Goal: Task Accomplishment & Management: Manage account settings

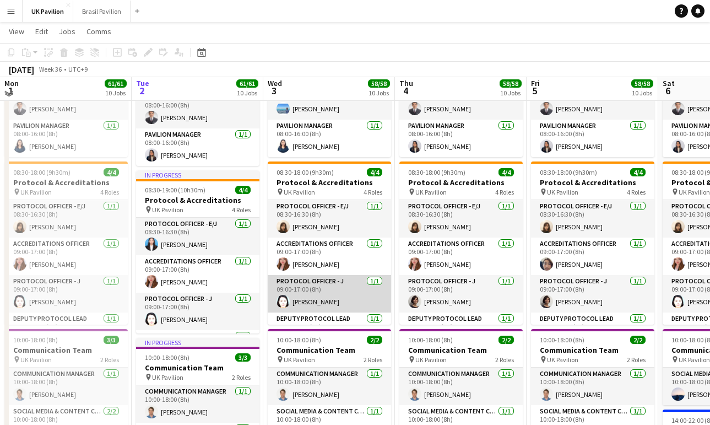
scroll to position [187, 0]
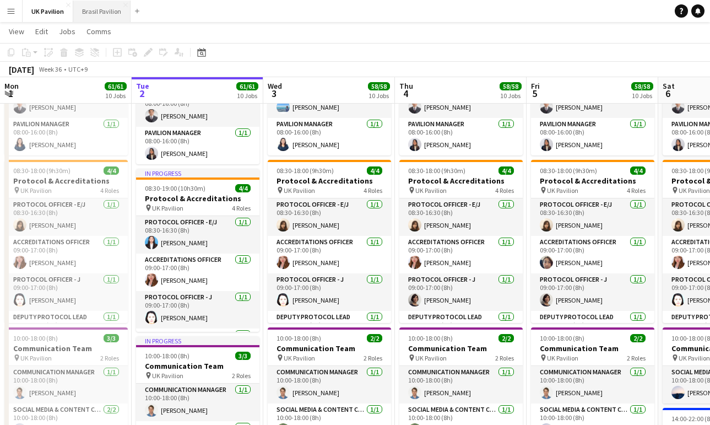
click at [85, 10] on button "Brasil Pavilion Close" at bounding box center [101, 11] width 57 height 21
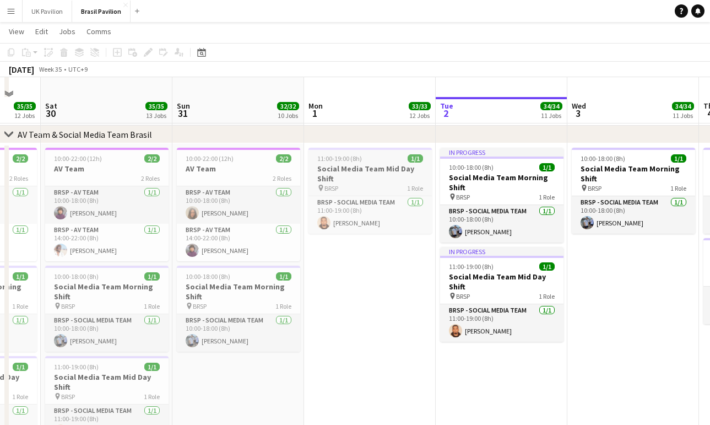
scroll to position [790, 0]
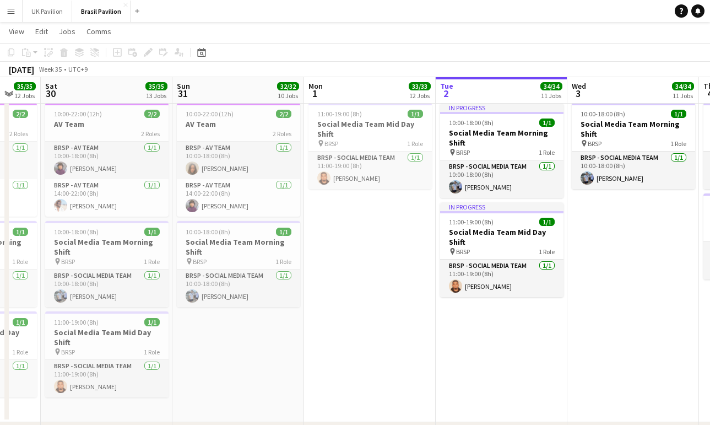
click at [356, 288] on app-date-cell "11:00-19:00 (8h) 1/1 Social Media Team Mid Day Shift pin BRSP 1 Role BRSP - Soc…" at bounding box center [370, 260] width 132 height 323
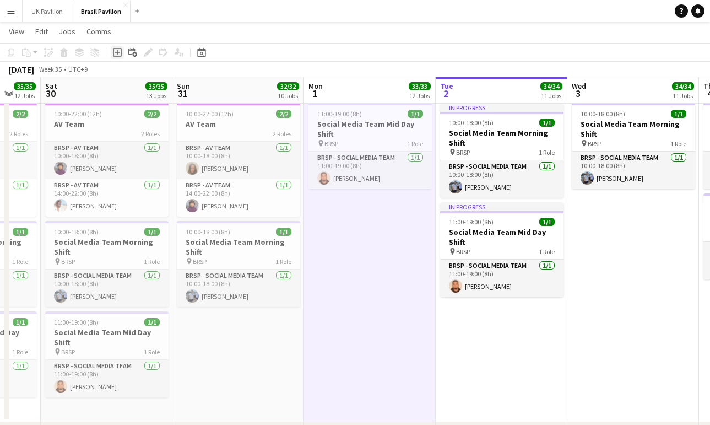
click at [119, 52] on icon "Add job" at bounding box center [117, 52] width 9 height 9
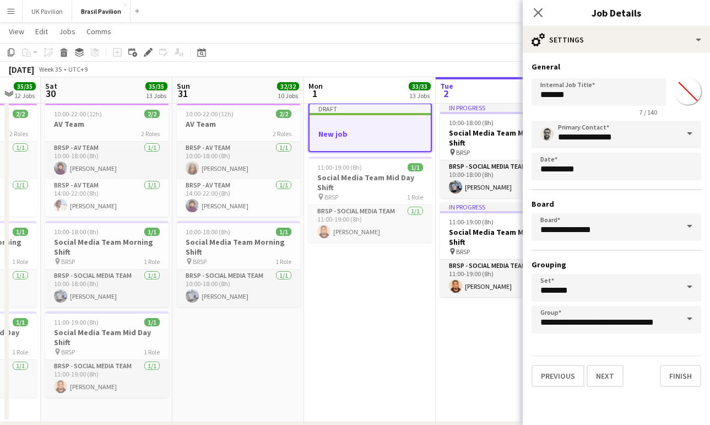
click at [688, 97] on input "*******" at bounding box center [688, 92] width 40 height 40
type input "*******"
drag, startPoint x: 484, startPoint y: 97, endPoint x: 460, endPoint y: 96, distance: 24.3
click at [460, 96] on body "Menu Boards Boards Boards All jobs Status Workforce Workforce My Workforce Recr…" at bounding box center [355, 262] width 710 height 2104
drag, startPoint x: 616, startPoint y: 97, endPoint x: 581, endPoint y: 96, distance: 35.8
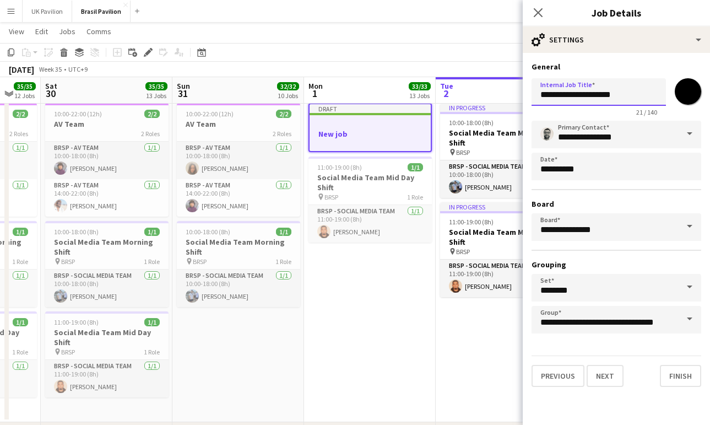
click at [581, 96] on input "**********" at bounding box center [599, 92] width 134 height 28
type input "**********"
click at [618, 387] on button "Next" at bounding box center [605, 376] width 37 height 22
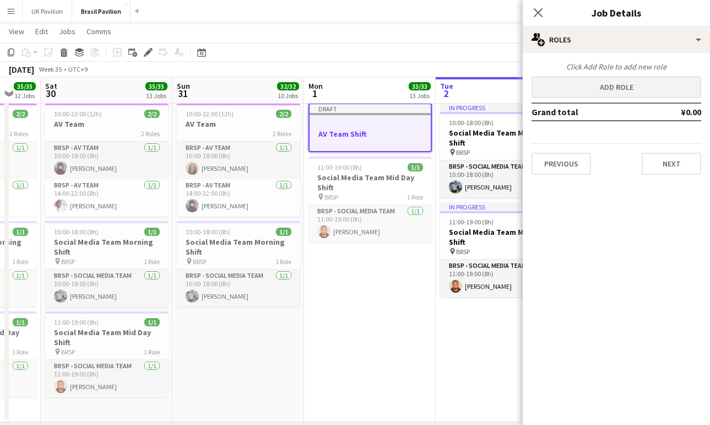
click at [598, 86] on button "Add role" at bounding box center [617, 87] width 170 height 22
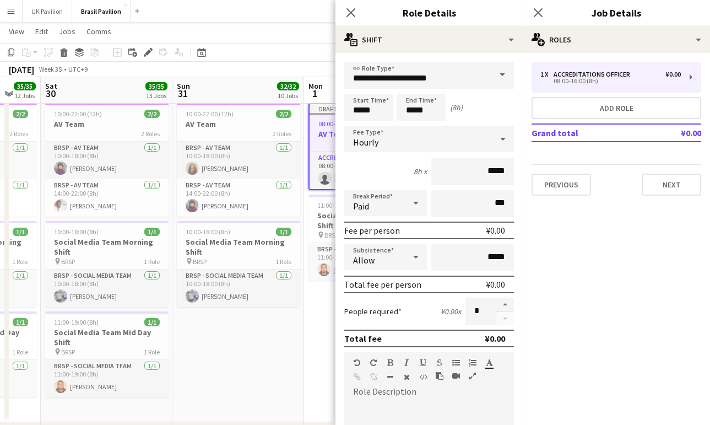
click at [503, 145] on icon at bounding box center [502, 139] width 13 height 22
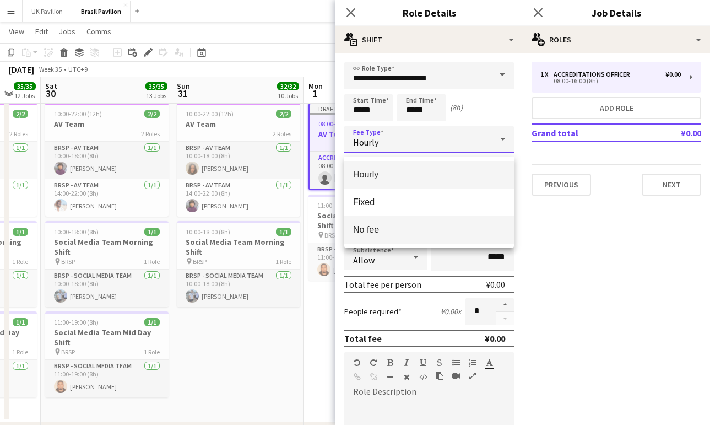
click at [383, 224] on span "No fee" at bounding box center [429, 229] width 152 height 10
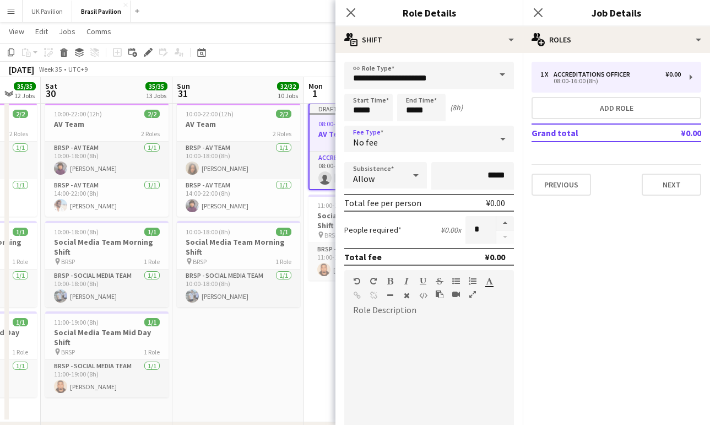
click at [405, 182] on div at bounding box center [416, 175] width 22 height 22
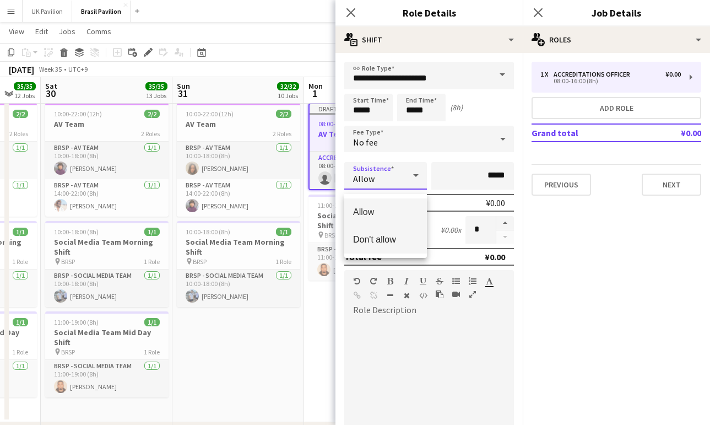
click at [366, 236] on span "Don't allow" at bounding box center [385, 239] width 65 height 10
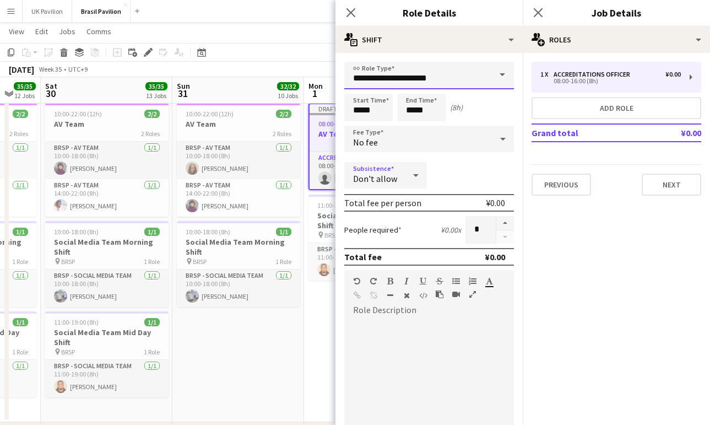
click at [470, 81] on input "**********" at bounding box center [429, 76] width 170 height 28
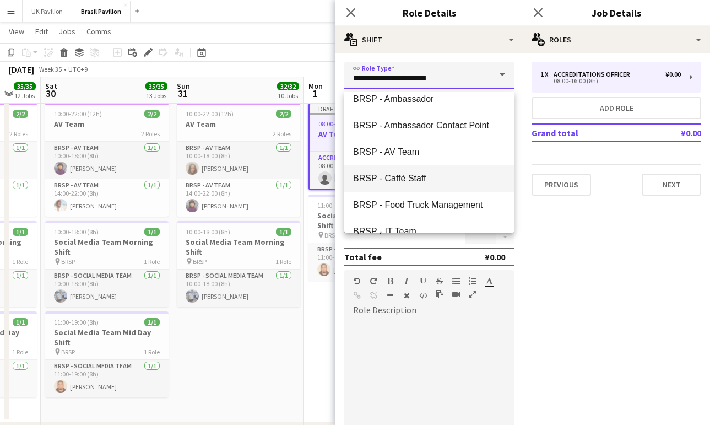
scroll to position [120, 0]
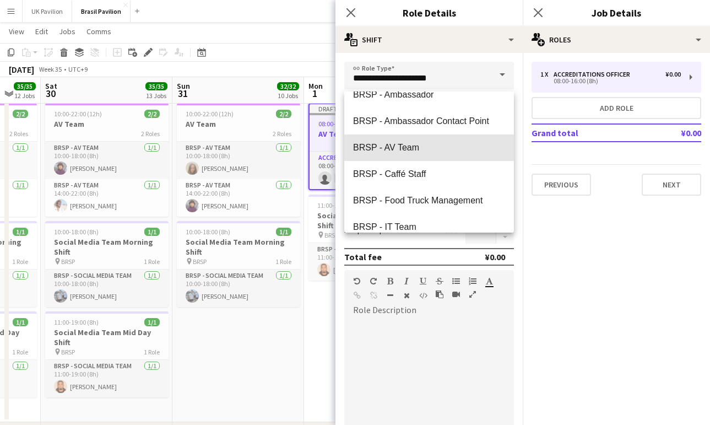
click at [409, 148] on span "BRSP - AV Team" at bounding box center [429, 147] width 152 height 10
type input "**********"
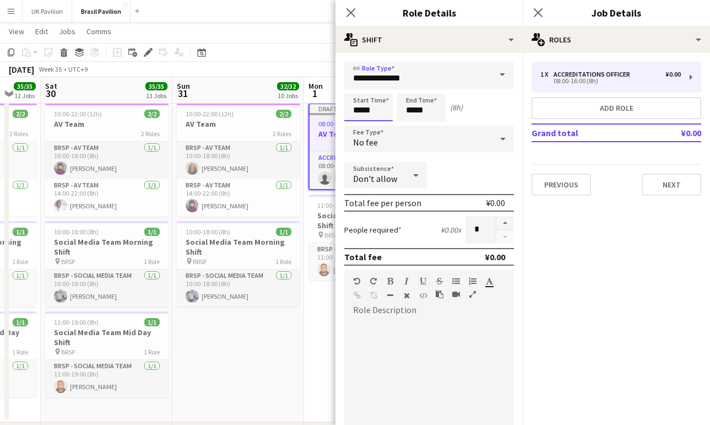
click at [363, 117] on input "*****" at bounding box center [368, 108] width 48 height 28
click at [357, 89] on div at bounding box center [357, 88] width 22 height 11
type input "*****"
click at [357, 89] on div at bounding box center [357, 88] width 22 height 11
drag, startPoint x: 422, startPoint y: 112, endPoint x: 415, endPoint y: 103, distance: 11.4
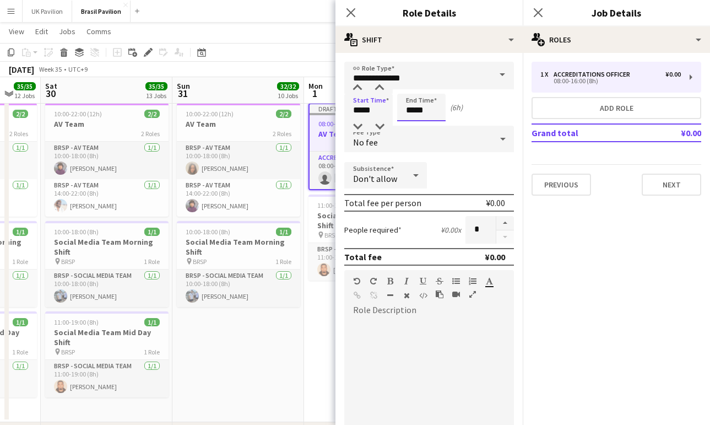
click at [422, 112] on input "*****" at bounding box center [421, 108] width 48 height 28
click at [410, 91] on div at bounding box center [410, 88] width 22 height 11
type input "*****"
click at [410, 90] on div at bounding box center [410, 88] width 22 height 11
click at [349, 10] on icon at bounding box center [350, 12] width 10 height 10
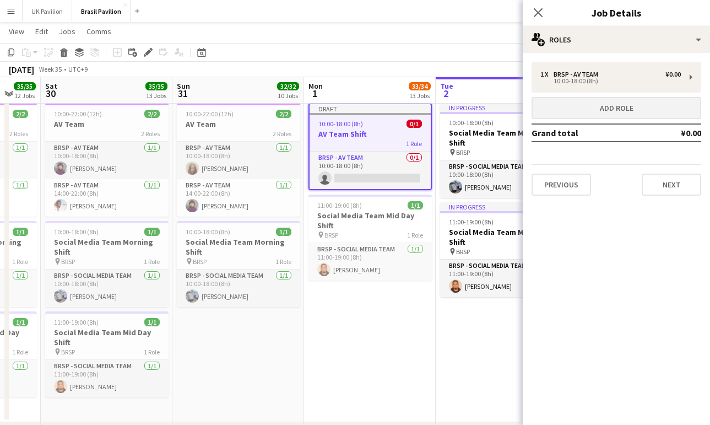
click at [601, 113] on button "Add role" at bounding box center [617, 108] width 170 height 22
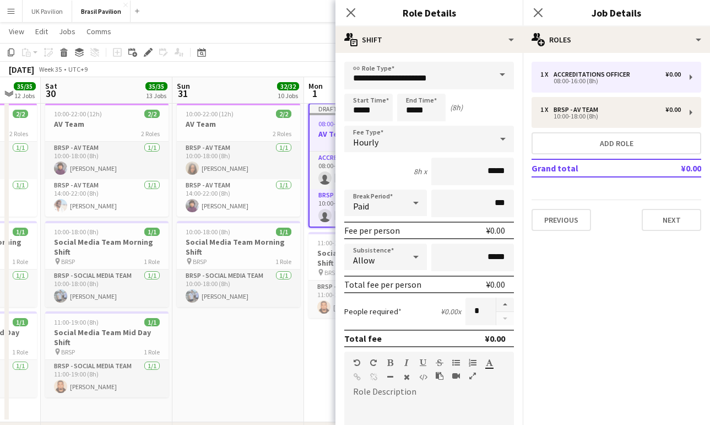
click at [501, 80] on span at bounding box center [502, 75] width 23 height 26
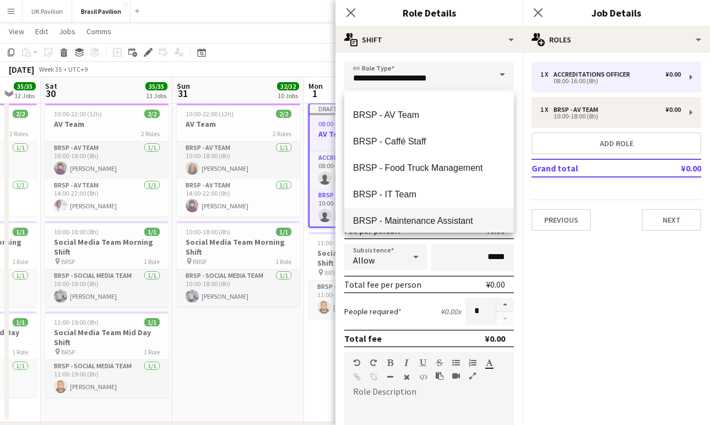
scroll to position [172, 0]
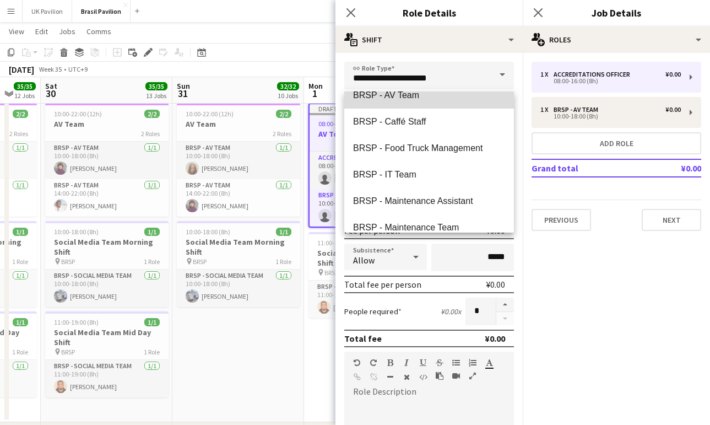
click at [397, 102] on mat-option "BRSP - AV Team" at bounding box center [429, 95] width 170 height 26
type input "**********"
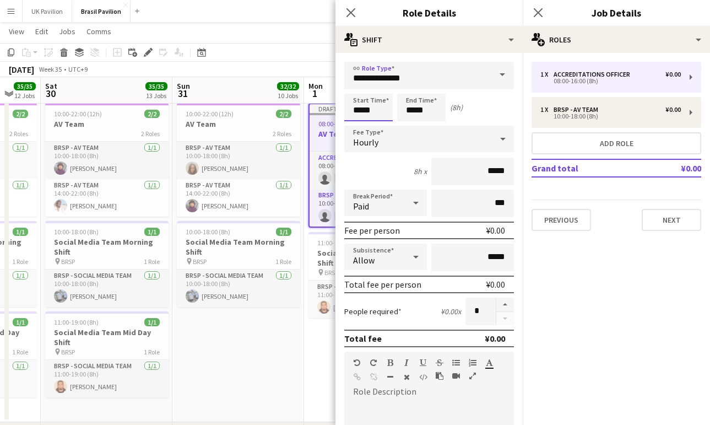
click at [365, 112] on input "*****" at bounding box center [368, 108] width 48 height 28
click at [358, 90] on div at bounding box center [357, 88] width 22 height 11
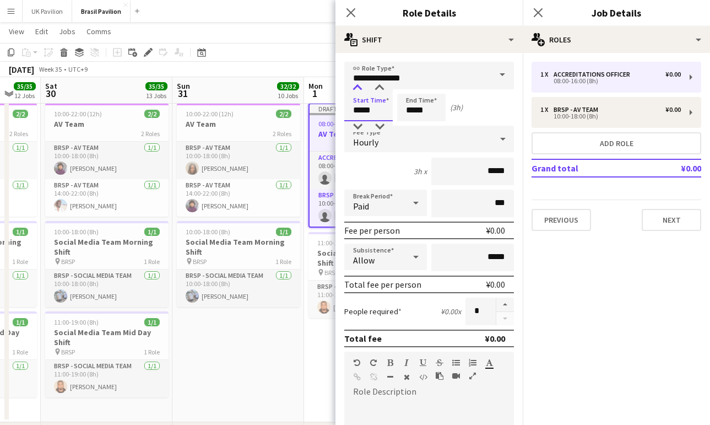
click at [358, 90] on div at bounding box center [357, 88] width 22 height 11
type input "*****"
click at [358, 90] on div at bounding box center [357, 88] width 22 height 11
drag, startPoint x: 416, startPoint y: 111, endPoint x: 410, endPoint y: 90, distance: 21.8
click at [416, 111] on input "*****" at bounding box center [421, 108] width 48 height 28
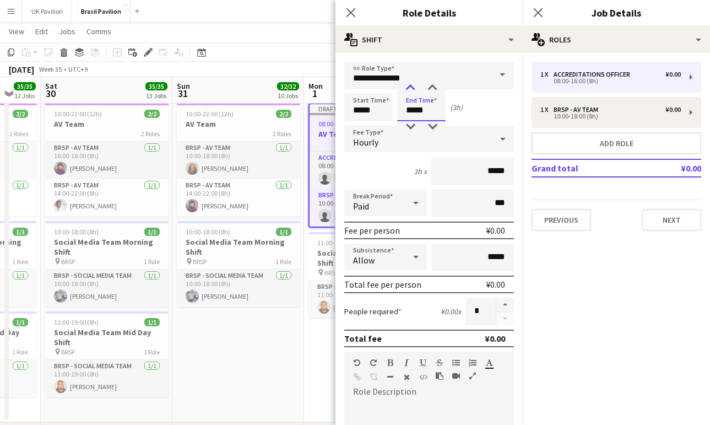
click at [408, 85] on div at bounding box center [410, 88] width 22 height 11
click at [408, 86] on div at bounding box center [410, 88] width 22 height 11
click at [408, 87] on div at bounding box center [410, 88] width 22 height 11
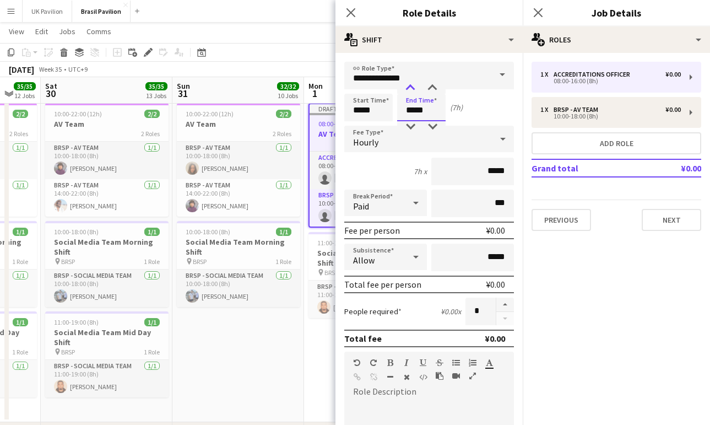
type input "*****"
click at [408, 87] on div at bounding box center [410, 88] width 22 height 11
click at [500, 144] on icon at bounding box center [502, 139] width 13 height 22
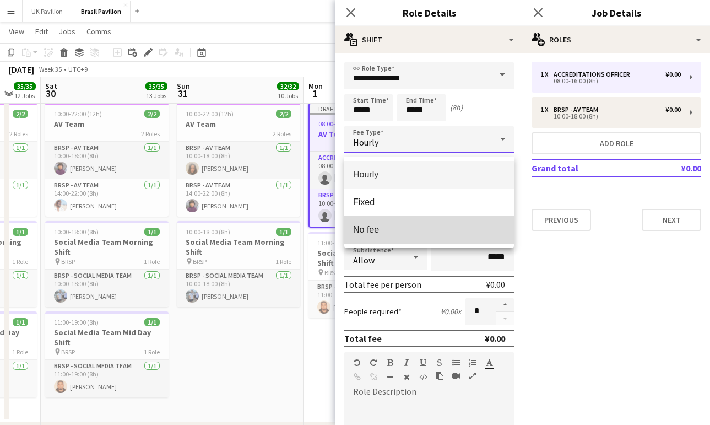
click at [425, 227] on span "No fee" at bounding box center [429, 229] width 152 height 10
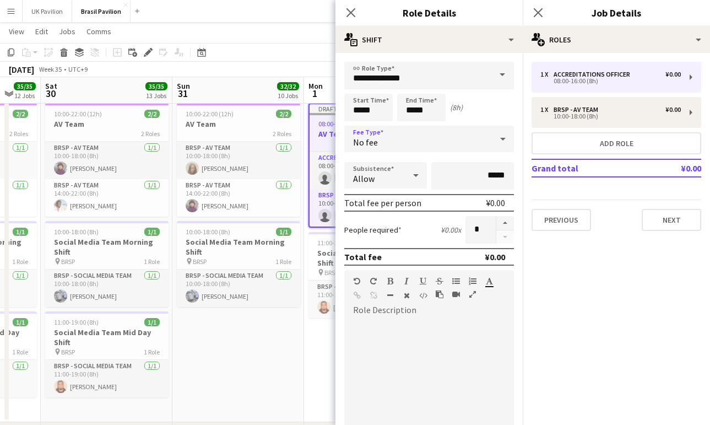
click at [408, 181] on div at bounding box center [416, 175] width 22 height 22
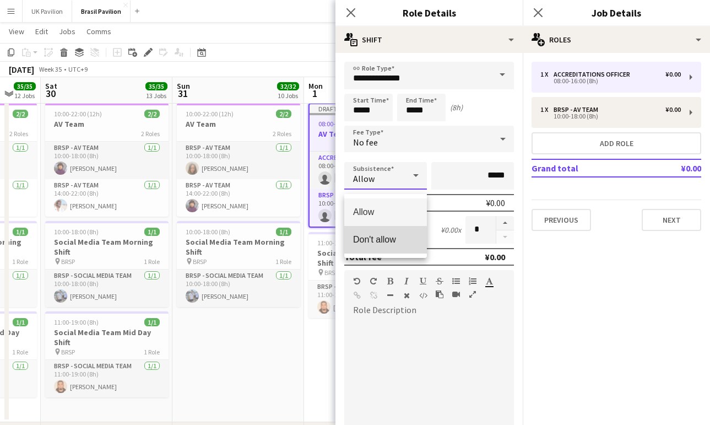
click at [383, 240] on span "Don't allow" at bounding box center [385, 239] width 65 height 10
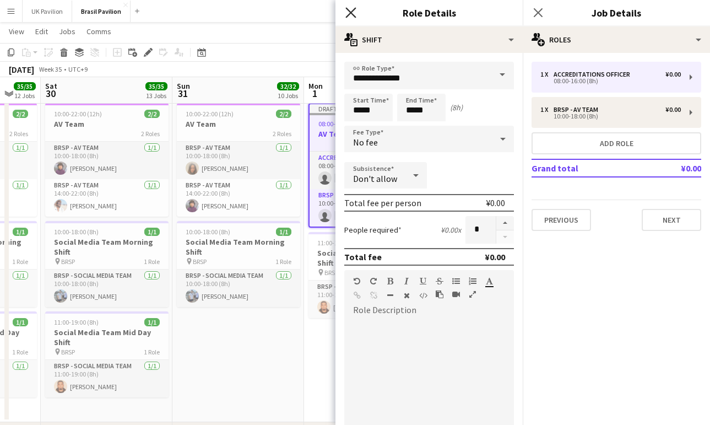
click at [346, 14] on icon "Close pop-in" at bounding box center [350, 12] width 10 height 10
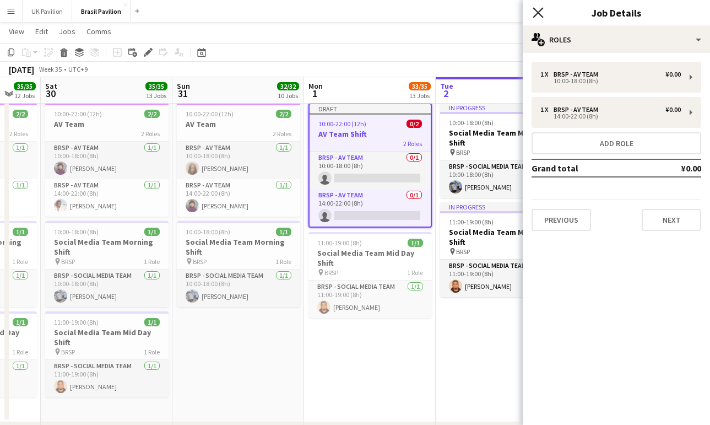
click at [541, 10] on icon at bounding box center [538, 12] width 10 height 10
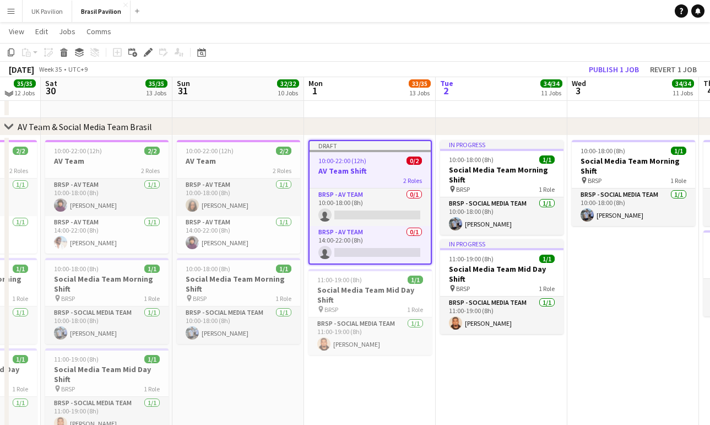
scroll to position [748, 0]
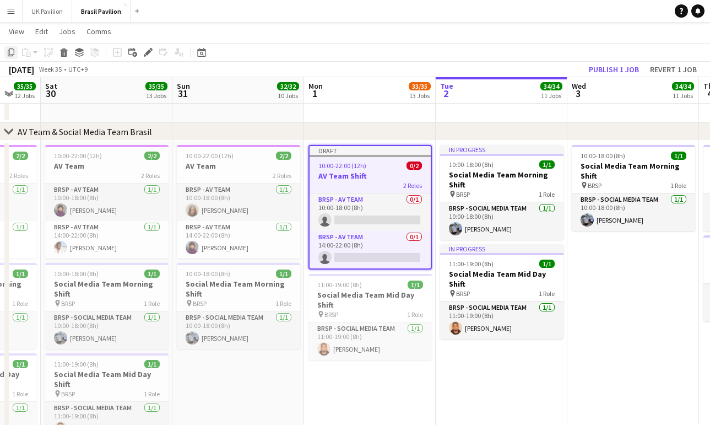
click at [14, 50] on icon at bounding box center [11, 52] width 7 height 8
click at [502, 373] on app-date-cell "In progress 10:00-18:00 (8h) 1/1 Social Media Team Morning Shift pin BRSP 1 Rol…" at bounding box center [502, 301] width 132 height 323
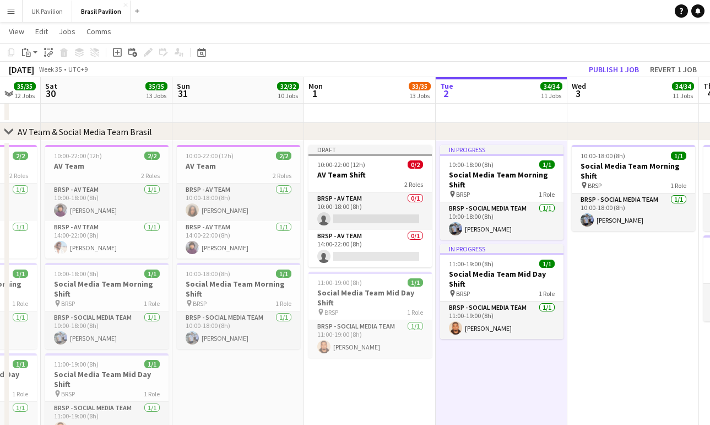
click at [630, 332] on app-date-cell "10:00-18:00 (8h) 1/1 Social Media Team Morning Shift pin BRSP 1 Role BRSP - Soc…" at bounding box center [633, 301] width 132 height 323
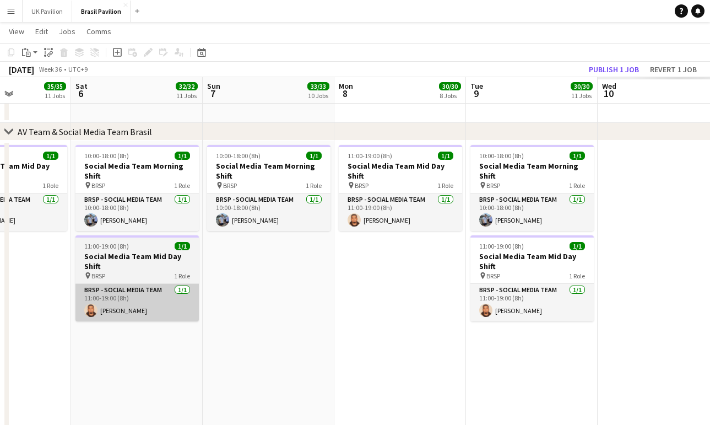
scroll to position [0, 270]
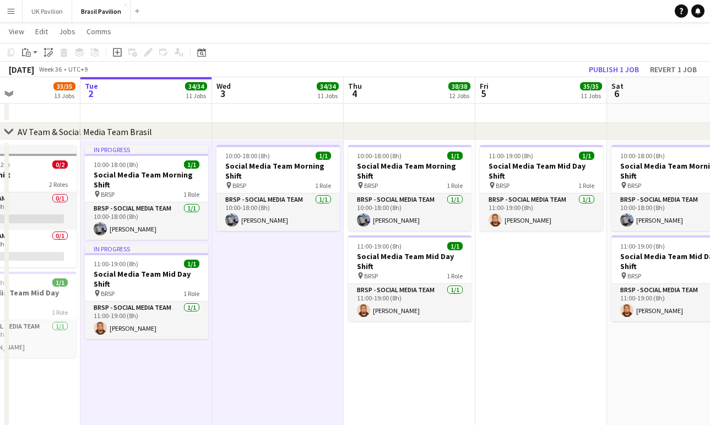
click at [400, 345] on app-date-cell "10:00-18:00 (8h) 1/1 Social Media Team Morning Shift pin BRSP 1 Role BRSP - Soc…" at bounding box center [410, 301] width 132 height 323
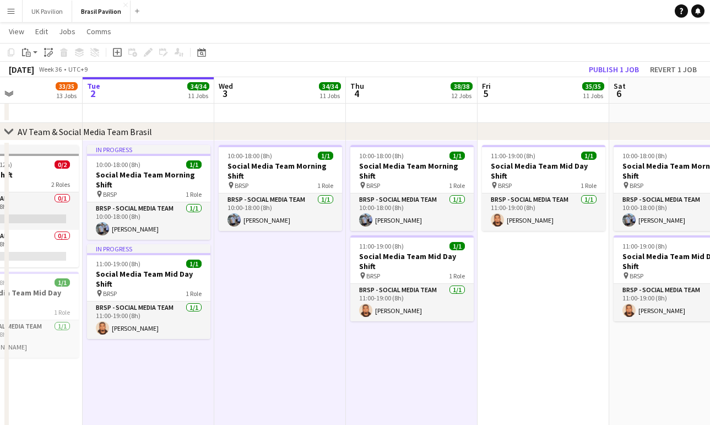
drag, startPoint x: 541, startPoint y: 330, endPoint x: 551, endPoint y: 330, distance: 10.5
click at [541, 329] on app-date-cell "11:00-19:00 (8h) 1/1 Social Media Team Mid Day Shift pin BRSP 1 Role BRSP - Soc…" at bounding box center [544, 301] width 132 height 323
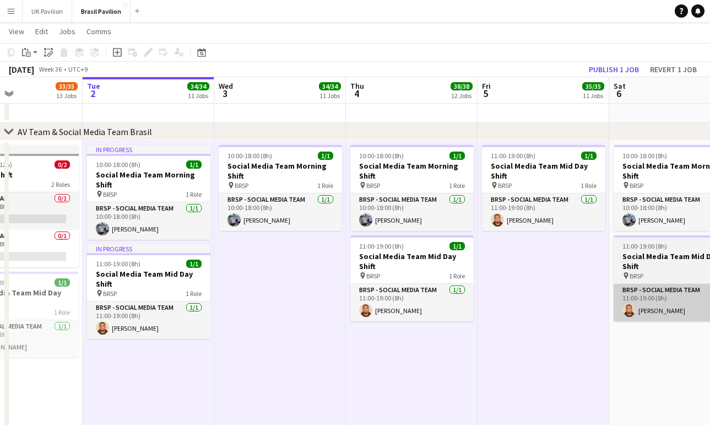
drag, startPoint x: 672, startPoint y: 351, endPoint x: 636, endPoint y: 328, distance: 42.9
click at [674, 350] on app-date-cell "10:00-18:00 (8h) 1/1 Social Media Team Morning Shift pin BRSP 1 Role BRSP - Soc…" at bounding box center [675, 301] width 132 height 323
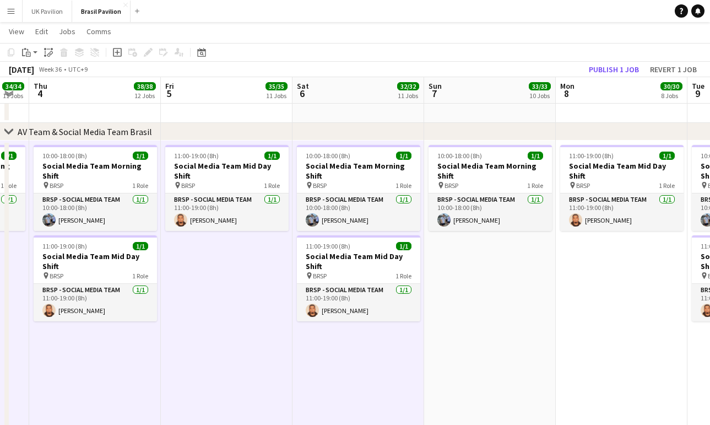
drag, startPoint x: 513, startPoint y: 356, endPoint x: 524, endPoint y: 354, distance: 11.2
click at [513, 356] on app-date-cell "10:00-18:00 (8h) 1/1 Social Media Team Morning Shift pin BRSP 1 Role BRSP - Soc…" at bounding box center [490, 301] width 132 height 323
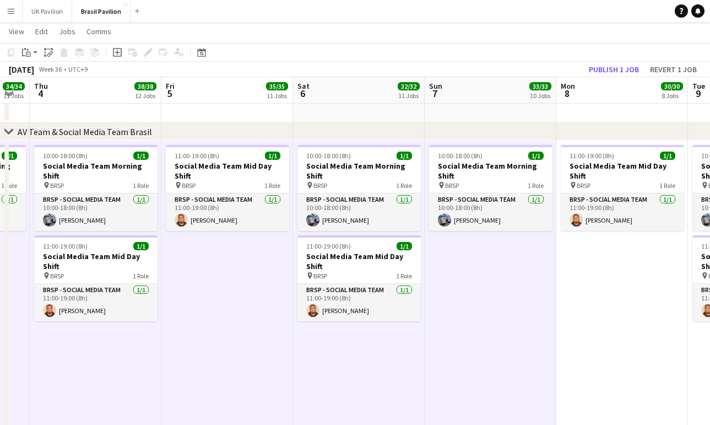
drag, startPoint x: 613, startPoint y: 351, endPoint x: 583, endPoint y: 336, distance: 34.0
click at [613, 351] on app-date-cell "11:00-19:00 (8h) 1/1 Social Media Team Mid Day Shift pin BRSP 1 Role BRSP - Soc…" at bounding box center [622, 301] width 132 height 323
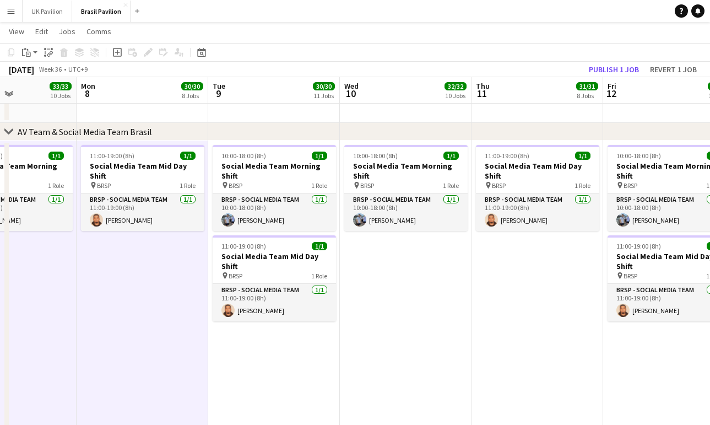
scroll to position [0, 353]
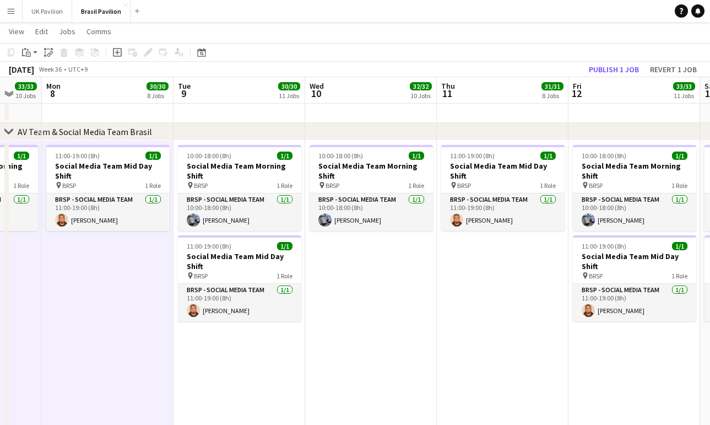
click at [235, 337] on app-date-cell "10:00-18:00 (8h) 1/1 Social Media Team Morning Shift pin BRSP 1 Role BRSP - Soc…" at bounding box center [240, 301] width 132 height 323
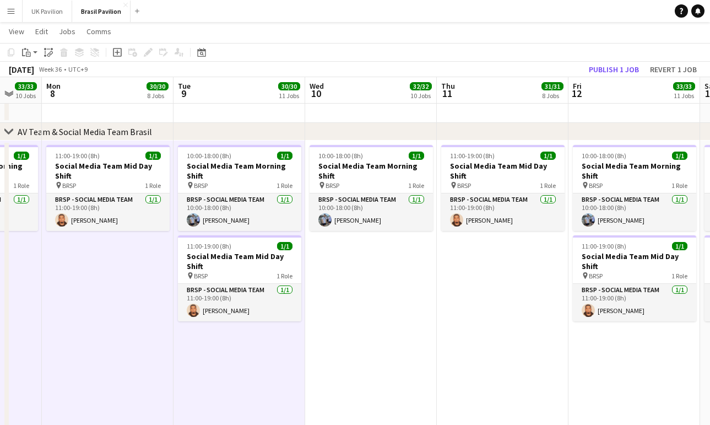
click at [386, 331] on app-date-cell "10:00-18:00 (8h) 1/1 Social Media Team Morning Shift pin BRSP 1 Role BRSP - Soc…" at bounding box center [371, 301] width 132 height 323
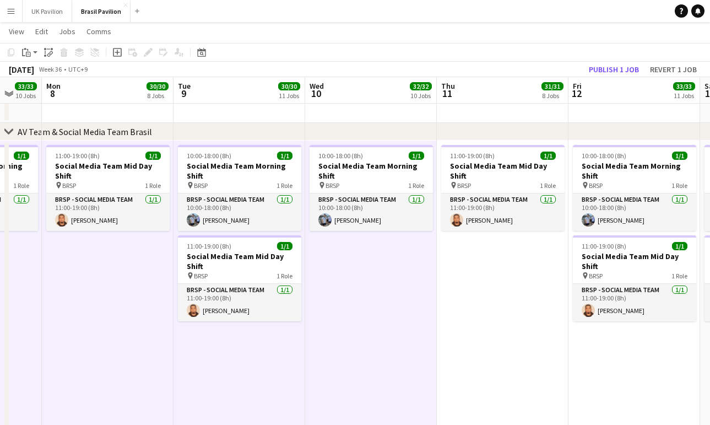
click at [509, 328] on app-date-cell "11:00-19:00 (8h) 1/1 Social Media Team Mid Day Shift pin BRSP 1 Role BRSP - Soc…" at bounding box center [503, 301] width 132 height 323
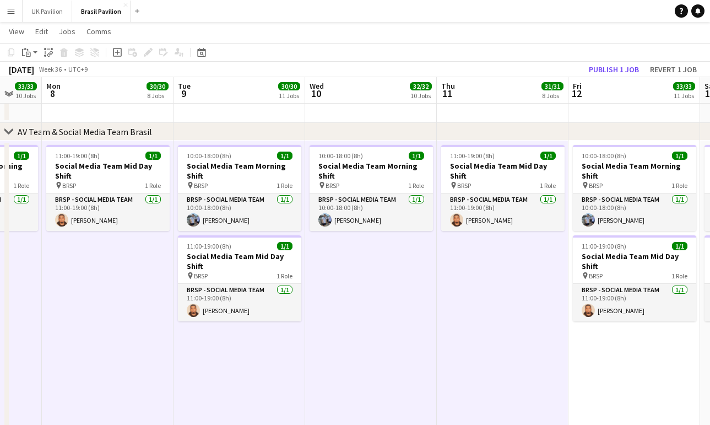
click at [623, 349] on app-date-cell "10:00-18:00 (8h) 1/1 Social Media Team Morning Shift pin BRSP 1 Role BRSP - Soc…" at bounding box center [634, 301] width 132 height 323
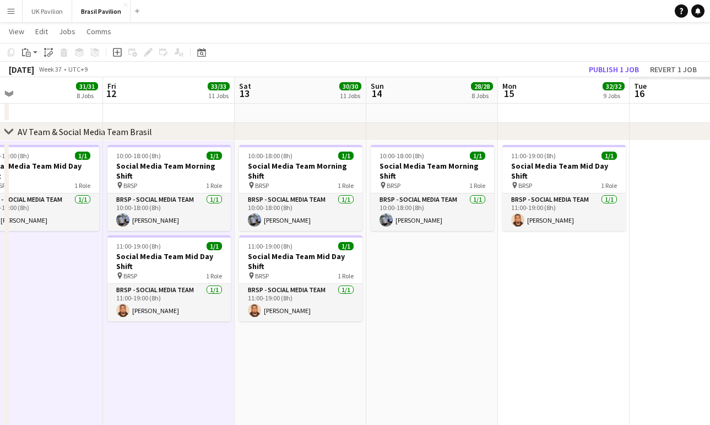
scroll to position [0, 311]
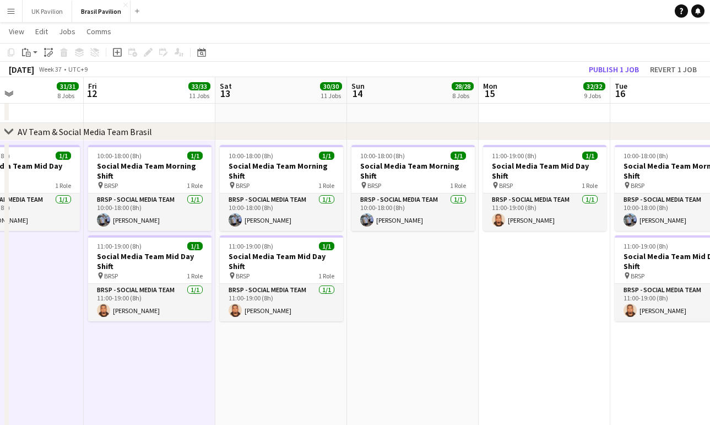
drag, startPoint x: 274, startPoint y: 356, endPoint x: 307, endPoint y: 348, distance: 34.2
click at [274, 356] on app-date-cell "10:00-18:00 (8h) 1/1 Social Media Team Morning Shift pin BRSP 1 Role BRSP - Soc…" at bounding box center [281, 301] width 132 height 323
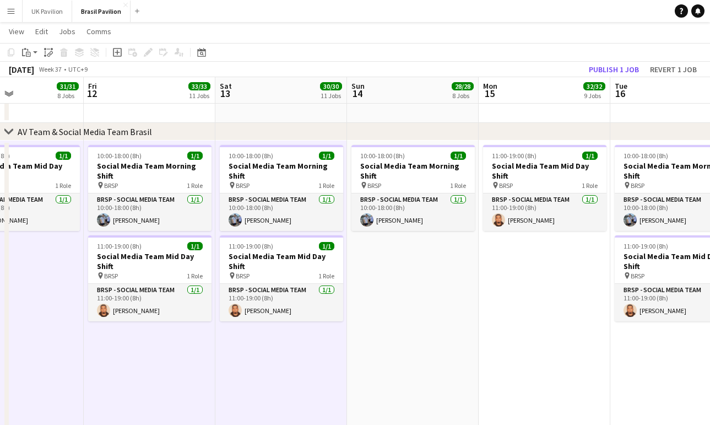
drag, startPoint x: 427, startPoint y: 336, endPoint x: 439, endPoint y: 318, distance: 21.4
click at [427, 336] on app-date-cell "10:00-18:00 (8h) 1/1 Social Media Team Morning Shift pin BRSP 1 Role BRSP - Soc…" at bounding box center [413, 301] width 132 height 323
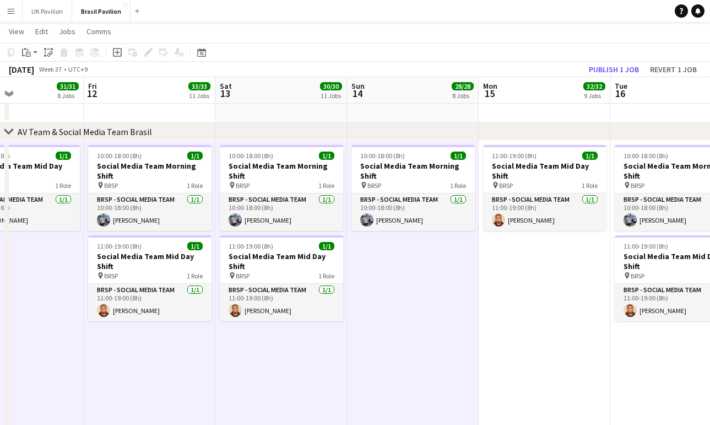
click at [517, 288] on app-date-cell "11:00-19:00 (8h) 1/1 Social Media Team Mid Day Shift pin BRSP 1 Role BRSP - Soc…" at bounding box center [545, 301] width 132 height 323
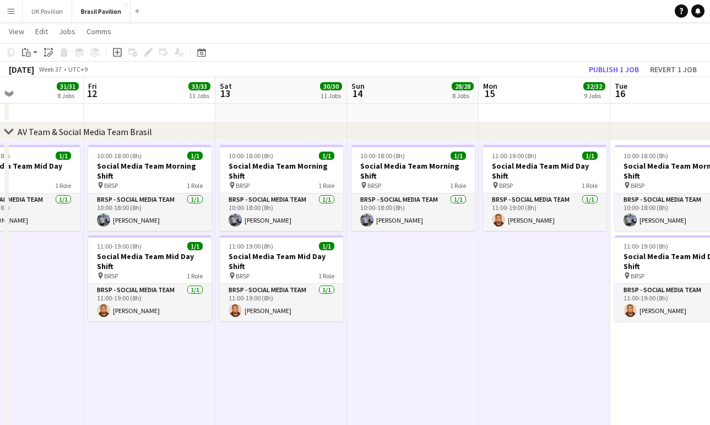
click at [680, 379] on app-date-cell "10:00-18:00 (8h) 1/1 Social Media Team Morning Shift pin BRSP 1 Role BRSP - Soc…" at bounding box center [676, 301] width 132 height 323
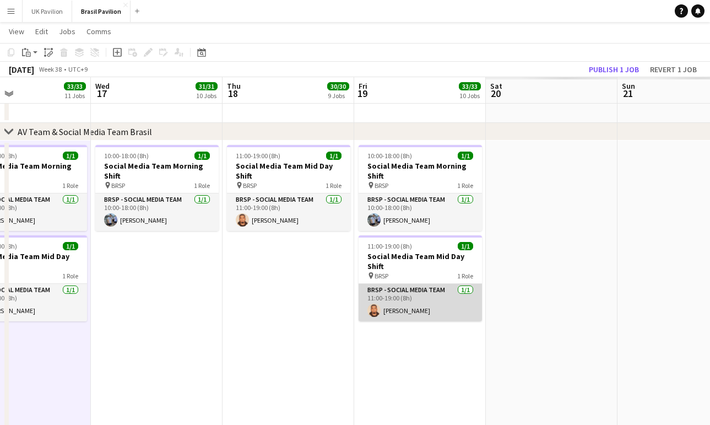
scroll to position [0, 283]
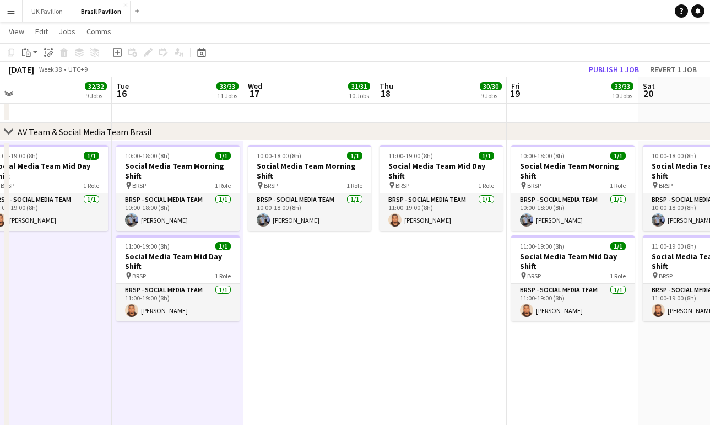
drag, startPoint x: 258, startPoint y: 325, endPoint x: 265, endPoint y: 326, distance: 6.6
click at [265, 326] on app-calendar-viewport "Sat 13 30/30 11 Jobs Sun 14 28/28 8 Jobs Mon 15 32/32 9 Jobs Tue 16 33/33 11 Jo…" at bounding box center [355, 325] width 710 height 2061
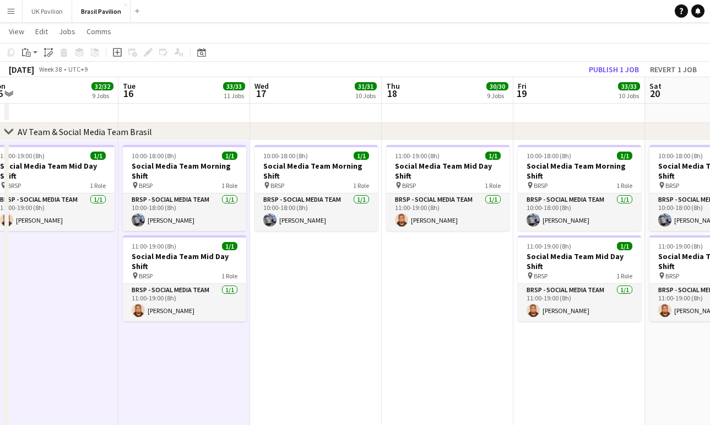
drag, startPoint x: 361, startPoint y: 332, endPoint x: 378, endPoint y: 334, distance: 16.7
click at [362, 332] on app-date-cell "10:00-18:00 (8h) 1/1 Social Media Team Morning Shift pin BRSP 1 Role BRSP - Soc…" at bounding box center [316, 301] width 132 height 323
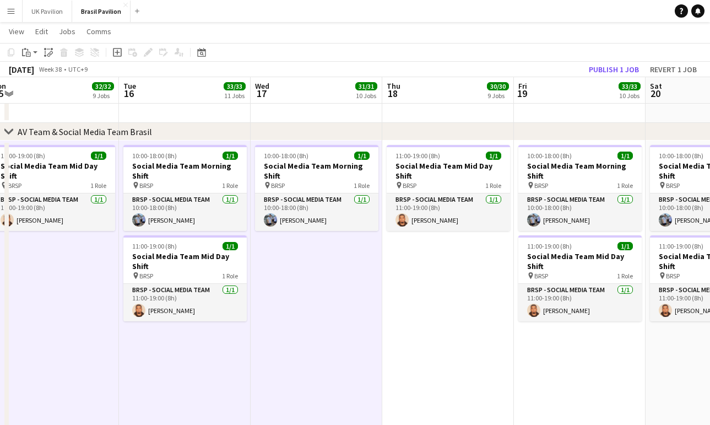
drag, startPoint x: 430, startPoint y: 338, endPoint x: 501, endPoint y: 345, distance: 70.9
click at [433, 338] on app-calendar-viewport "Sat 13 30/30 11 Jobs Sun 14 28/28 8 Jobs Mon 15 32/32 9 Jobs Tue 16 33/33 11 Jo…" at bounding box center [355, 325] width 710 height 2061
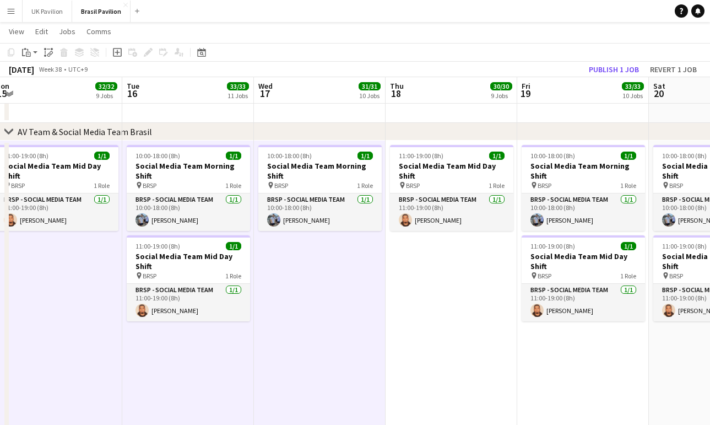
scroll to position [0, 273]
click at [479, 354] on app-date-cell "11:00-19:00 (8h) 1/1 Social Media Team Mid Day Shift pin BRSP 1 Role BRSP - Soc…" at bounding box center [452, 301] width 132 height 323
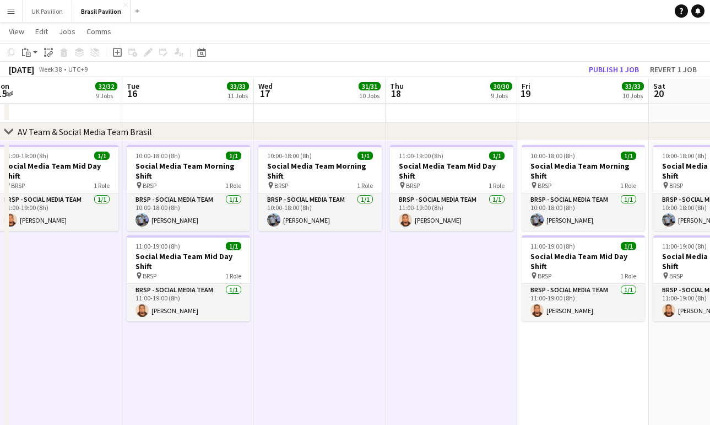
click at [614, 369] on app-date-cell "10:00-18:00 (8h) 1/1 Social Media Team Morning Shift pin BRSP 1 Role BRSP - Soc…" at bounding box center [583, 301] width 132 height 323
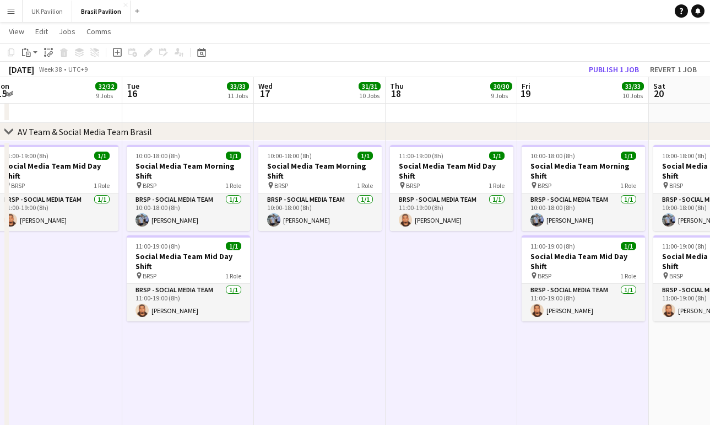
click at [689, 375] on app-date-cell "10:00-18:00 (8h) 1/1 Social Media Team Morning Shift pin BRSP 1 Role BRSP - Soc…" at bounding box center [715, 301] width 132 height 323
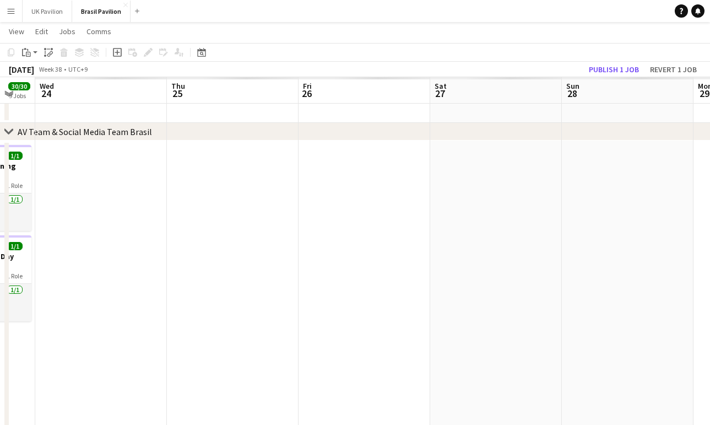
scroll to position [0, 369]
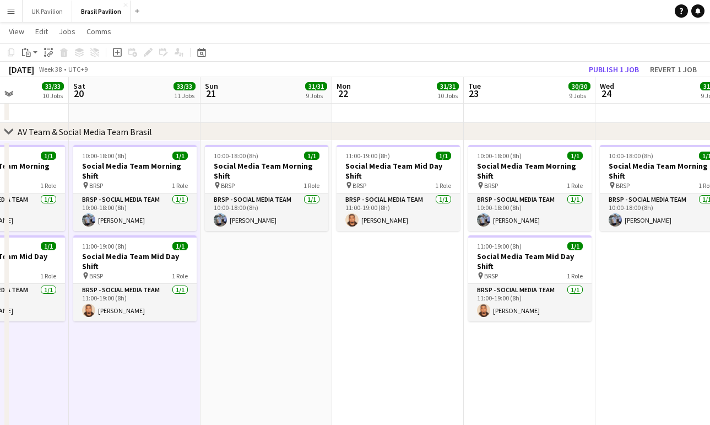
drag, startPoint x: 306, startPoint y: 334, endPoint x: 323, endPoint y: 334, distance: 17.6
click at [305, 334] on app-date-cell "10:00-18:00 (8h) 1/1 Social Media Team Morning Shift pin BRSP 1 Role BRSP - Soc…" at bounding box center [266, 301] width 132 height 323
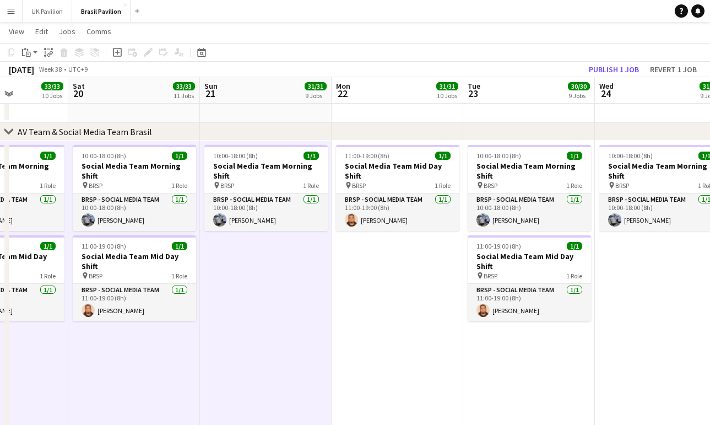
click at [400, 336] on app-date-cell "11:00-19:00 (8h) 1/1 Social Media Team Mid Day Shift pin BRSP 1 Role BRSP - Soc…" at bounding box center [398, 301] width 132 height 323
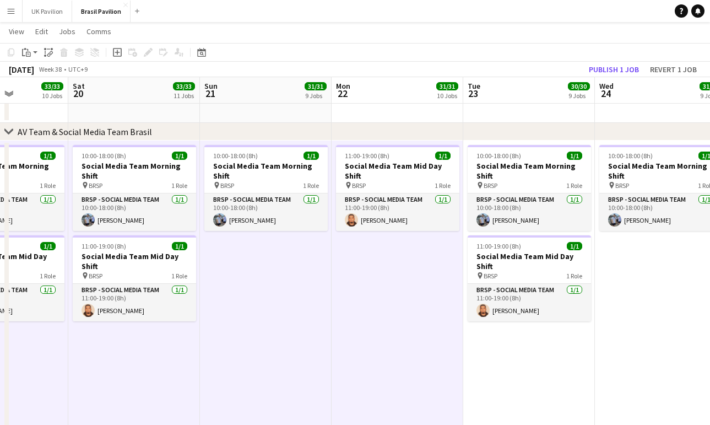
drag, startPoint x: 549, startPoint y: 351, endPoint x: 631, endPoint y: 352, distance: 82.6
click at [549, 352] on app-date-cell "10:00-18:00 (8h) 1/1 Social Media Team Morning Shift pin BRSP 1 Role BRSP - Soc…" at bounding box center [529, 301] width 132 height 323
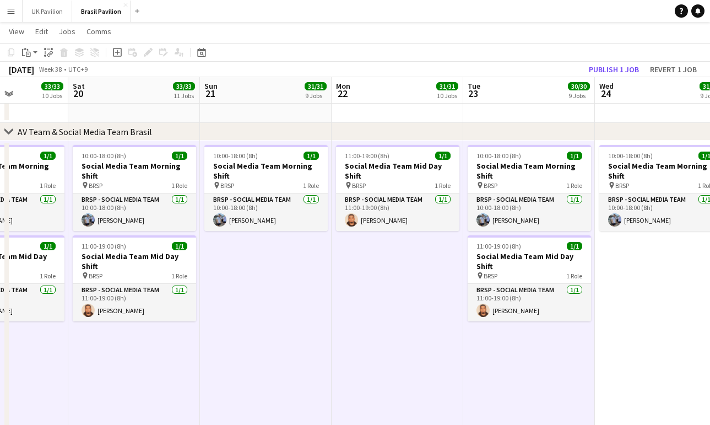
click at [652, 347] on app-date-cell "10:00-18:00 (8h) 1/1 Social Media Team Morning Shift pin BRSP 1 Role BRSP - Soc…" at bounding box center [661, 301] width 132 height 323
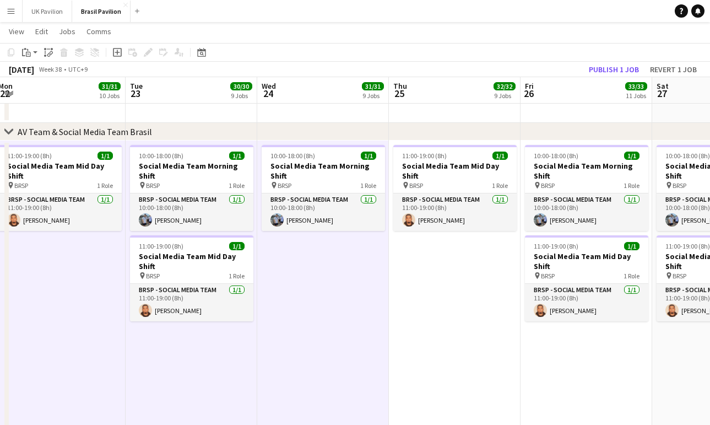
scroll to position [0, 401]
drag, startPoint x: 459, startPoint y: 326, endPoint x: 492, endPoint y: 335, distance: 34.5
click at [459, 326] on app-date-cell "11:00-19:00 (8h) 1/1 Social Media Team Mid Day Shift pin BRSP 1 Role BRSP - Soc…" at bounding box center [455, 301] width 132 height 323
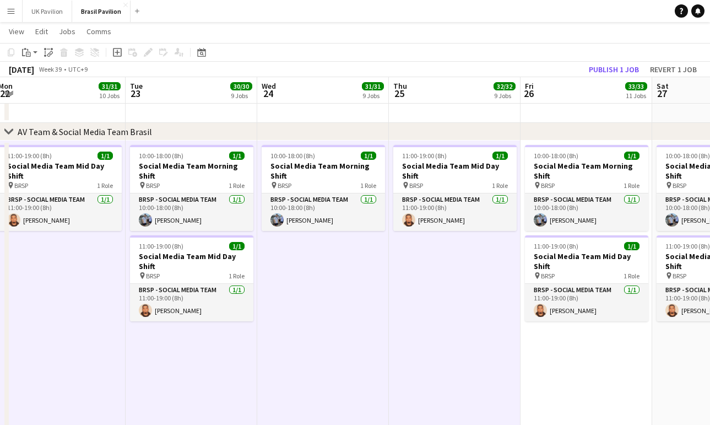
drag, startPoint x: 593, startPoint y: 377, endPoint x: 700, endPoint y: 375, distance: 106.3
click at [594, 377] on app-date-cell "10:00-18:00 (8h) 1/1 Social Media Team Morning Shift pin BRSP 1 Role BRSP - Soc…" at bounding box center [587, 301] width 132 height 323
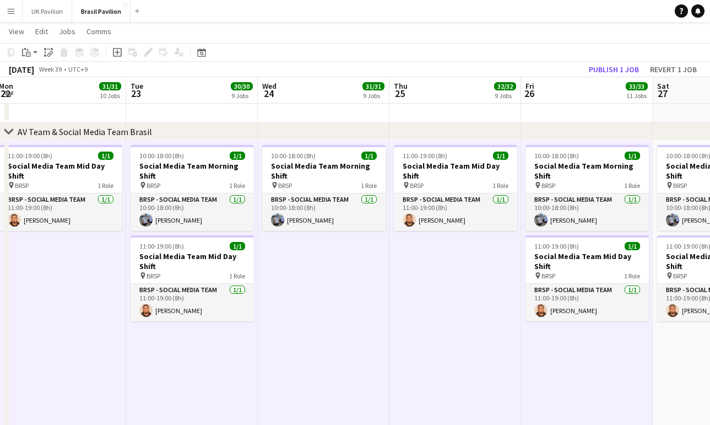
click at [702, 375] on app-date-cell "10:00-18:00 (8h) 1/1 Social Media Team Morning Shift pin BRSP 1 Role BRSP - Soc…" at bounding box center [719, 301] width 132 height 323
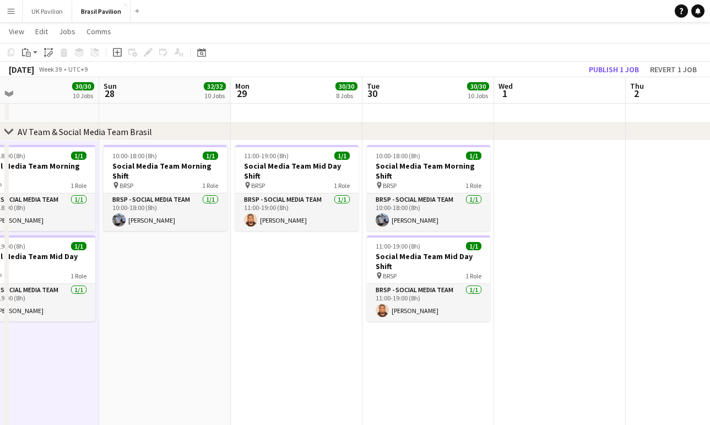
drag, startPoint x: 208, startPoint y: 319, endPoint x: 250, endPoint y: 322, distance: 41.4
click at [209, 319] on app-date-cell "10:00-18:00 (8h) 1/1 Social Media Team Morning Shift pin BRSP 1 Role BRSP - Soc…" at bounding box center [165, 301] width 132 height 323
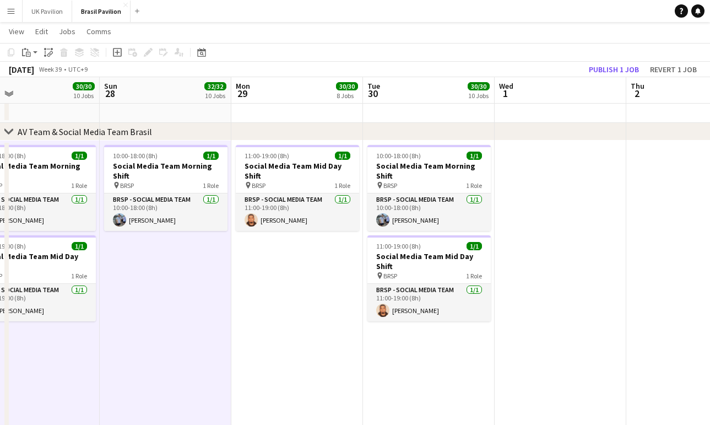
drag, startPoint x: 284, startPoint y: 324, endPoint x: 320, endPoint y: 332, distance: 36.7
click at [284, 324] on app-date-cell "11:00-19:00 (8h) 1/1 Social Media Team Mid Day Shift pin BRSP 1 Role BRSP - Soc…" at bounding box center [297, 301] width 132 height 323
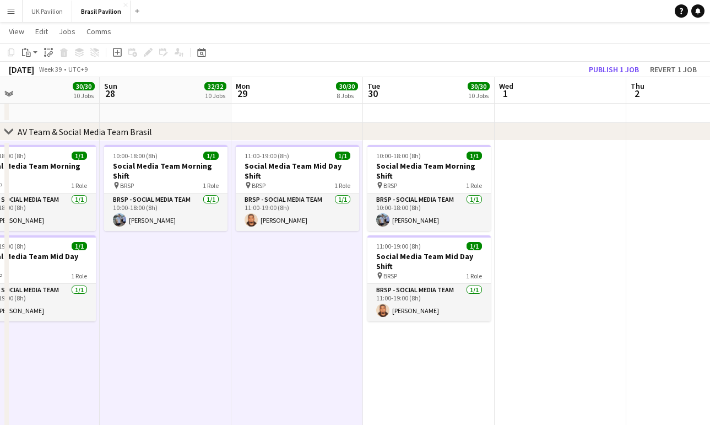
scroll to position [0, 295]
click at [435, 354] on app-date-cell "10:00-18:00 (8h) 1/1 Social Media Team Morning Shift pin BRSP 1 Role BRSP - Soc…" at bounding box center [429, 301] width 132 height 323
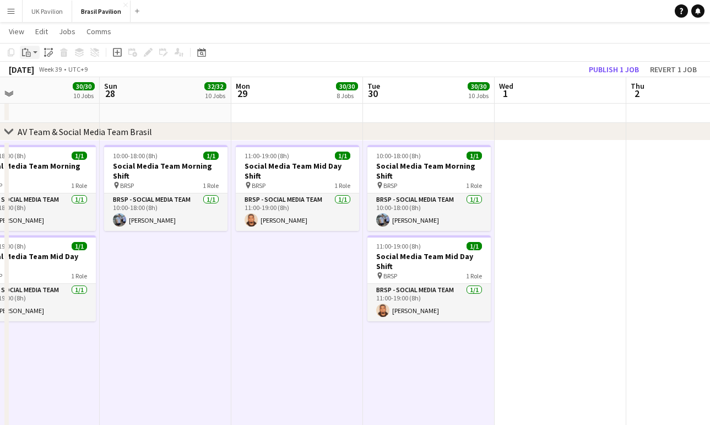
click at [37, 52] on app-action-btn "Paste" at bounding box center [30, 52] width 20 height 13
click at [57, 78] on link "Paste Command V" at bounding box center [72, 73] width 87 height 10
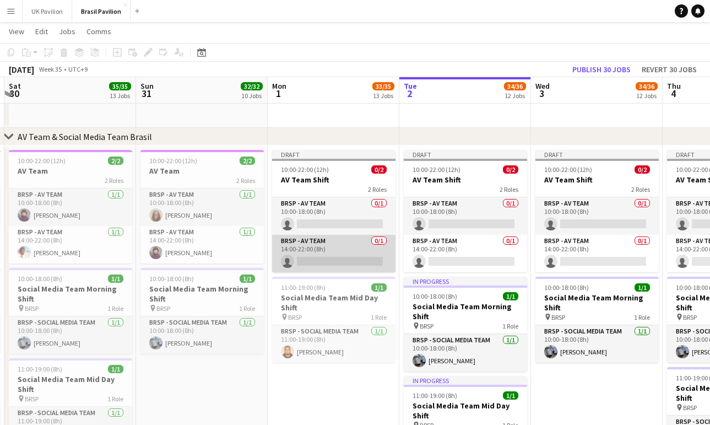
scroll to position [0, 395]
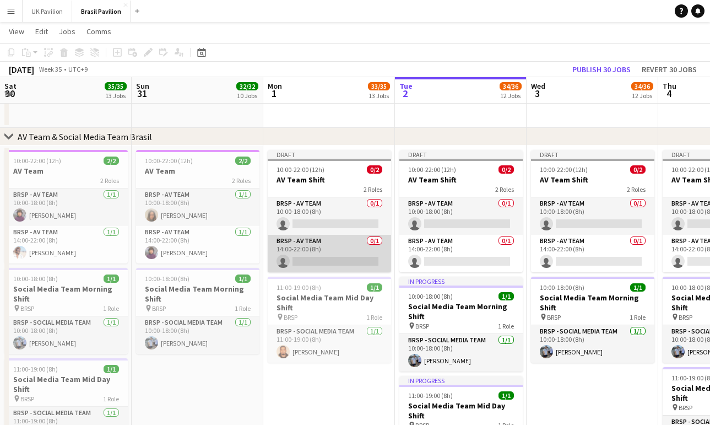
click at [318, 272] on app-card-role "BRSP - AV Team 0/1 14:00-22:00 (8h) single-neutral-actions" at bounding box center [329, 253] width 123 height 37
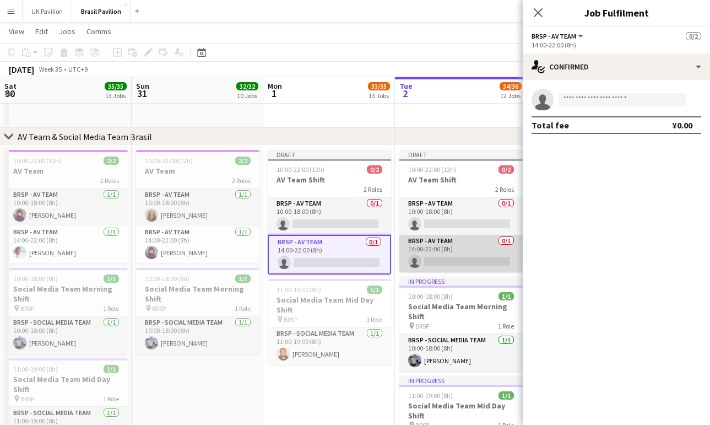
click at [463, 272] on app-card-role "BRSP - AV Team 0/1 14:00-22:00 (8h) single-neutral-actions" at bounding box center [460, 253] width 123 height 37
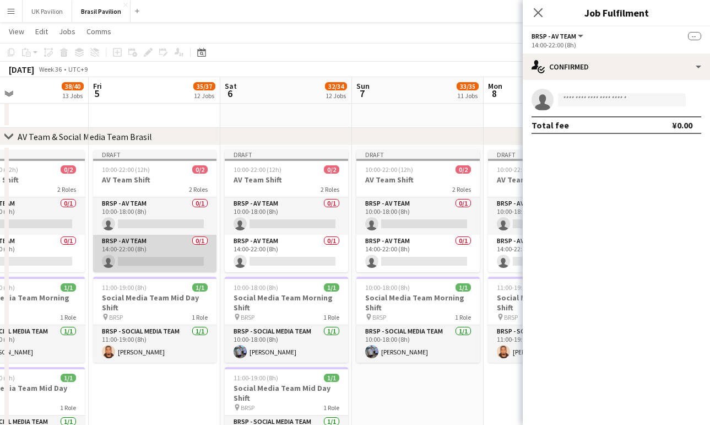
scroll to position [0, 346]
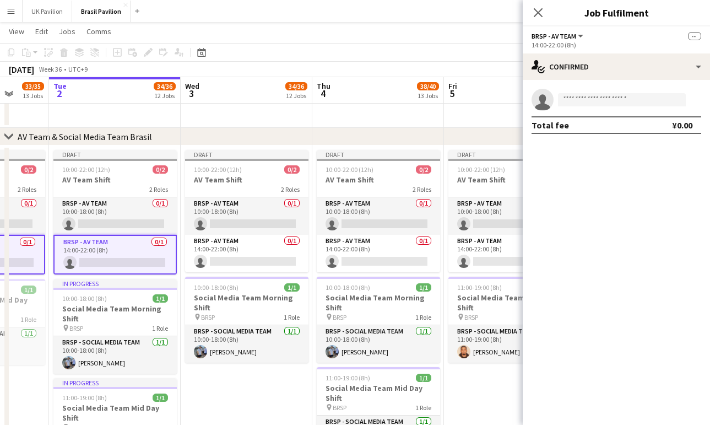
click at [130, 271] on app-card-role "BRSP - AV Team 0/1 14:00-22:00 (8h) single-neutral-actions" at bounding box center [114, 255] width 123 height 40
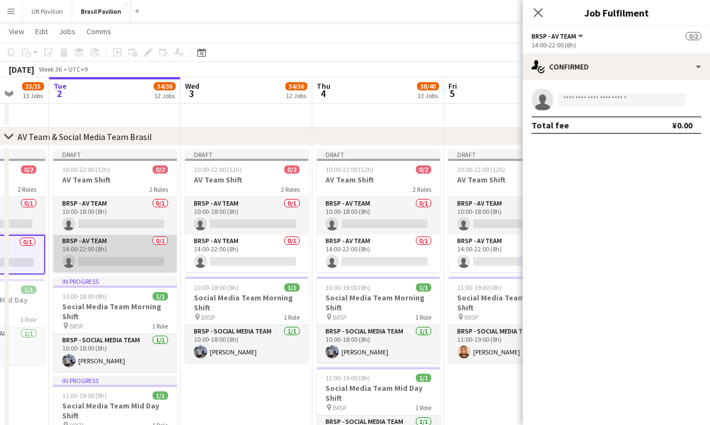
click at [153, 272] on app-card-role "BRSP - AV Team 0/1 14:00-22:00 (8h) single-neutral-actions" at bounding box center [114, 253] width 123 height 37
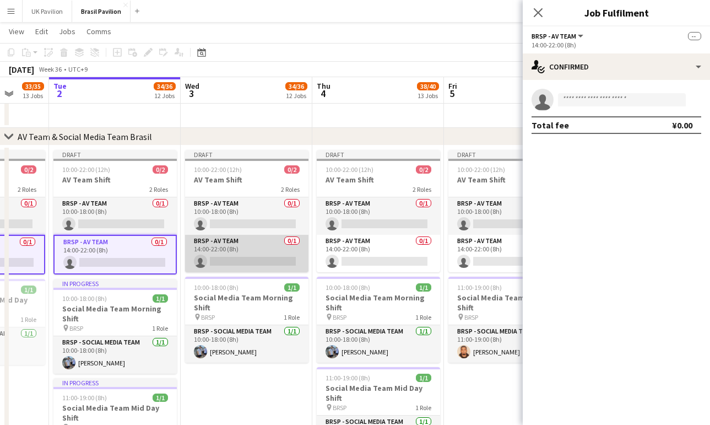
drag, startPoint x: 238, startPoint y: 260, endPoint x: 238, endPoint y: 267, distance: 7.2
click at [238, 260] on app-card-role "BRSP - AV Team 0/1 14:00-22:00 (8h) single-neutral-actions" at bounding box center [246, 253] width 123 height 37
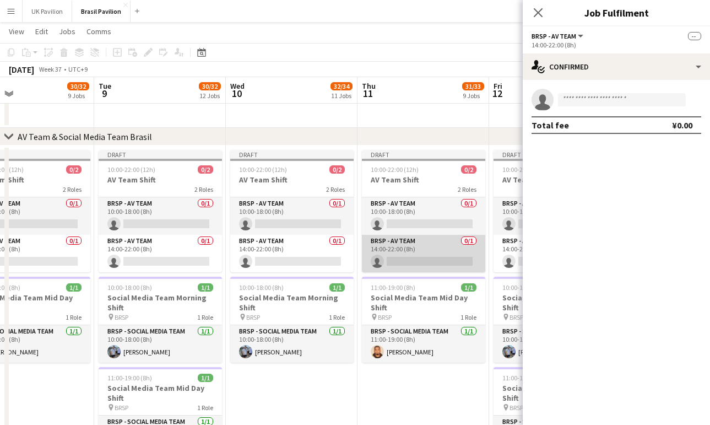
scroll to position [0, 298]
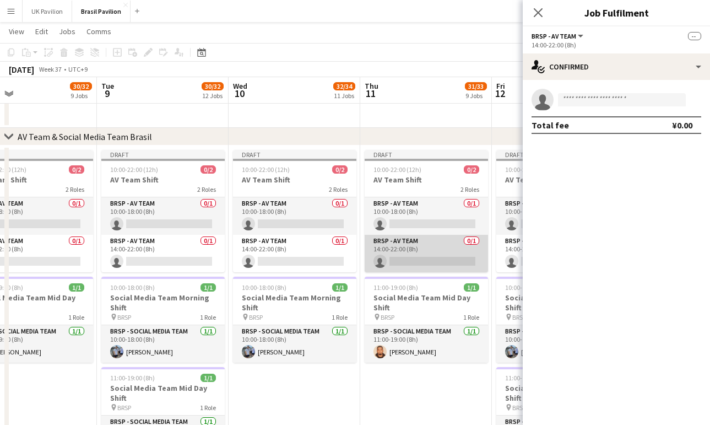
click at [410, 254] on app-card-role "BRSP - AV Team 0/1 14:00-22:00 (8h) single-neutral-actions" at bounding box center [426, 253] width 123 height 37
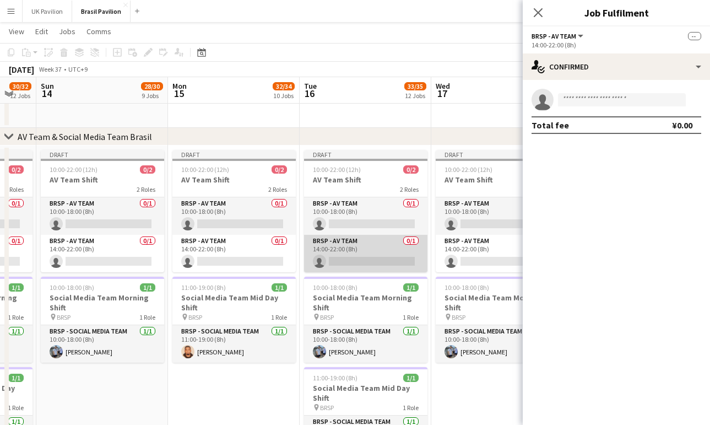
scroll to position [0, 489]
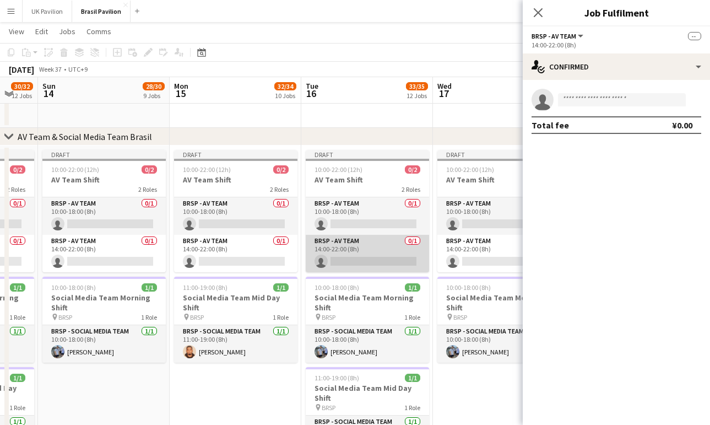
click at [349, 270] on app-card-role "BRSP - AV Team 0/1 14:00-22:00 (8h) single-neutral-actions" at bounding box center [367, 253] width 123 height 37
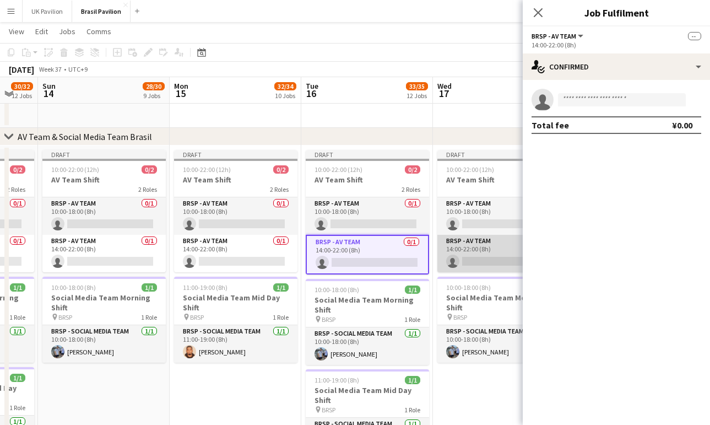
click at [476, 272] on app-card-role "BRSP - AV Team 0/1 14:00-22:00 (8h) single-neutral-actions" at bounding box center [498, 253] width 123 height 37
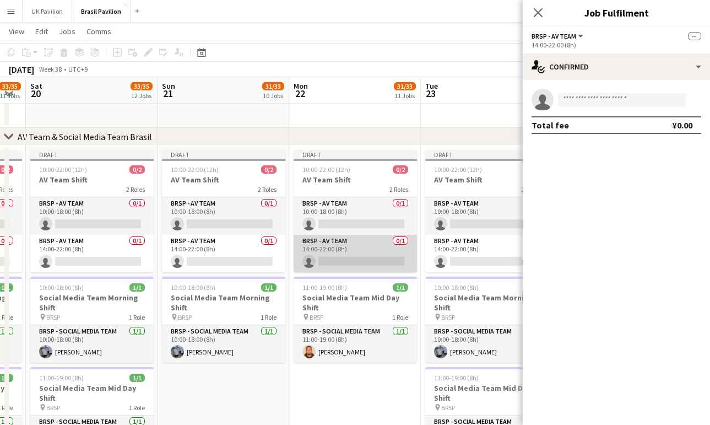
scroll to position [0, 365]
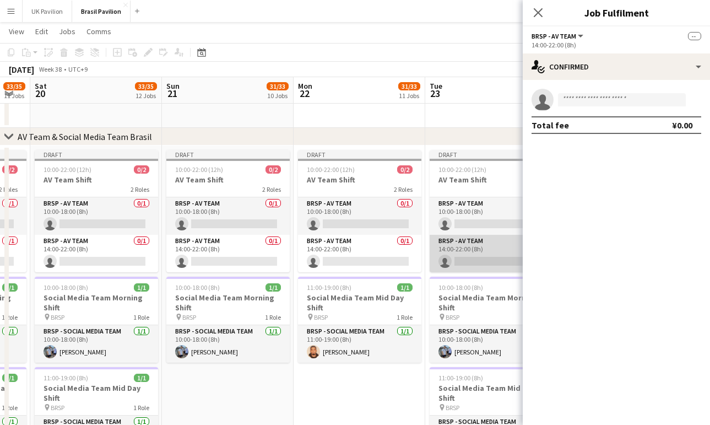
click at [458, 269] on app-card-role "BRSP - AV Team 0/1 14:00-22:00 (8h) single-neutral-actions" at bounding box center [491, 253] width 123 height 37
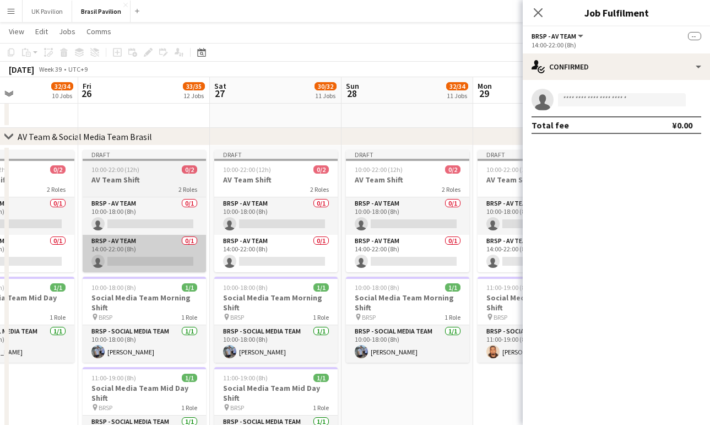
scroll to position [0, 362]
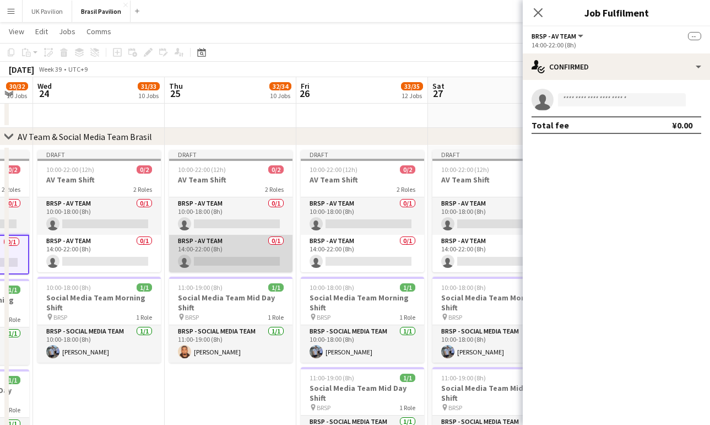
click at [258, 264] on app-card-role "BRSP - AV Team 0/1 14:00-22:00 (8h) single-neutral-actions" at bounding box center [230, 253] width 123 height 37
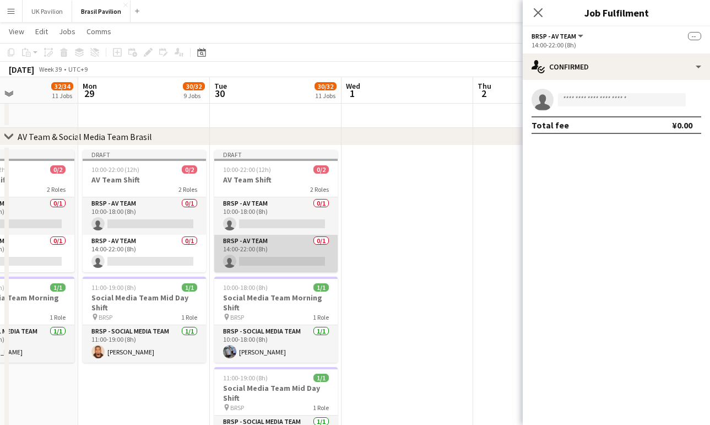
scroll to position [0, 364]
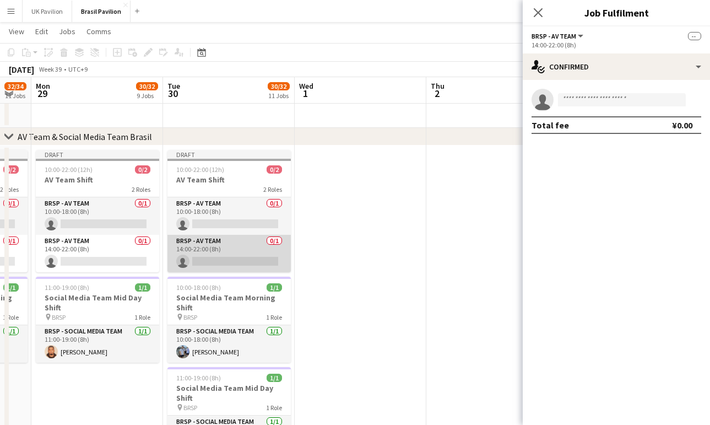
click at [227, 260] on app-card-role "BRSP - AV Team 0/1 14:00-22:00 (8h) single-neutral-actions" at bounding box center [228, 253] width 123 height 37
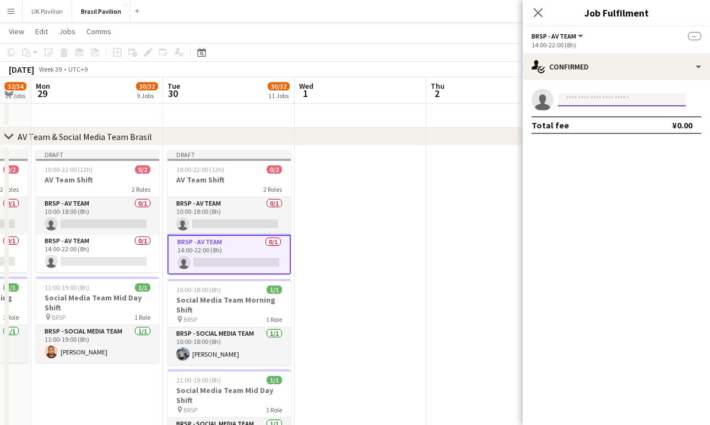
click at [579, 104] on input at bounding box center [622, 99] width 128 height 13
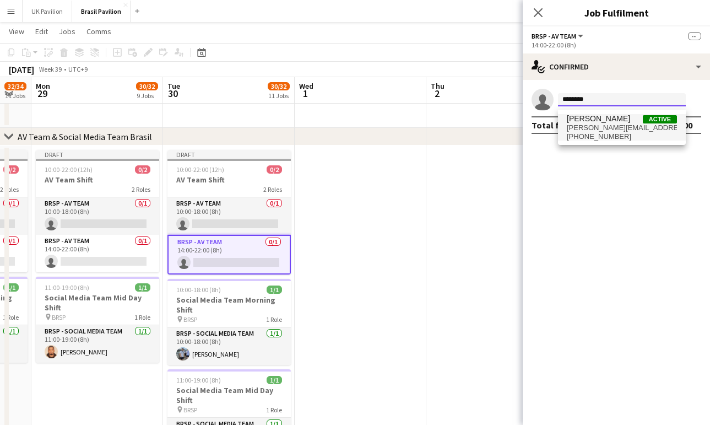
type input "********"
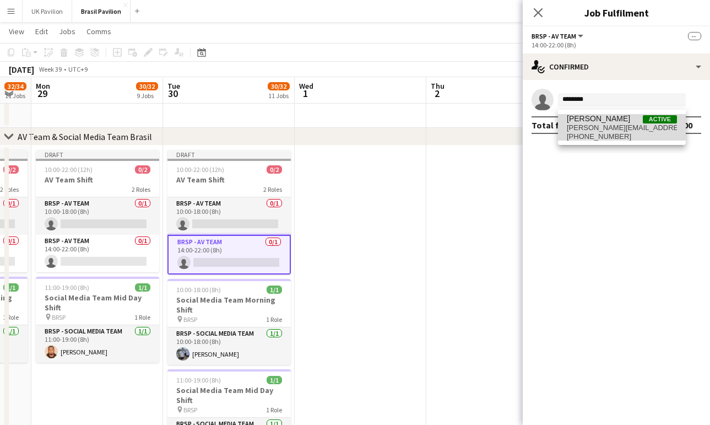
click at [601, 127] on span "[PERSON_NAME][EMAIL_ADDRESS][DOMAIN_NAME]" at bounding box center [622, 127] width 110 height 9
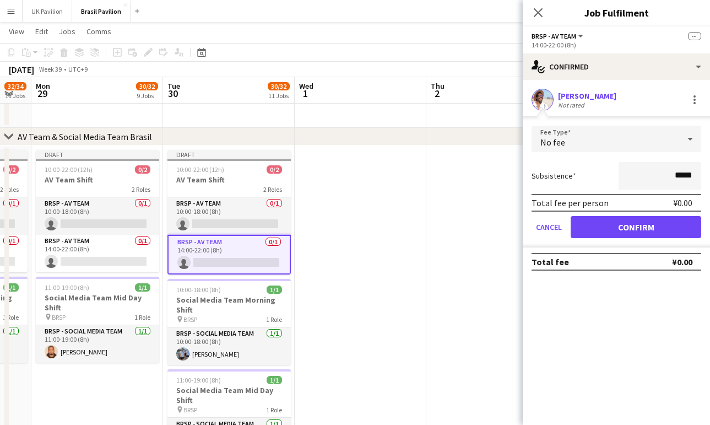
click at [619, 231] on button "Confirm" at bounding box center [636, 227] width 131 height 22
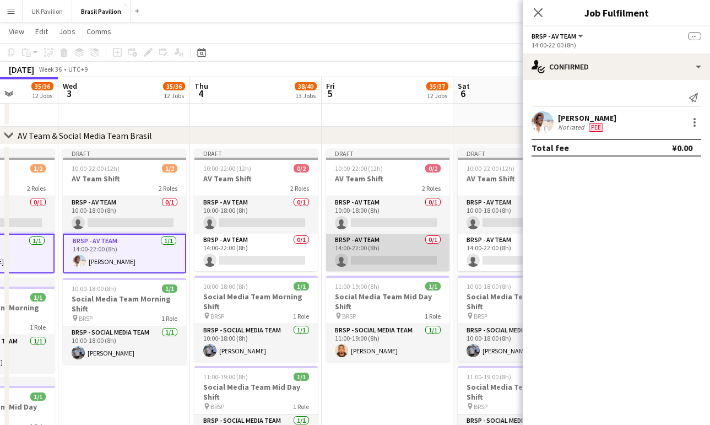
scroll to position [0, 340]
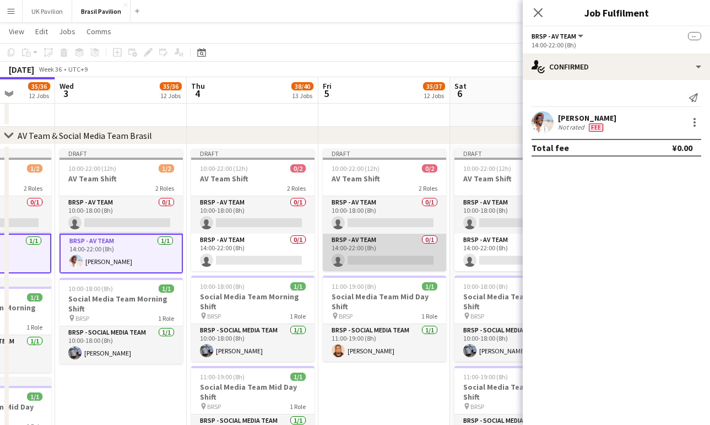
click at [368, 264] on app-card-role "BRSP - AV Team 0/1 14:00-22:00 (8h) single-neutral-actions" at bounding box center [384, 252] width 123 height 37
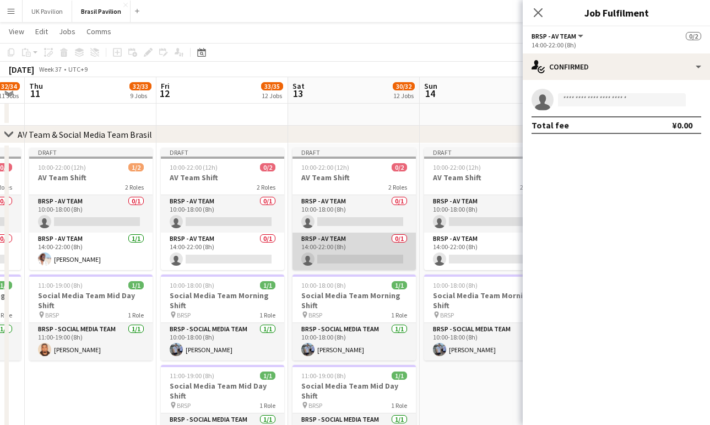
scroll to position [0, 243]
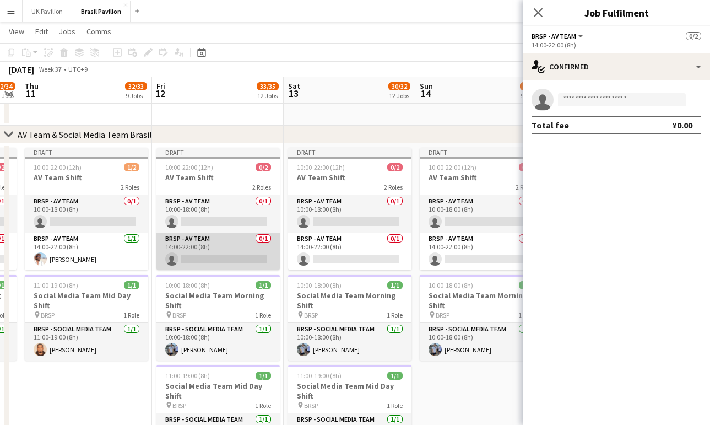
click at [234, 264] on app-card-role "BRSP - AV Team 0/1 14:00-22:00 (8h) single-neutral-actions" at bounding box center [217, 250] width 123 height 37
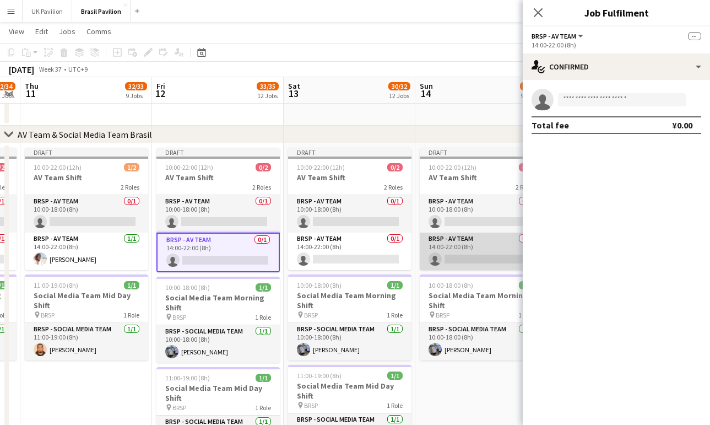
click at [453, 265] on app-card-role "BRSP - AV Team 0/1 14:00-22:00 (8h) single-neutral-actions" at bounding box center [481, 250] width 123 height 37
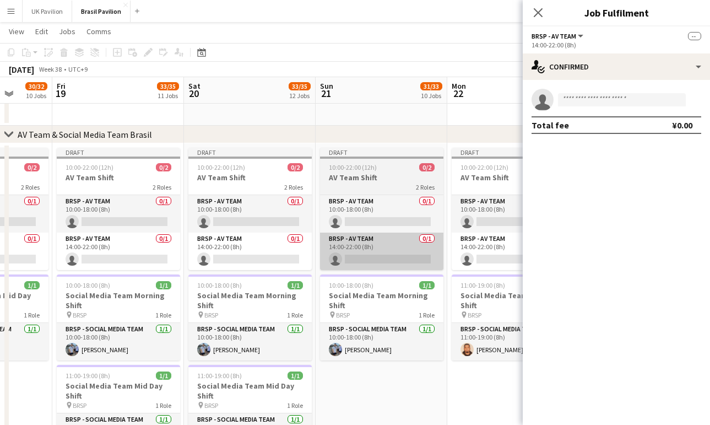
scroll to position [0, 344]
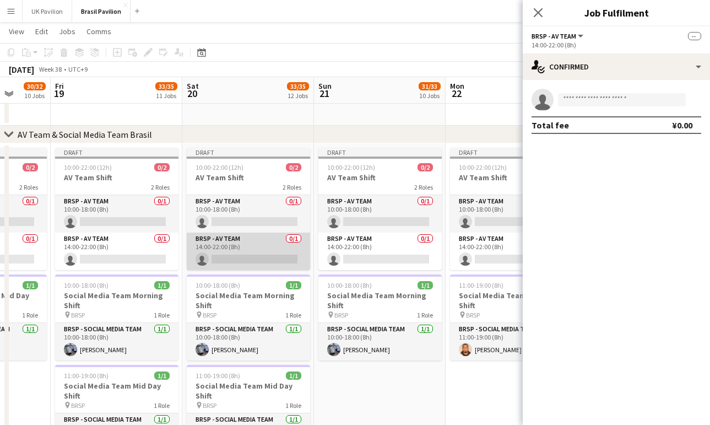
click at [241, 268] on app-card-role "BRSP - AV Team 0/1 14:00-22:00 (8h) single-neutral-actions" at bounding box center [248, 250] width 123 height 37
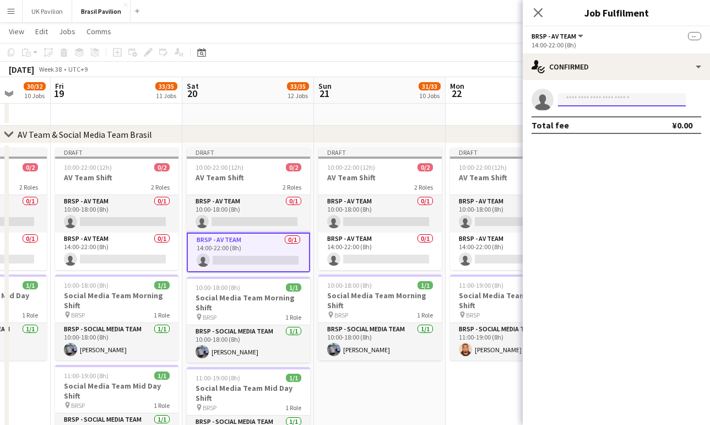
click at [573, 100] on input at bounding box center [622, 99] width 128 height 13
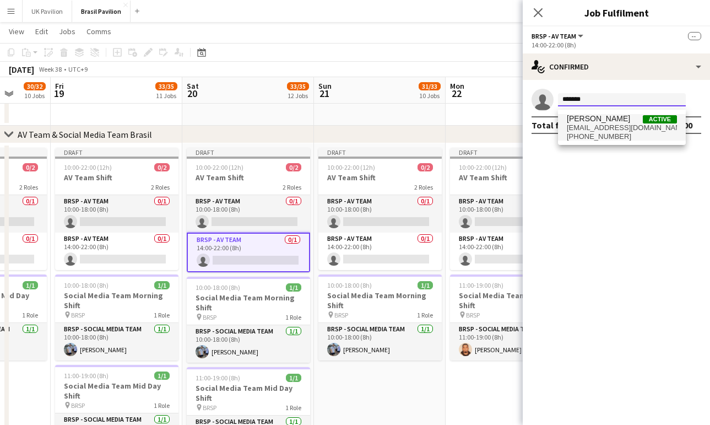
type input "*******"
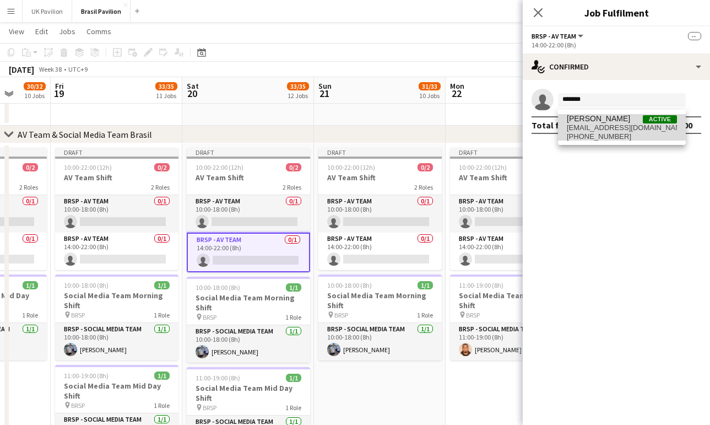
click at [587, 127] on span "[EMAIL_ADDRESS][DOMAIN_NAME]" at bounding box center [622, 127] width 110 height 9
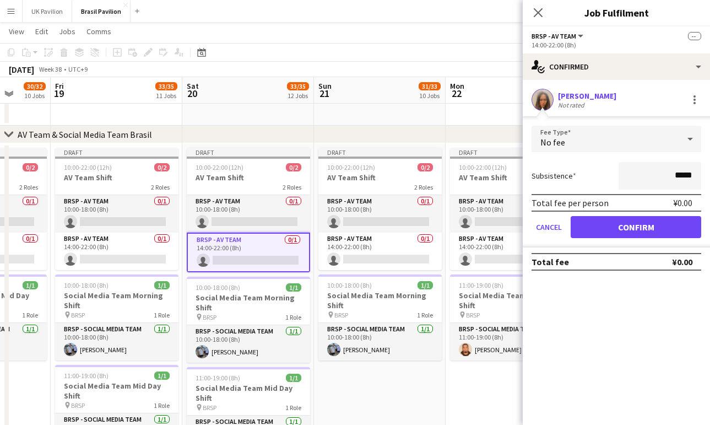
click at [599, 238] on button "Confirm" at bounding box center [636, 227] width 131 height 22
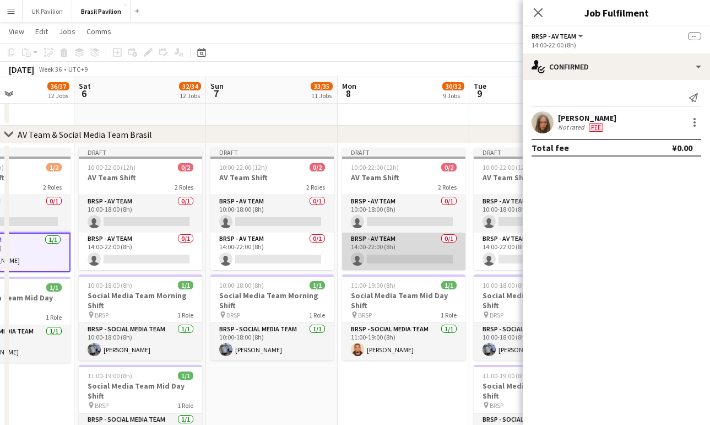
scroll to position [751, 0]
click at [395, 269] on app-card-role "BRSP - AV Team 0/1 14:00-22:00 (8h) single-neutral-actions" at bounding box center [403, 250] width 123 height 37
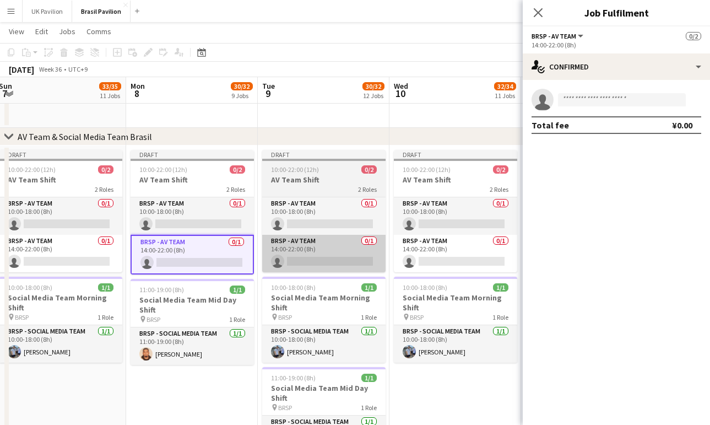
scroll to position [0, 268]
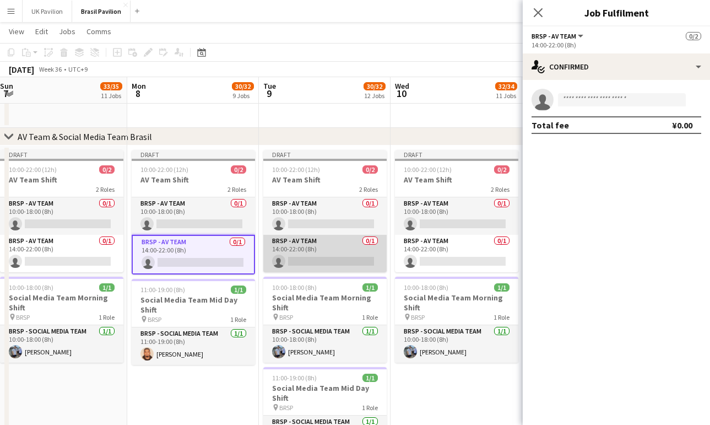
click at [328, 270] on app-card-role "BRSP - AV Team 0/1 14:00-22:00 (8h) single-neutral-actions" at bounding box center [324, 253] width 123 height 37
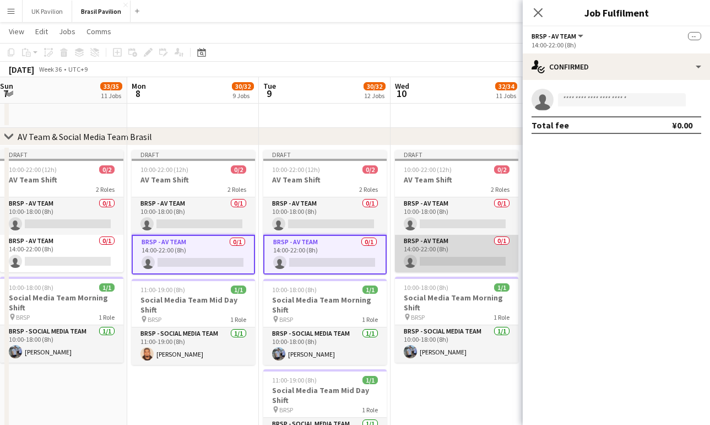
click at [447, 272] on app-card-role "BRSP - AV Team 0/1 14:00-22:00 (8h) single-neutral-actions" at bounding box center [456, 253] width 123 height 37
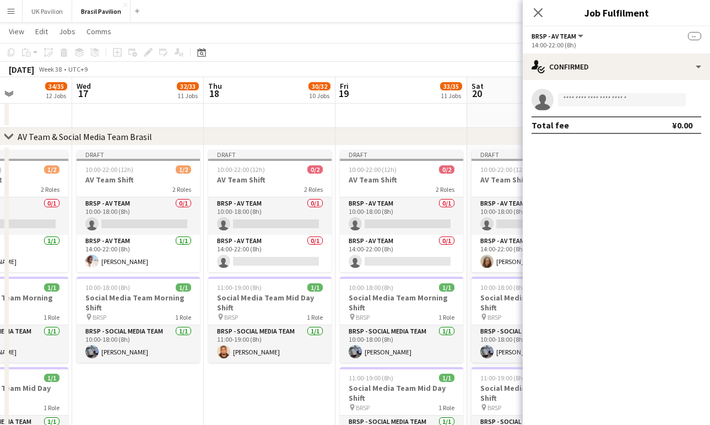
scroll to position [0, 457]
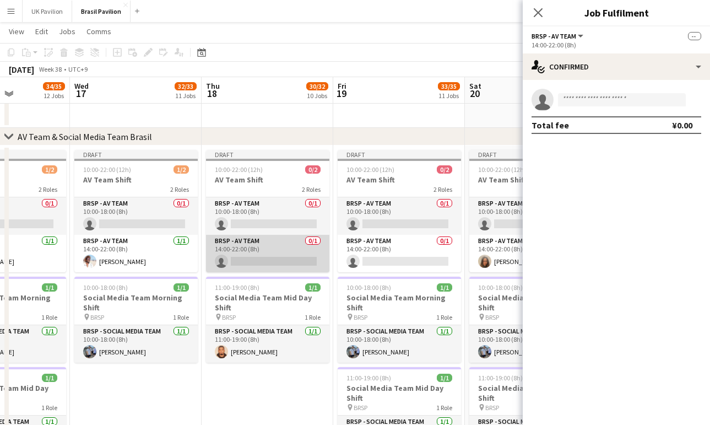
click at [273, 270] on app-card-role "BRSP - AV Team 0/1 14:00-22:00 (8h) single-neutral-actions" at bounding box center [267, 253] width 123 height 37
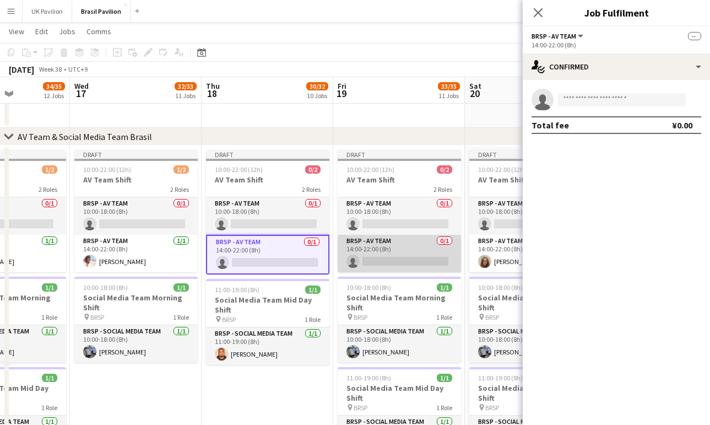
click at [396, 272] on app-card-role "BRSP - AV Team 0/1 14:00-22:00 (8h) single-neutral-actions" at bounding box center [399, 253] width 123 height 37
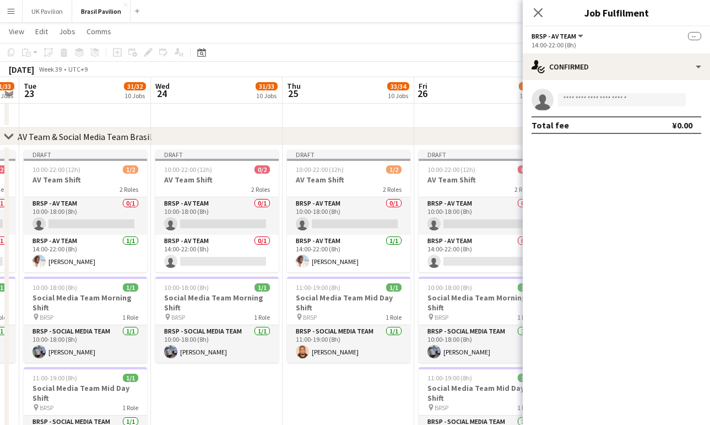
scroll to position [0, 279]
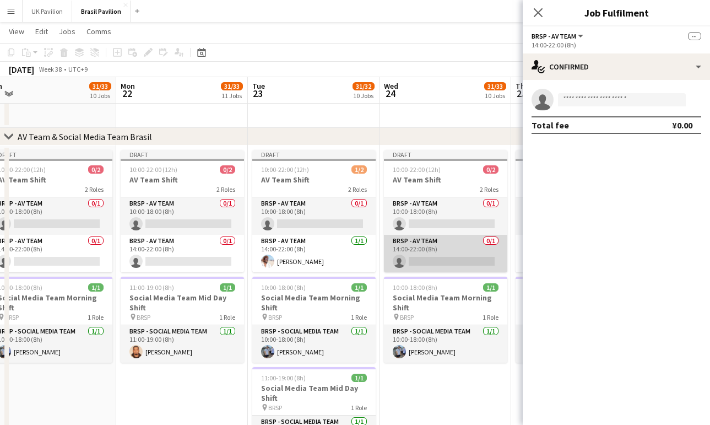
click at [432, 272] on app-card-role "BRSP - AV Team 0/1 14:00-22:00 (8h) single-neutral-actions" at bounding box center [445, 253] width 123 height 37
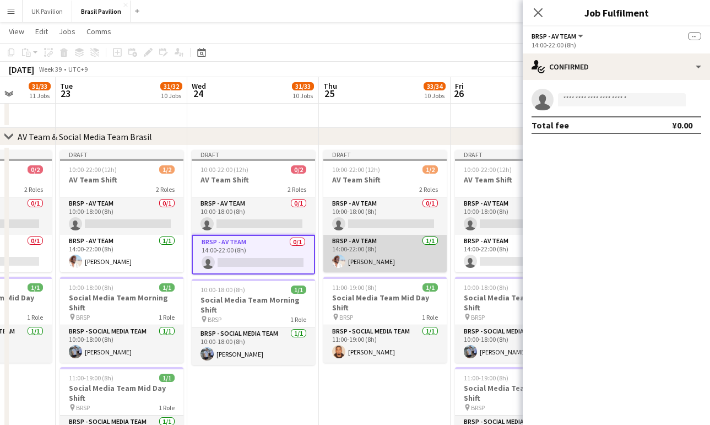
scroll to position [0, 469]
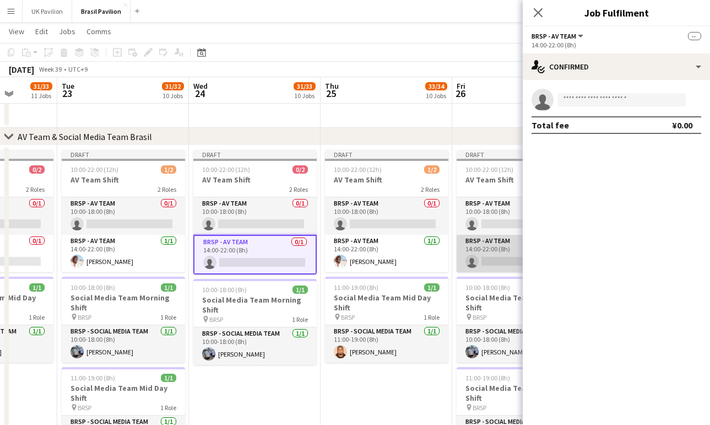
click at [493, 272] on app-card-role "BRSP - AV Team 0/1 14:00-22:00 (8h) single-neutral-actions" at bounding box center [518, 253] width 123 height 37
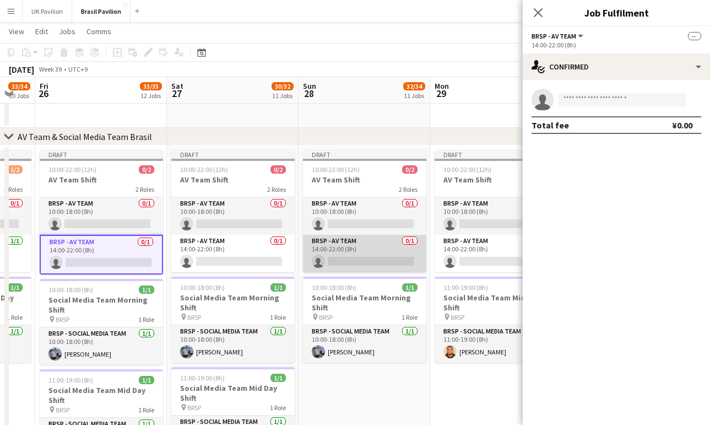
scroll to position [0, 491]
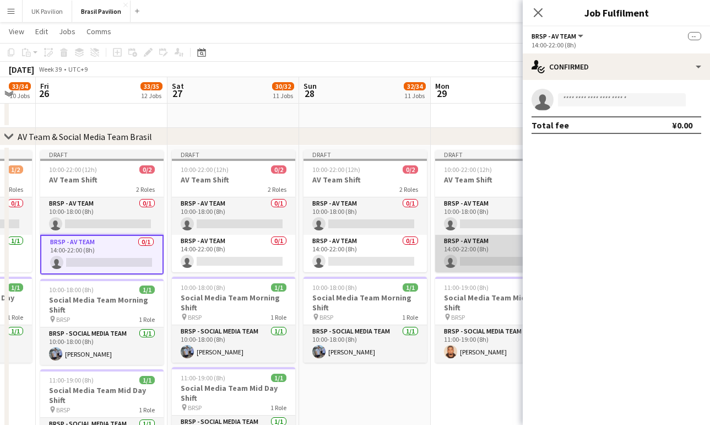
click at [484, 272] on app-card-role "BRSP - AV Team 0/1 14:00-22:00 (8h) single-neutral-actions" at bounding box center [496, 253] width 123 height 37
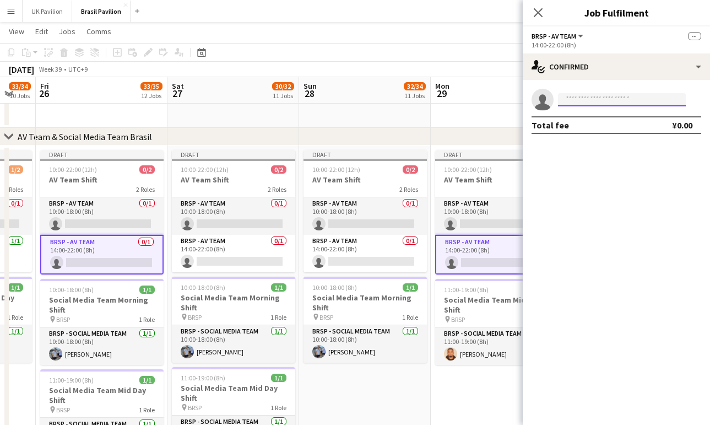
click at [575, 100] on input at bounding box center [622, 99] width 128 height 13
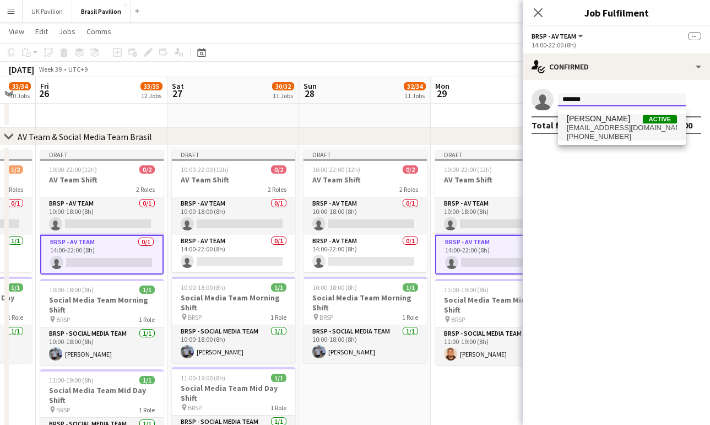
type input "*******"
click at [595, 123] on span "[PERSON_NAME]" at bounding box center [598, 118] width 63 height 9
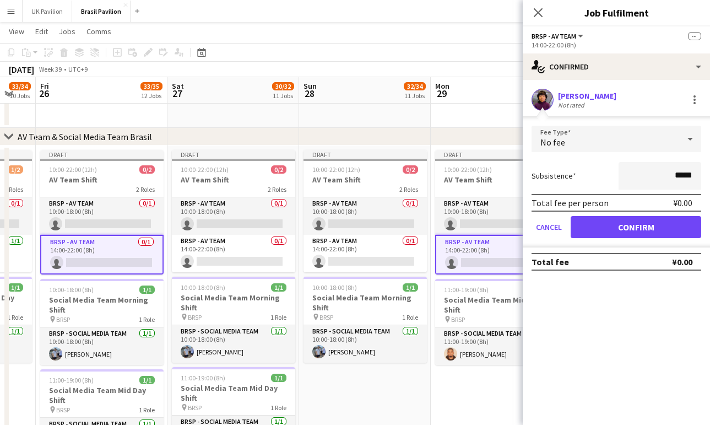
click at [599, 230] on button "Confirm" at bounding box center [636, 227] width 131 height 22
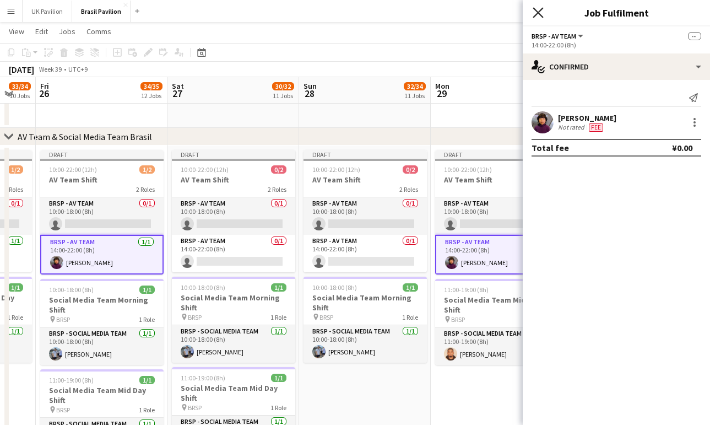
click at [536, 17] on icon "Close pop-in" at bounding box center [538, 12] width 10 height 10
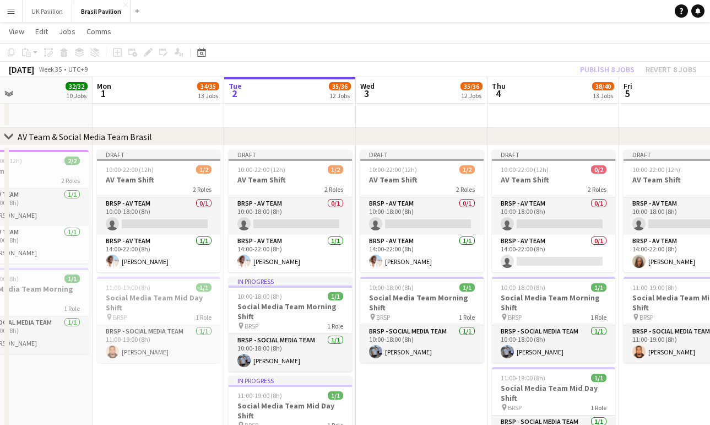
scroll to position [0, 301]
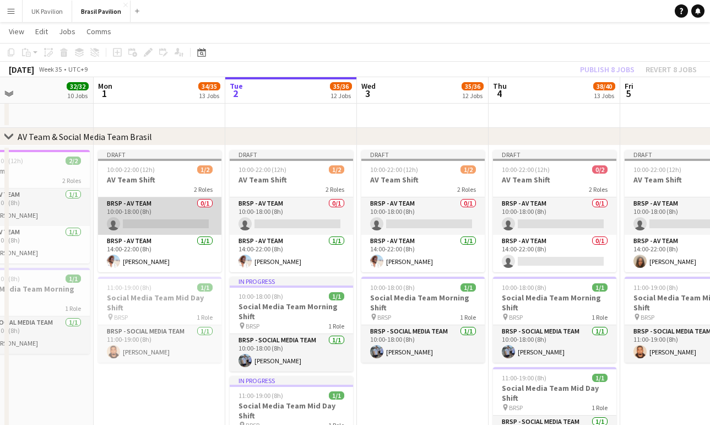
click at [159, 227] on app-card-role "BRSP - AV Team 0/1 10:00-18:00 (8h) single-neutral-actions" at bounding box center [159, 215] width 123 height 37
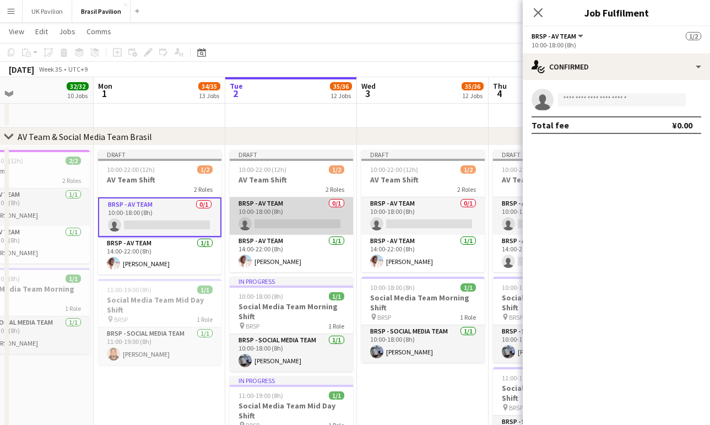
click at [265, 234] on app-card-role "BRSP - AV Team 0/1 10:00-18:00 (8h) single-neutral-actions" at bounding box center [291, 215] width 123 height 37
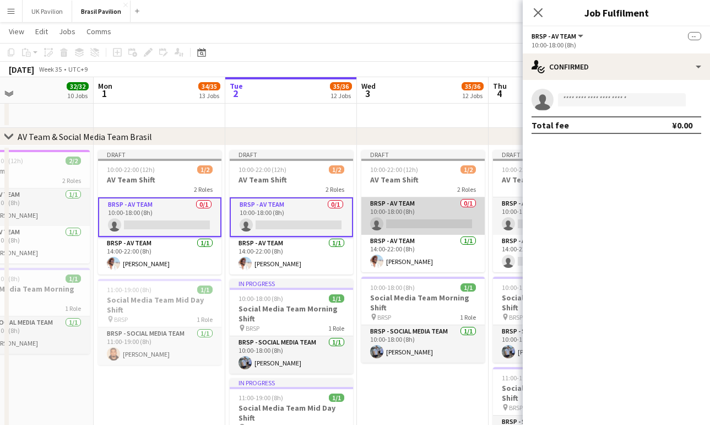
click at [403, 235] on app-card-role "BRSP - AV Team 0/1 10:00-18:00 (8h) single-neutral-actions" at bounding box center [422, 215] width 123 height 37
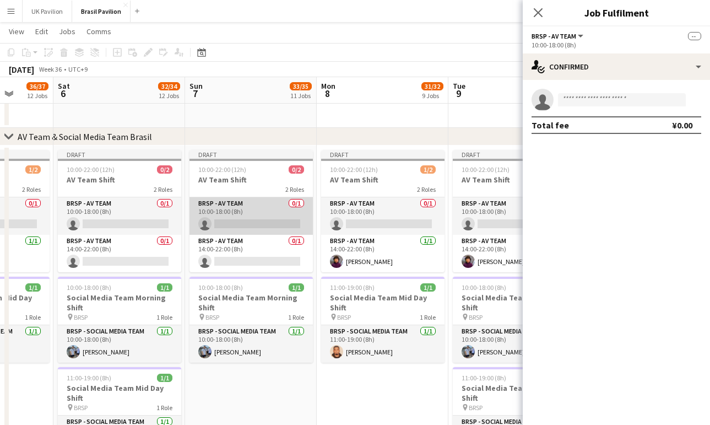
scroll to position [0, 388]
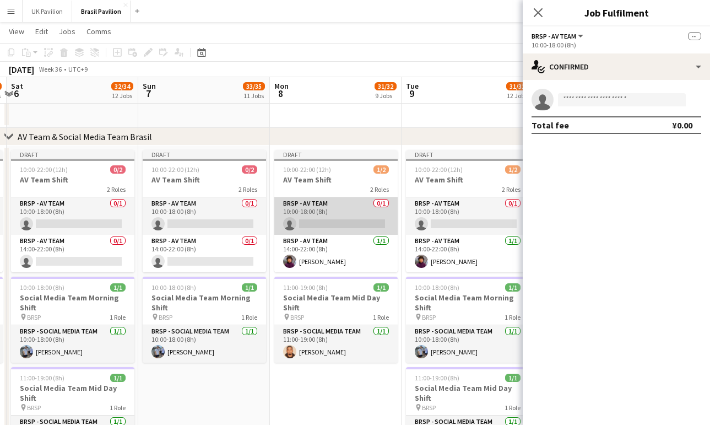
click at [321, 231] on app-card-role "BRSP - AV Team 0/1 10:00-18:00 (8h) single-neutral-actions" at bounding box center [335, 215] width 123 height 37
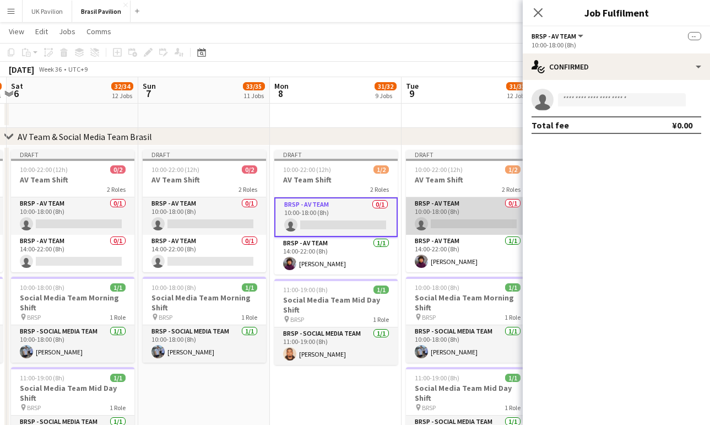
click at [441, 228] on app-card-role "BRSP - AV Team 0/1 10:00-18:00 (8h) single-neutral-actions" at bounding box center [467, 215] width 123 height 37
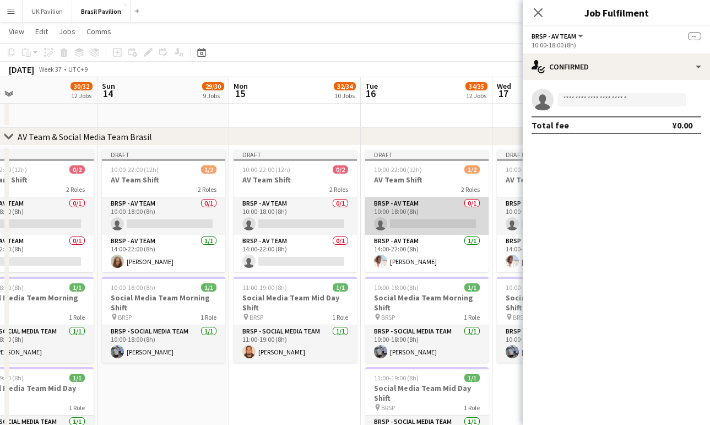
scroll to position [0, 297]
click at [414, 229] on app-card-role "BRSP - AV Team 0/1 10:00-18:00 (8h) single-neutral-actions" at bounding box center [426, 215] width 123 height 37
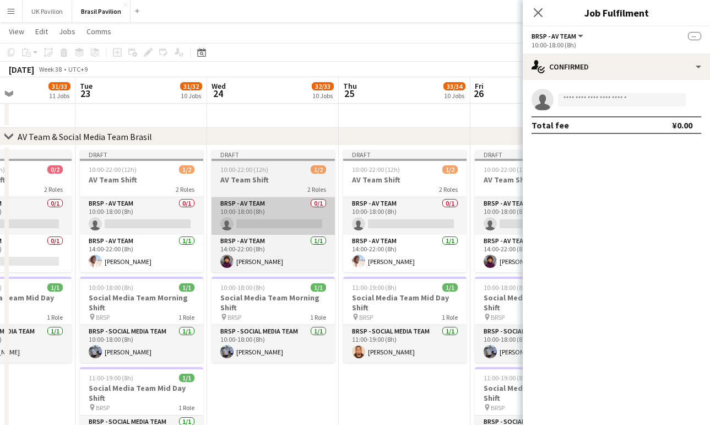
scroll to position [0, 241]
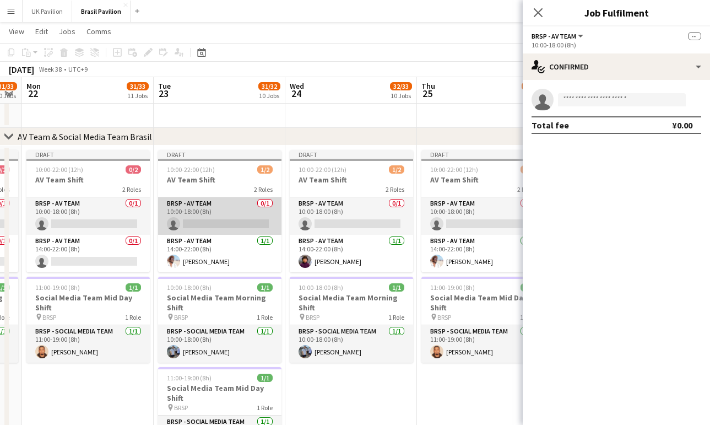
click at [216, 228] on app-card-role "BRSP - AV Team 0/1 10:00-18:00 (8h) single-neutral-actions" at bounding box center [219, 215] width 123 height 37
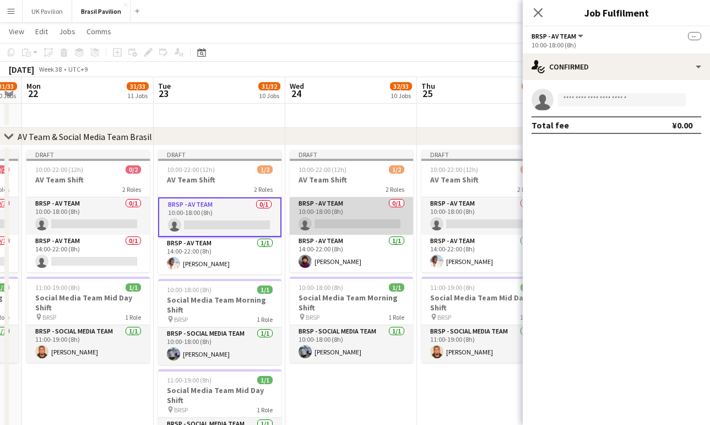
click at [329, 227] on app-card-role "BRSP - AV Team 0/1 10:00-18:00 (8h) single-neutral-actions" at bounding box center [351, 215] width 123 height 37
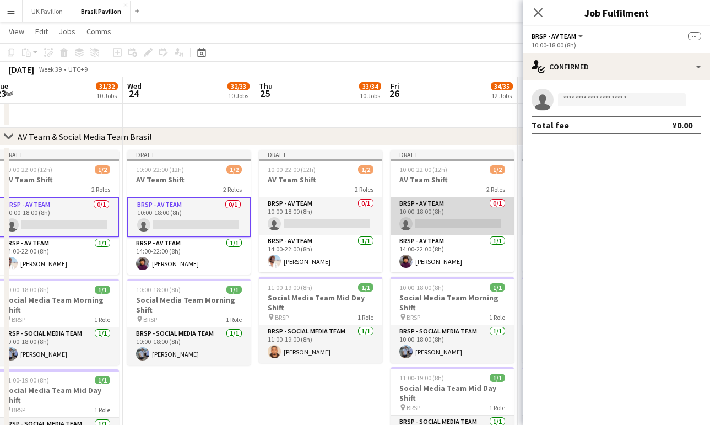
scroll to position [0, 415]
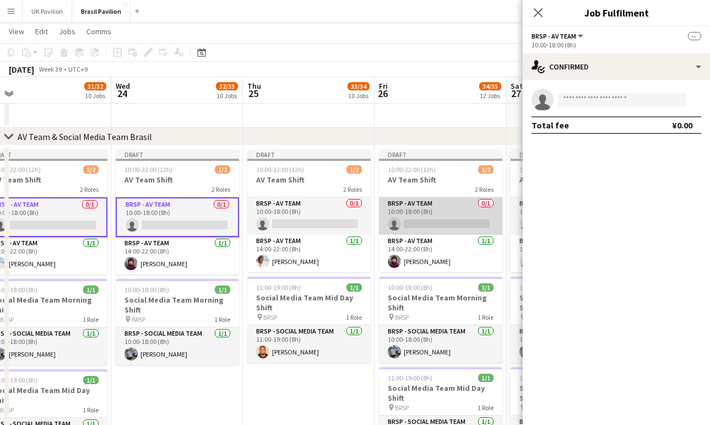
click at [428, 229] on app-card-role "BRSP - AV Team 0/1 10:00-18:00 (8h) single-neutral-actions" at bounding box center [440, 215] width 123 height 37
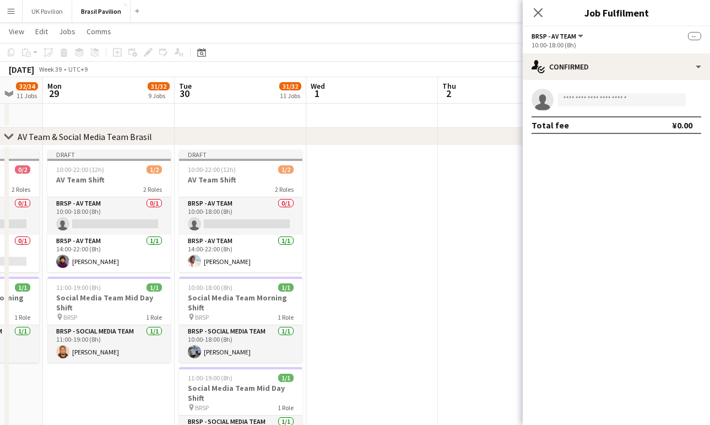
scroll to position [0, 291]
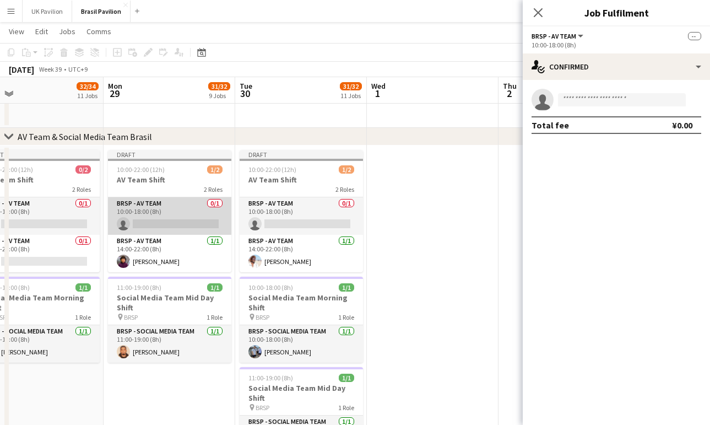
click at [160, 223] on app-card-role "BRSP - AV Team 0/1 10:00-18:00 (8h) single-neutral-actions" at bounding box center [169, 215] width 123 height 37
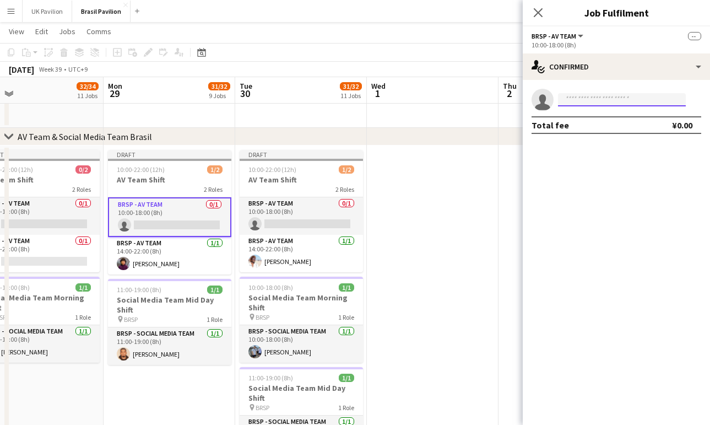
click at [573, 106] on input at bounding box center [622, 99] width 128 height 13
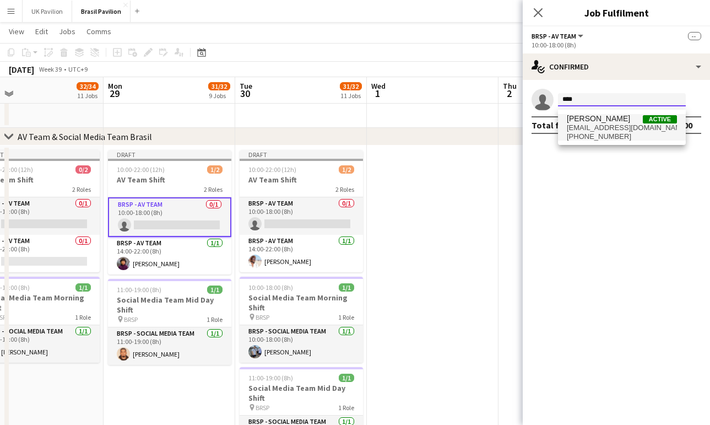
type input "****"
click at [592, 123] on span "[PERSON_NAME]" at bounding box center [598, 118] width 63 height 9
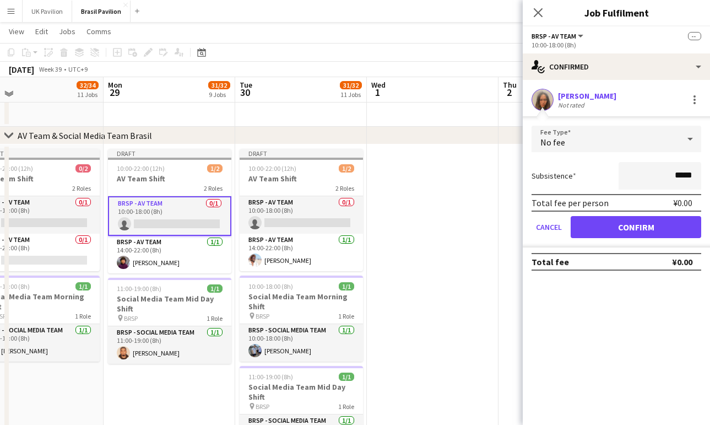
scroll to position [745, 0]
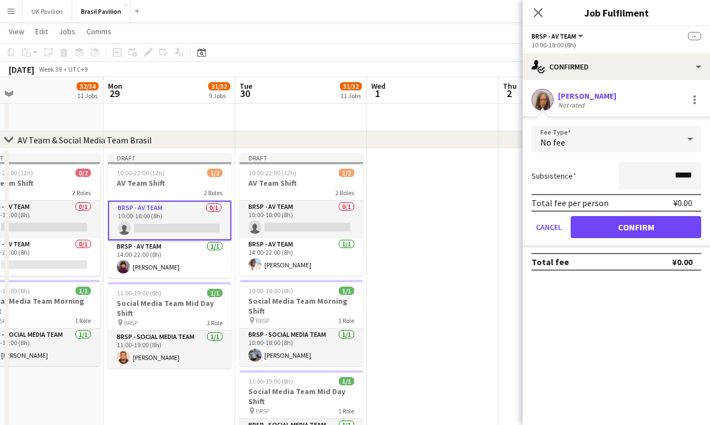
click at [620, 236] on button "Confirm" at bounding box center [636, 227] width 131 height 22
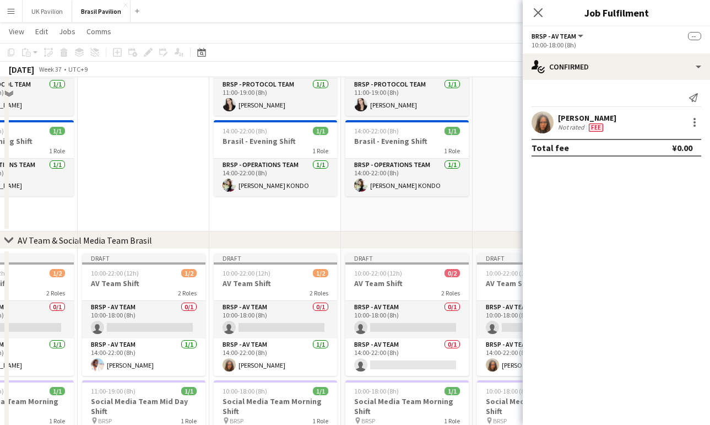
scroll to position [487, 0]
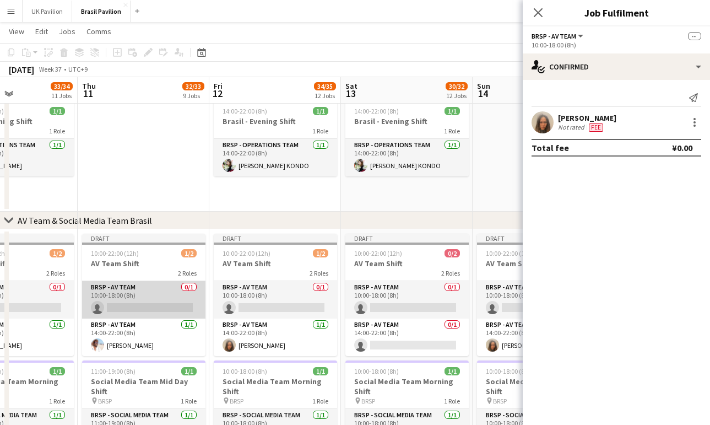
click at [139, 313] on app-card-role "BRSP - AV Team 0/1 10:00-18:00 (8h) single-neutral-actions" at bounding box center [143, 299] width 123 height 37
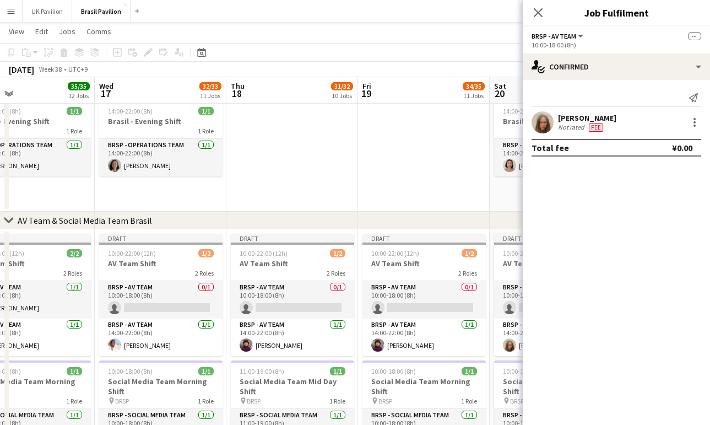
scroll to position [0, 422]
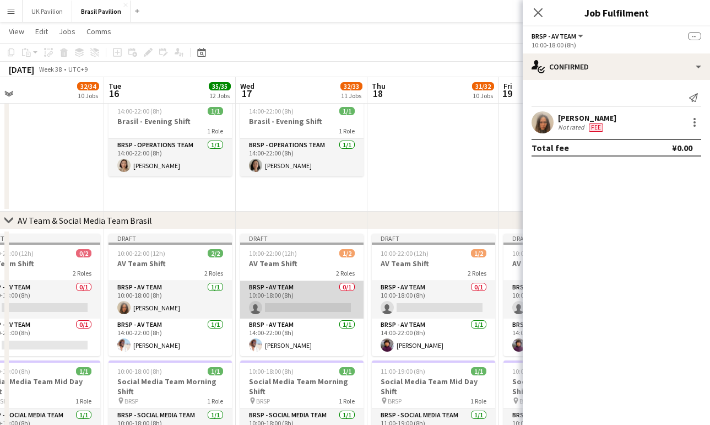
click at [306, 316] on app-card-role "BRSP - AV Team 0/1 10:00-18:00 (8h) single-neutral-actions" at bounding box center [301, 299] width 123 height 37
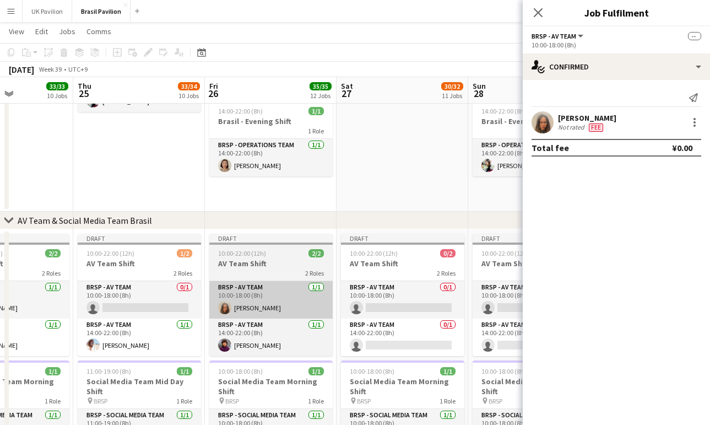
scroll to position [0, 324]
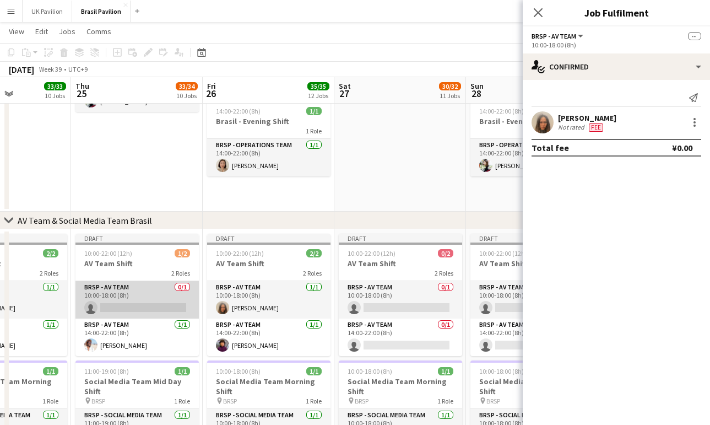
click at [139, 308] on app-card-role "BRSP - AV Team 0/1 10:00-18:00 (8h) single-neutral-actions" at bounding box center [136, 299] width 123 height 37
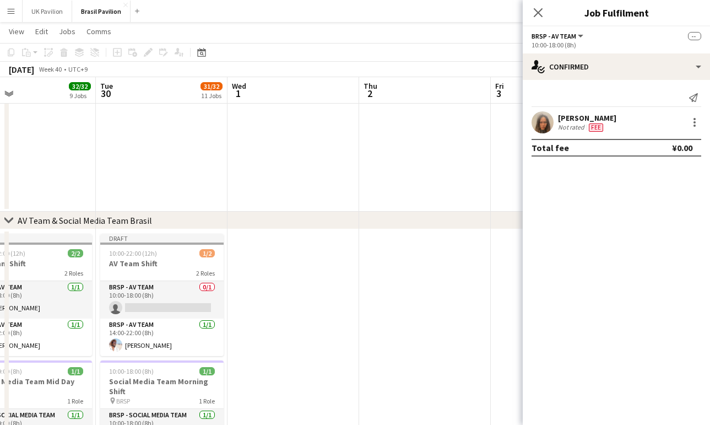
scroll to position [0, 434]
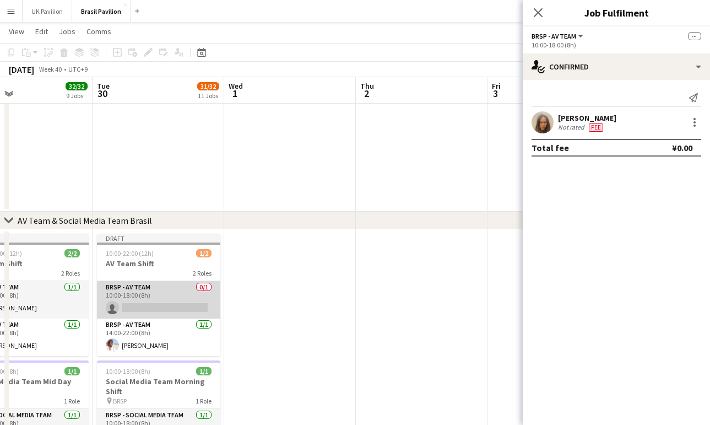
click at [171, 309] on app-card-role "BRSP - AV Team 0/1 10:00-18:00 (8h) single-neutral-actions" at bounding box center [158, 299] width 123 height 37
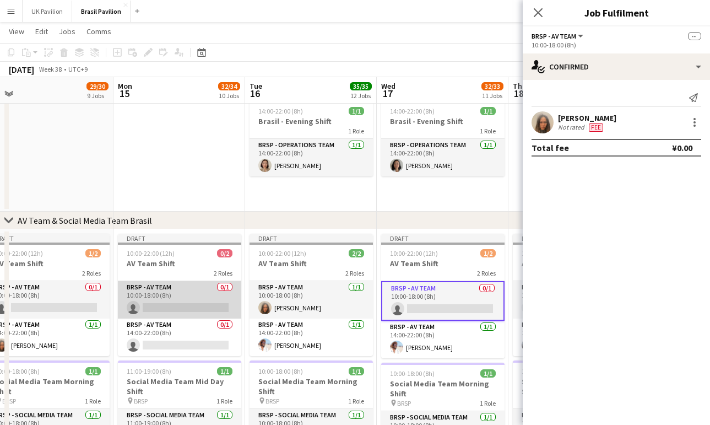
scroll to position [0, 273]
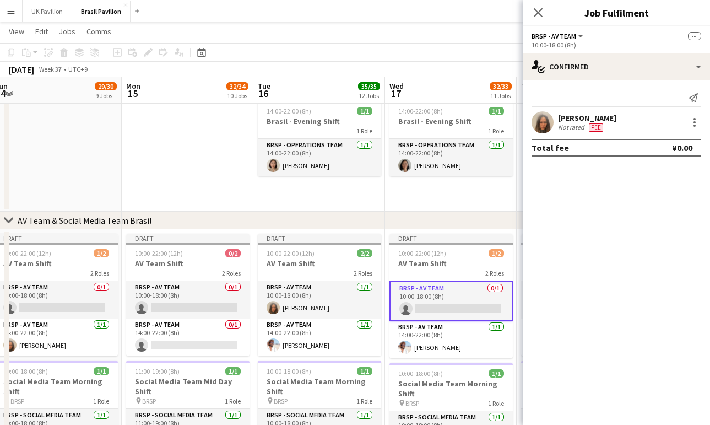
click at [538, 8] on icon "Close pop-in" at bounding box center [538, 12] width 9 height 9
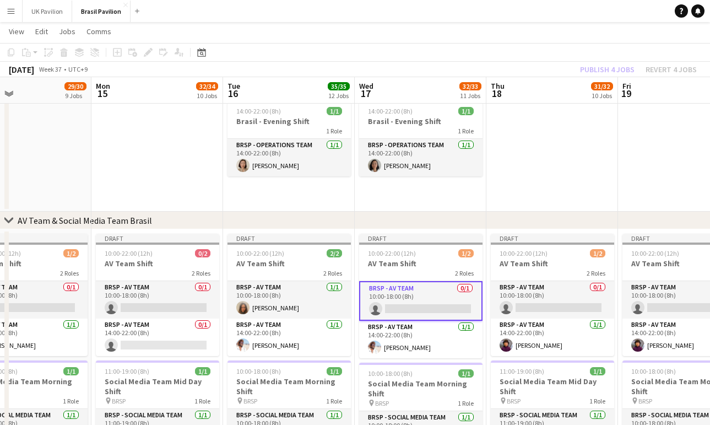
scroll to position [0, 308]
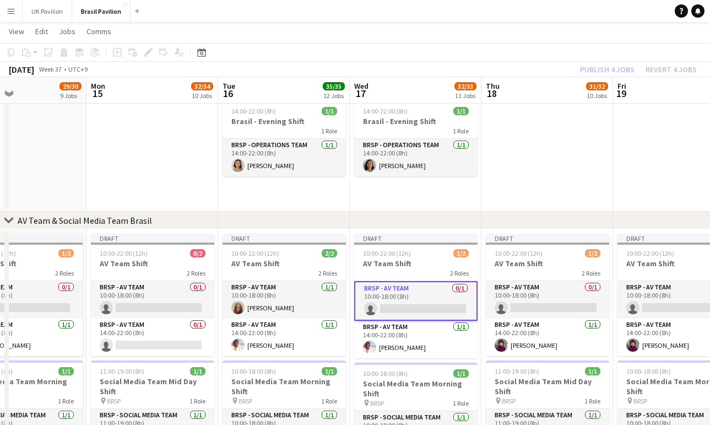
click at [415, 310] on app-card-role "BRSP - AV Team 0/1 10:00-18:00 (8h) single-neutral-actions" at bounding box center [415, 301] width 123 height 40
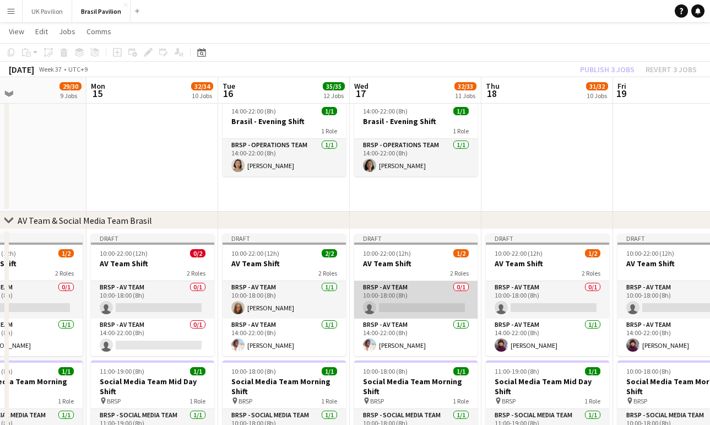
click at [413, 311] on app-card-role "BRSP - AV Team 0/1 10:00-18:00 (8h) single-neutral-actions" at bounding box center [415, 299] width 123 height 37
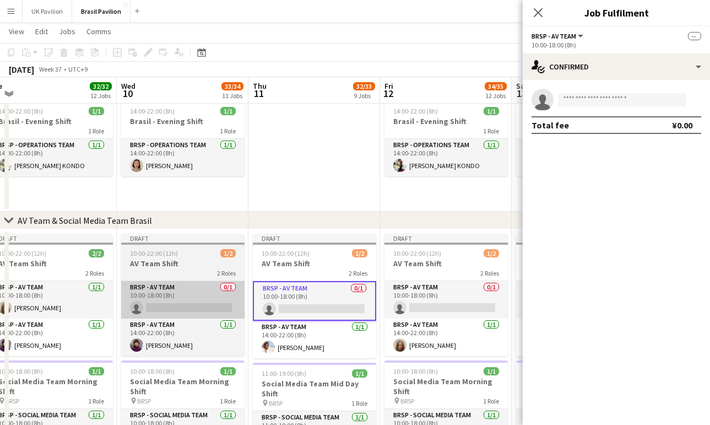
scroll to position [0, 278]
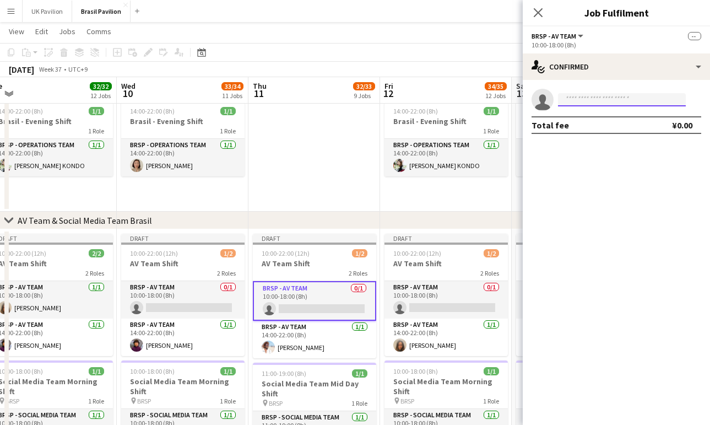
click at [574, 101] on input at bounding box center [622, 99] width 128 height 13
click at [591, 122] on div "Total fee ¥0.00" at bounding box center [617, 125] width 170 height 18
click at [583, 104] on input "*****" at bounding box center [622, 99] width 128 height 13
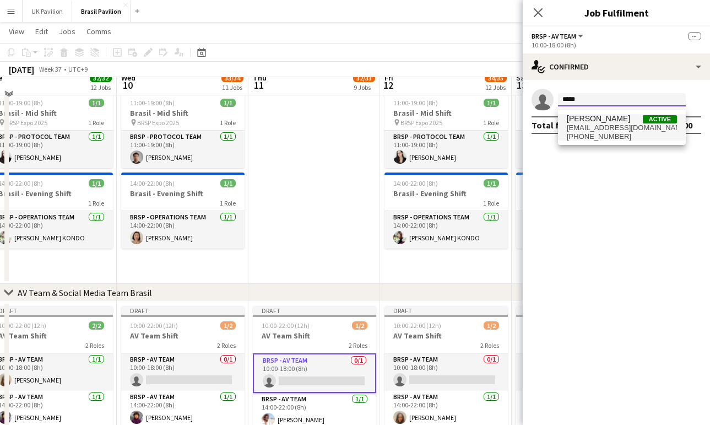
scroll to position [362, 2]
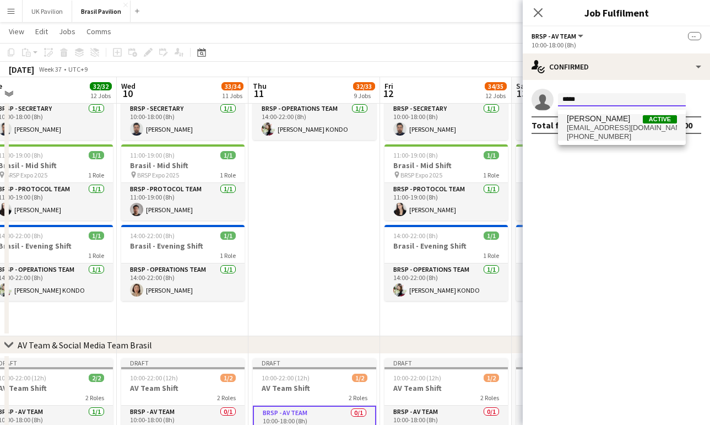
type input "*****"
click at [588, 123] on span "[PERSON_NAME]" at bounding box center [598, 118] width 63 height 9
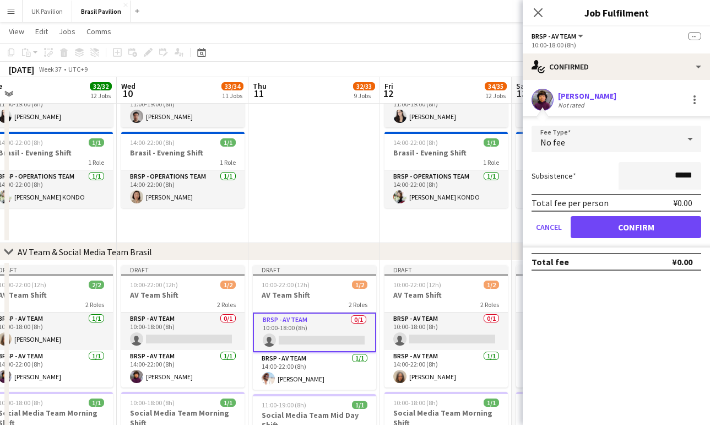
scroll to position [456, 0]
click at [611, 238] on button "Confirm" at bounding box center [636, 227] width 131 height 22
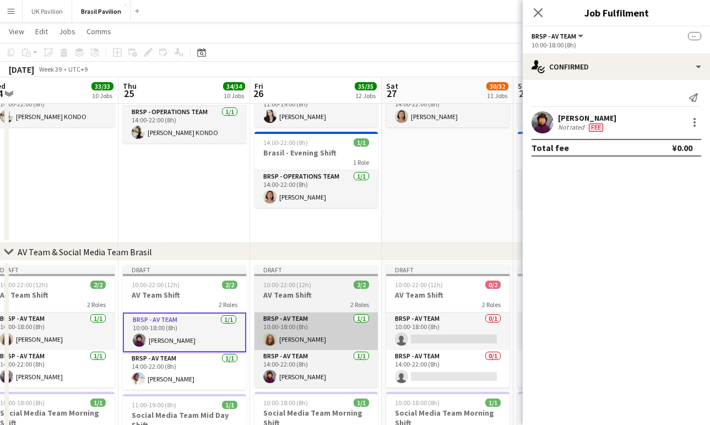
scroll to position [0, 279]
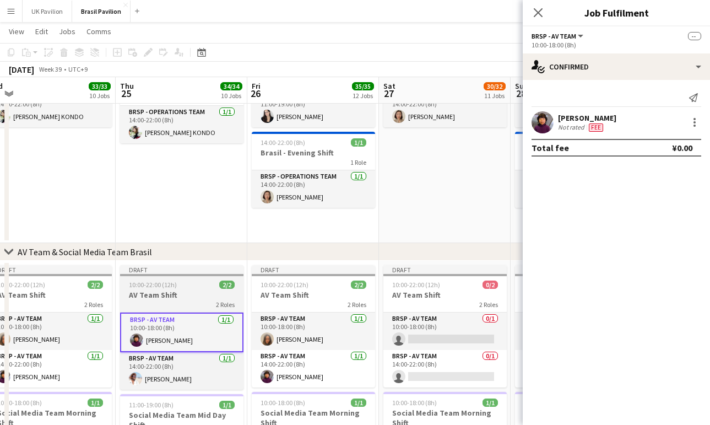
click at [192, 300] on h3 "AV Team Shift" at bounding box center [181, 295] width 123 height 10
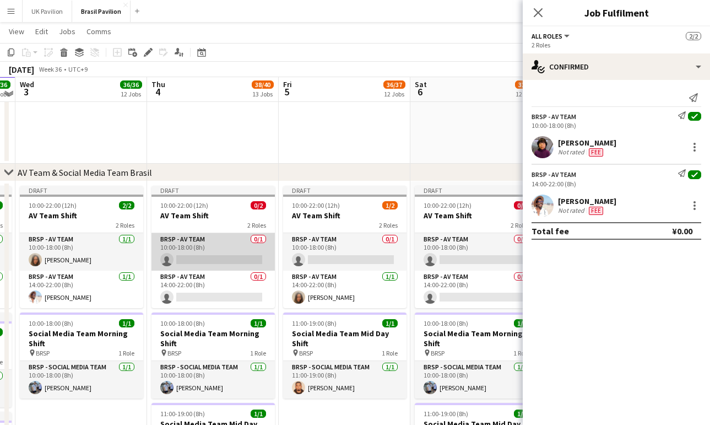
scroll to position [706, 0]
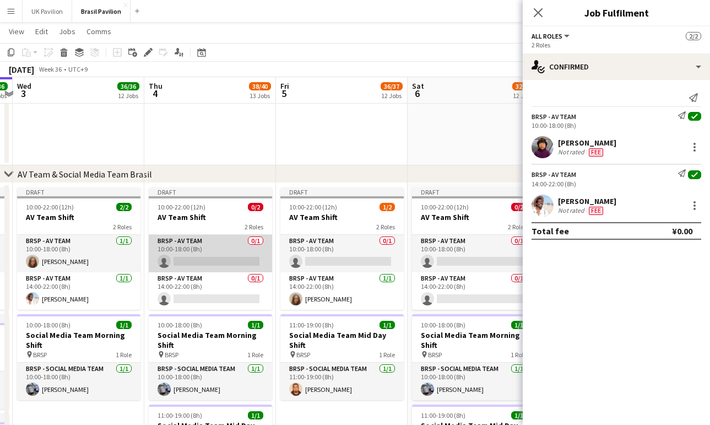
click at [208, 269] on app-card-role "BRSP - AV Team 0/1 10:00-18:00 (8h) single-neutral-actions" at bounding box center [210, 253] width 123 height 37
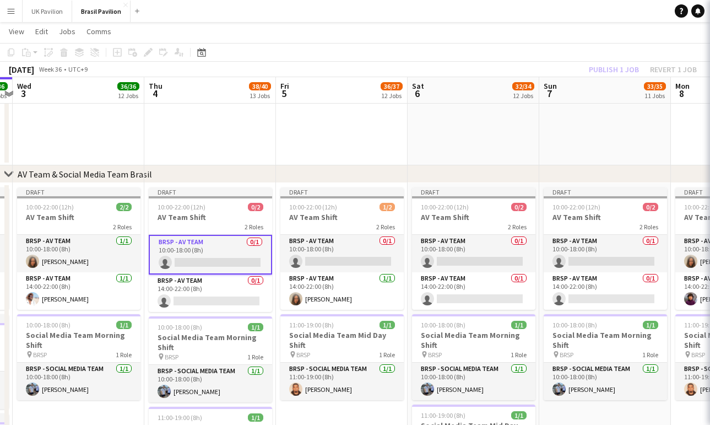
scroll to position [0, 383]
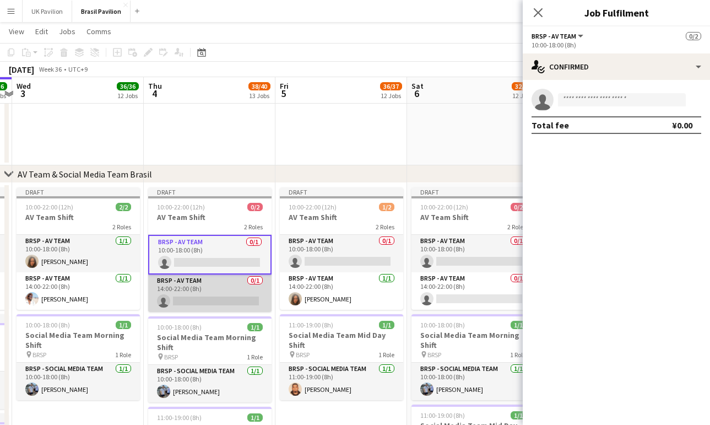
click at [207, 311] on app-card-role "BRSP - AV Team 0/1 14:00-22:00 (8h) single-neutral-actions" at bounding box center [209, 292] width 123 height 37
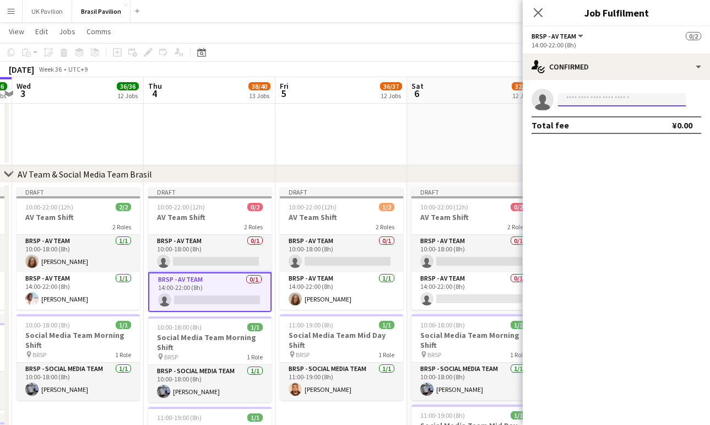
click at [598, 105] on input at bounding box center [622, 99] width 128 height 13
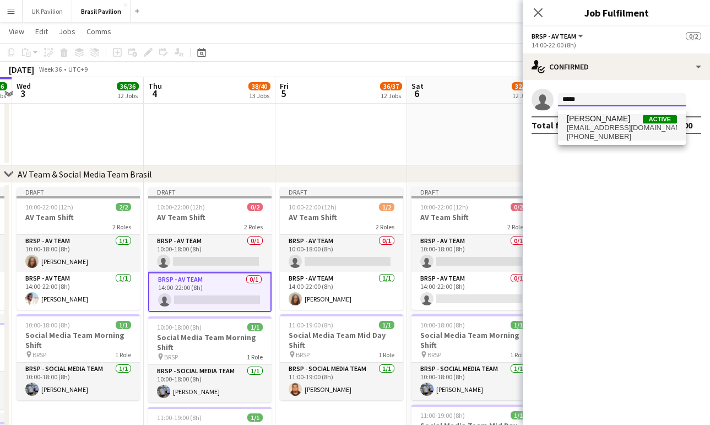
type input "*****"
click at [621, 132] on span "[EMAIL_ADDRESS][DOMAIN_NAME]" at bounding box center [622, 127] width 110 height 9
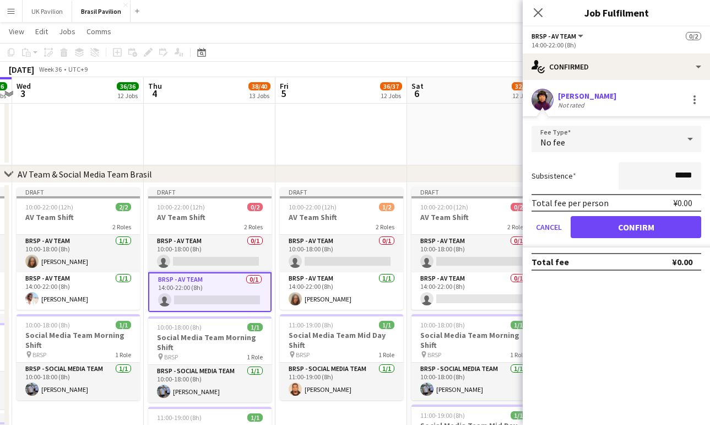
click at [625, 234] on button "Confirm" at bounding box center [636, 227] width 131 height 22
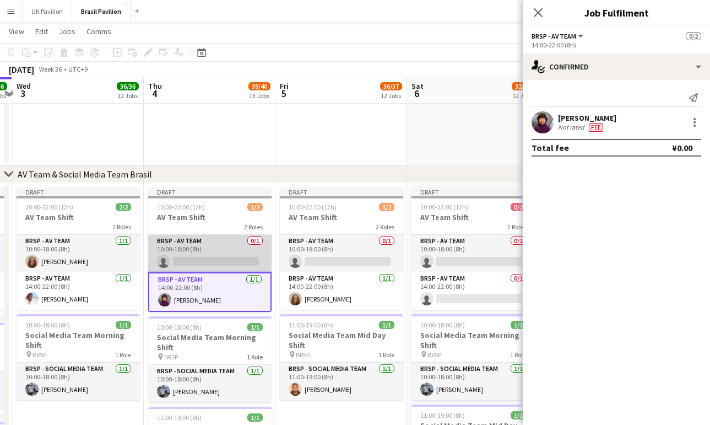
click at [203, 268] on app-card-role "BRSP - AV Team 0/1 10:00-18:00 (8h) single-neutral-actions" at bounding box center [209, 253] width 123 height 37
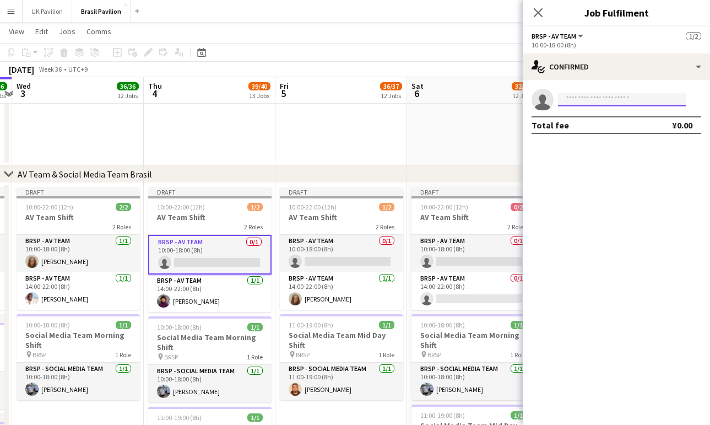
click at [577, 102] on input at bounding box center [622, 99] width 128 height 13
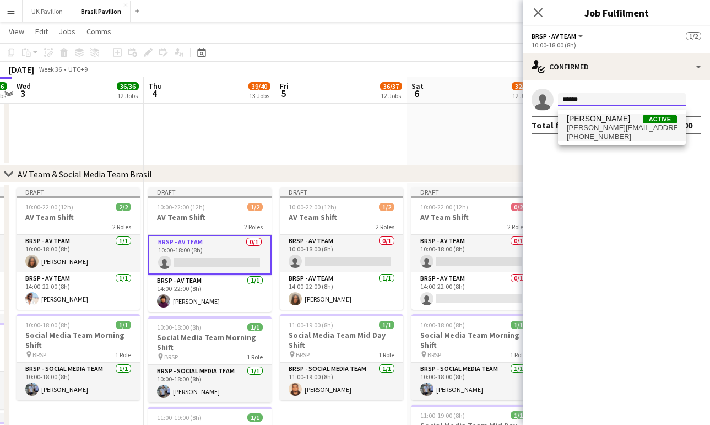
type input "******"
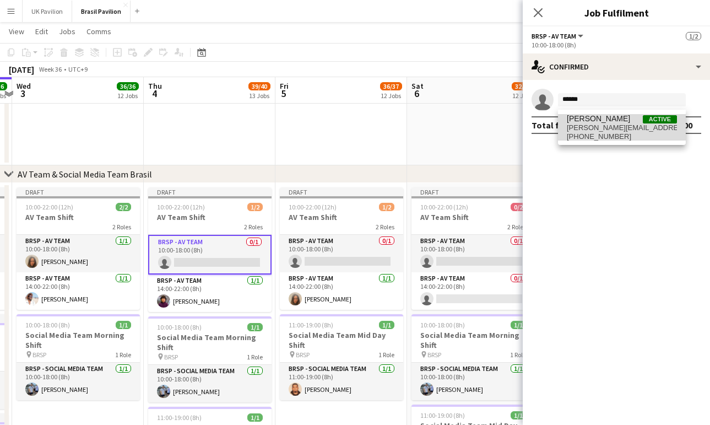
click at [608, 122] on span "[PERSON_NAME]" at bounding box center [598, 118] width 63 height 9
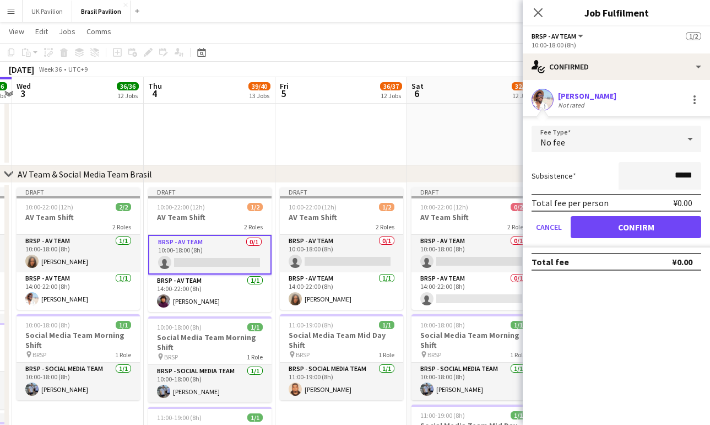
drag, startPoint x: 620, startPoint y: 230, endPoint x: 613, endPoint y: 230, distance: 6.6
click at [620, 230] on button "Confirm" at bounding box center [636, 227] width 131 height 22
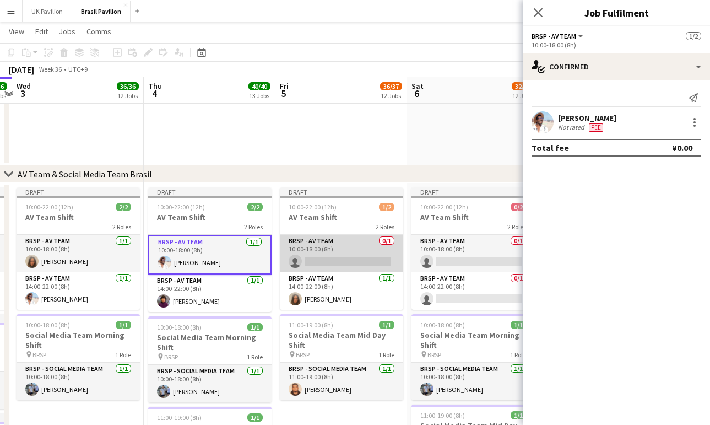
click at [346, 264] on app-card-role "BRSP - AV Team 0/1 10:00-18:00 (8h) single-neutral-actions" at bounding box center [341, 253] width 123 height 37
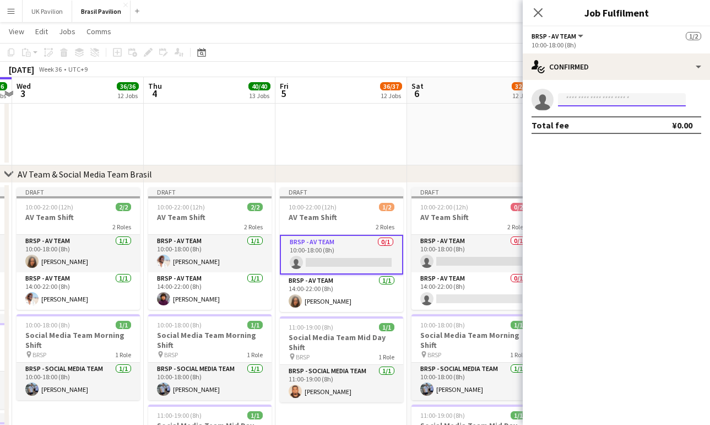
click at [576, 101] on input at bounding box center [622, 99] width 128 height 13
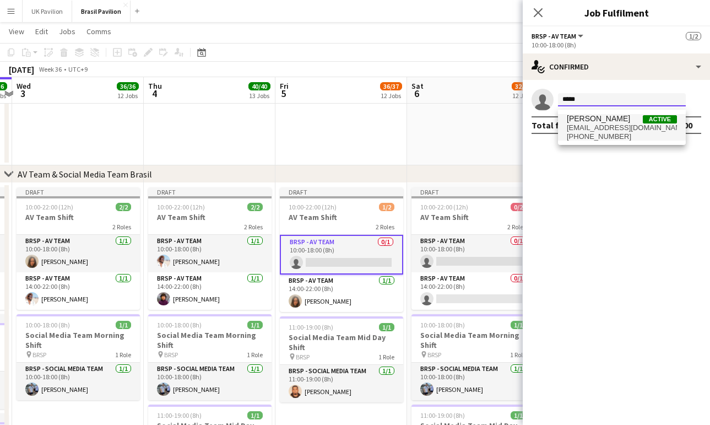
type input "*****"
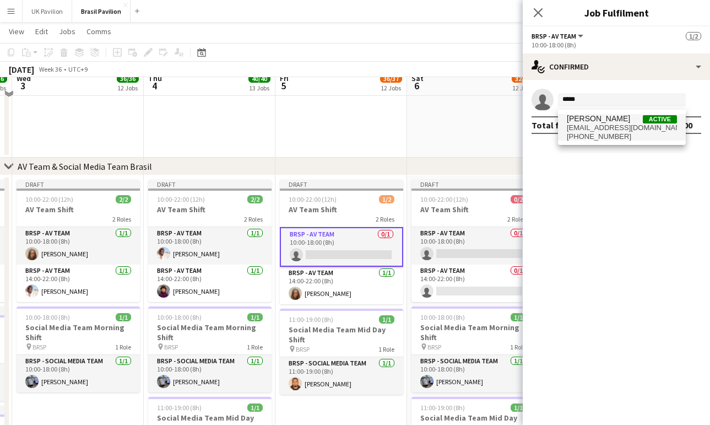
click at [591, 121] on span "[PERSON_NAME]" at bounding box center [598, 118] width 63 height 9
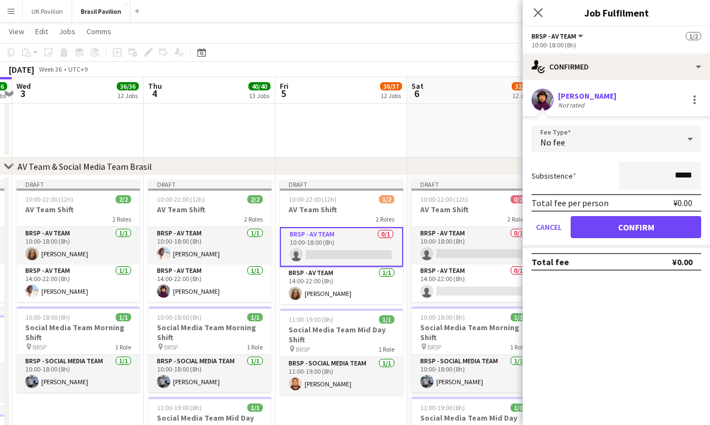
click at [624, 232] on button "Confirm" at bounding box center [636, 227] width 131 height 22
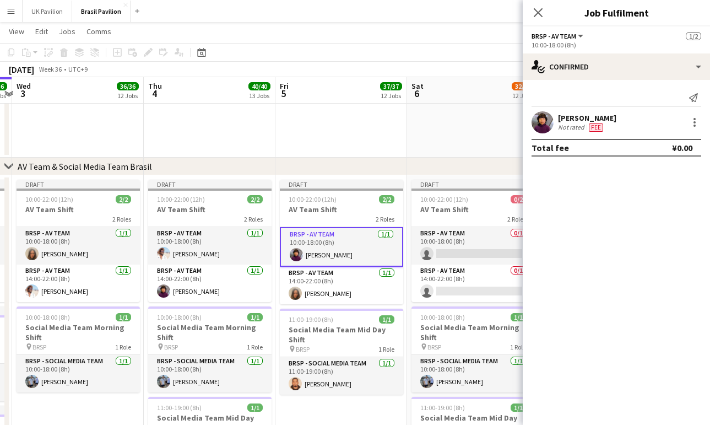
scroll to position [713, 0]
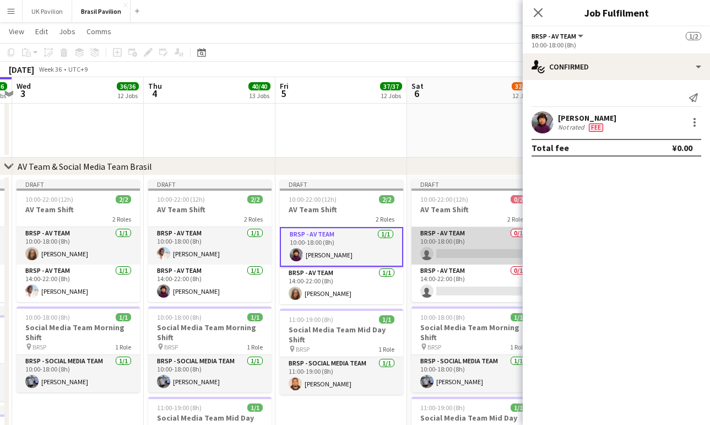
click at [458, 262] on app-card-role "BRSP - AV Team 0/1 10:00-18:00 (8h) single-neutral-actions" at bounding box center [472, 245] width 123 height 37
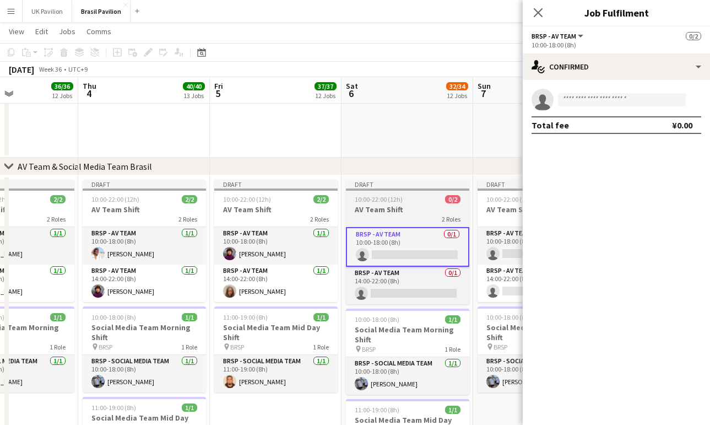
scroll to position [0, 448]
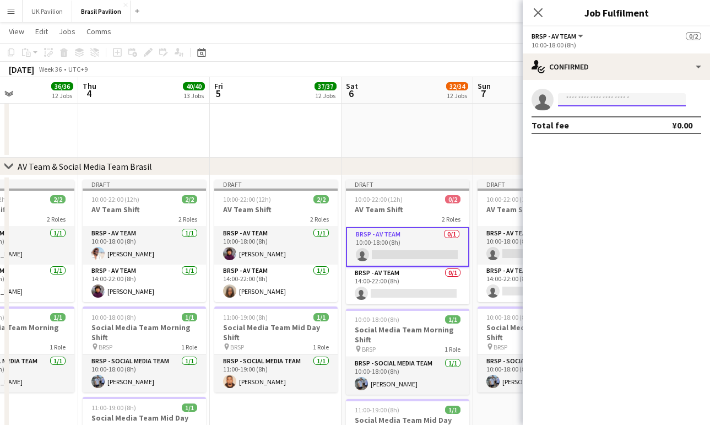
click at [582, 100] on input at bounding box center [622, 99] width 128 height 13
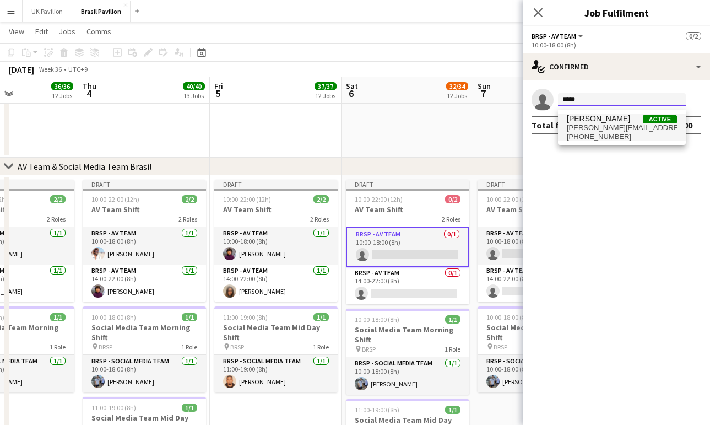
type input "*****"
drag, startPoint x: 615, startPoint y: 124, endPoint x: 614, endPoint y: 131, distance: 6.6
click at [615, 123] on span "[PERSON_NAME] Active" at bounding box center [622, 118] width 110 height 9
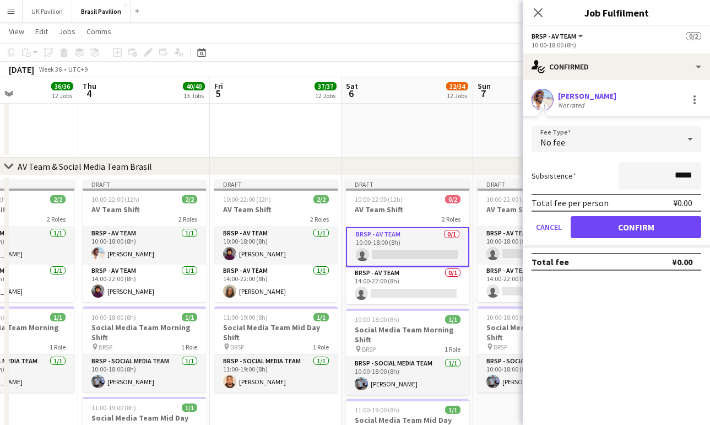
click at [617, 238] on button "Confirm" at bounding box center [636, 227] width 131 height 22
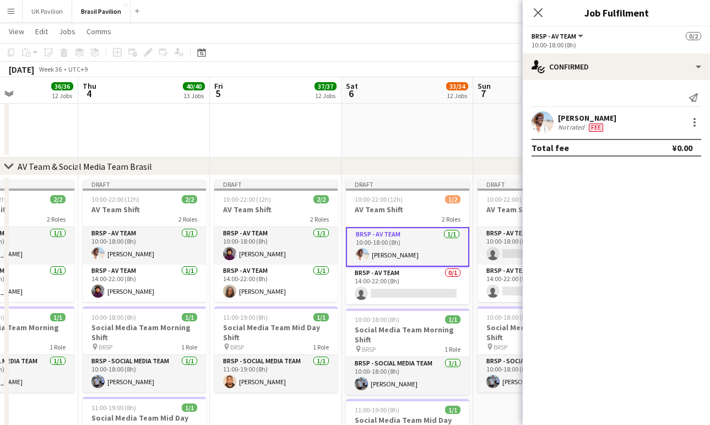
scroll to position [713, 0]
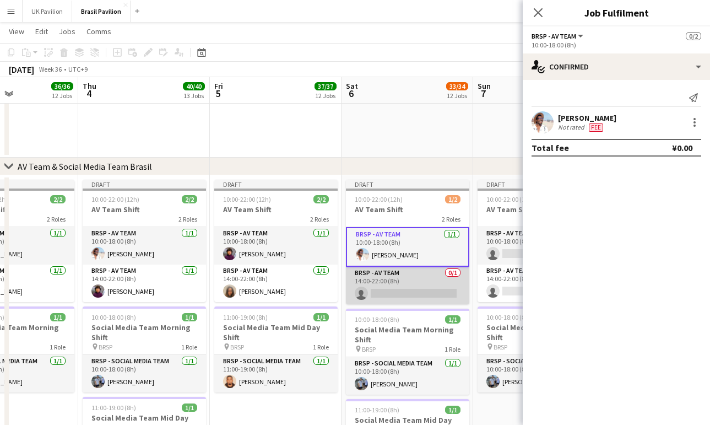
click at [399, 303] on app-card-role "BRSP - AV Team 0/1 14:00-22:00 (8h) single-neutral-actions" at bounding box center [407, 285] width 123 height 37
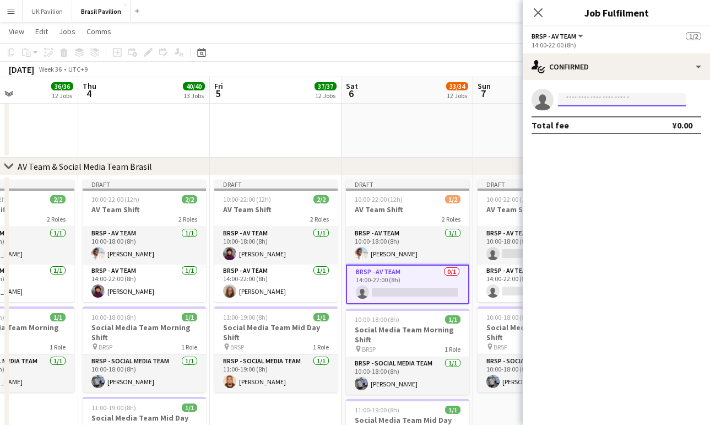
click at [596, 105] on input at bounding box center [622, 99] width 128 height 13
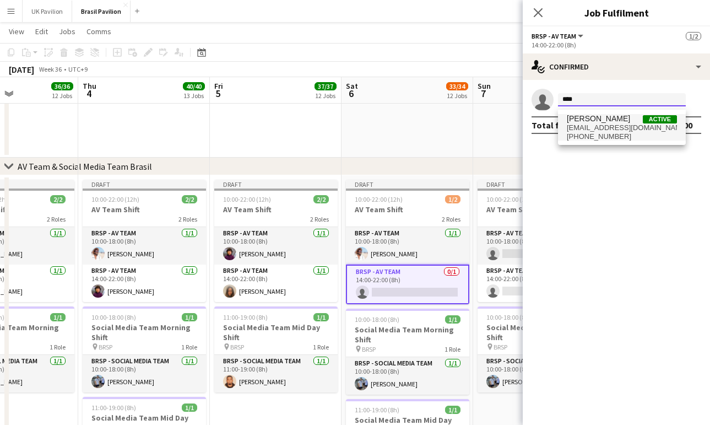
type input "****"
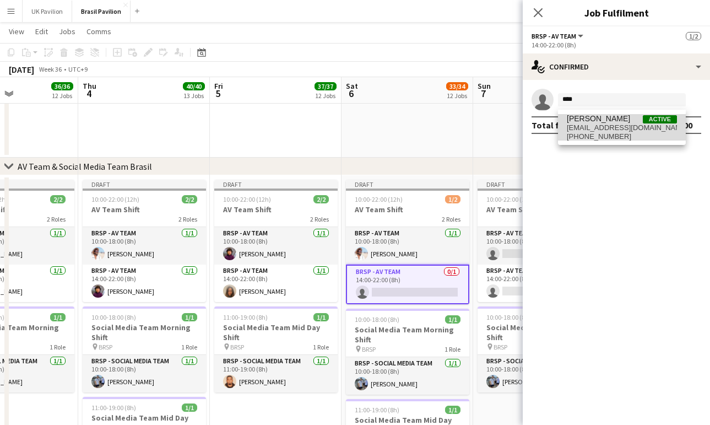
click at [609, 128] on span "[EMAIL_ADDRESS][DOMAIN_NAME]" at bounding box center [622, 127] width 110 height 9
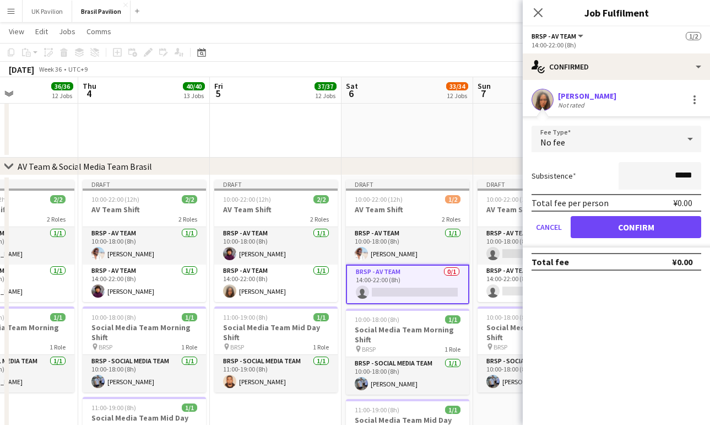
drag, startPoint x: 617, startPoint y: 226, endPoint x: 611, endPoint y: 243, distance: 17.4
click at [617, 227] on button "Confirm" at bounding box center [636, 227] width 131 height 22
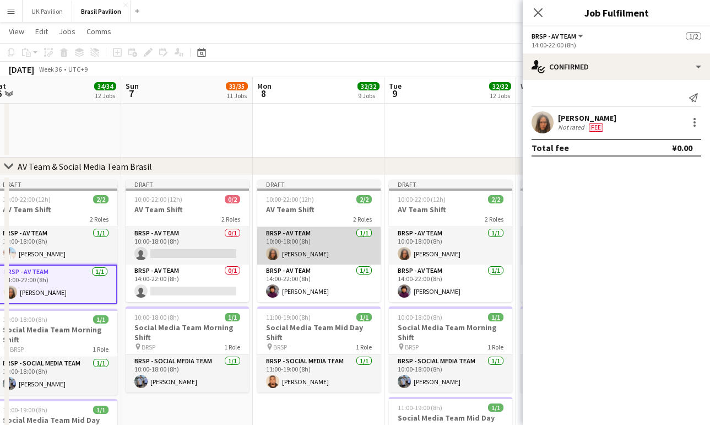
scroll to position [0, 264]
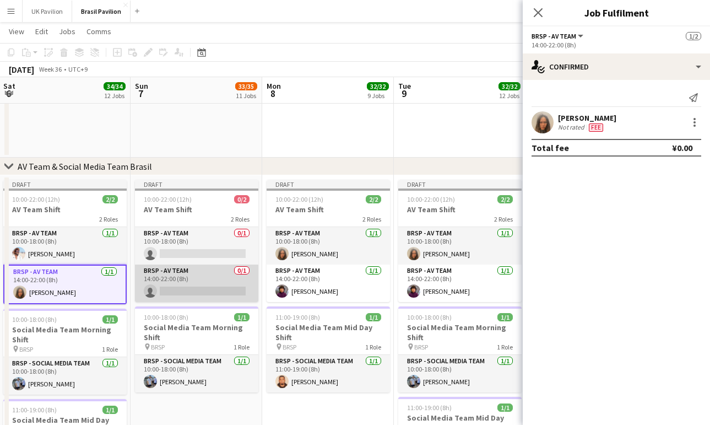
click at [193, 300] on app-card-role "BRSP - AV Team 0/1 14:00-22:00 (8h) single-neutral-actions" at bounding box center [196, 282] width 123 height 37
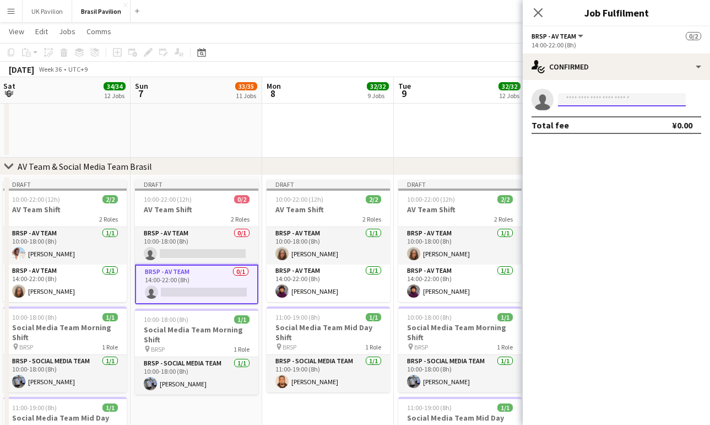
click at [574, 103] on input at bounding box center [622, 99] width 128 height 13
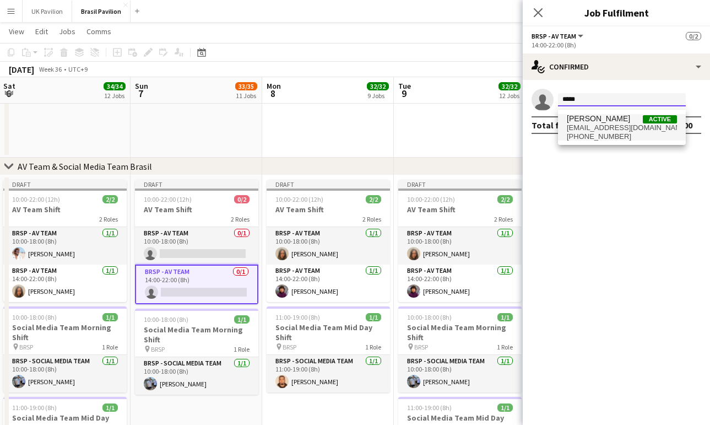
type input "*****"
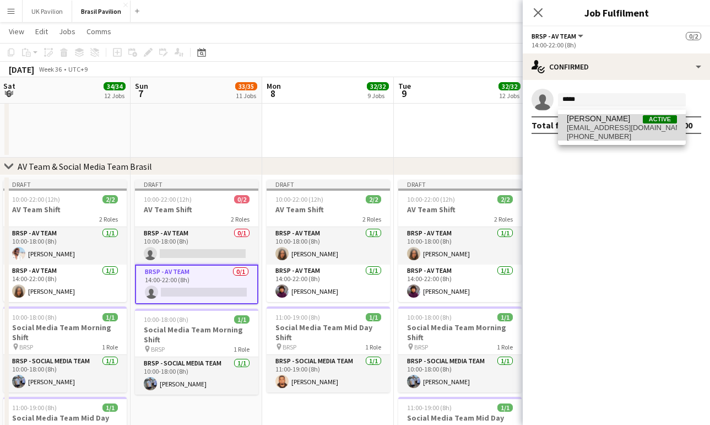
click at [591, 132] on span "[EMAIL_ADDRESS][DOMAIN_NAME]" at bounding box center [622, 127] width 110 height 9
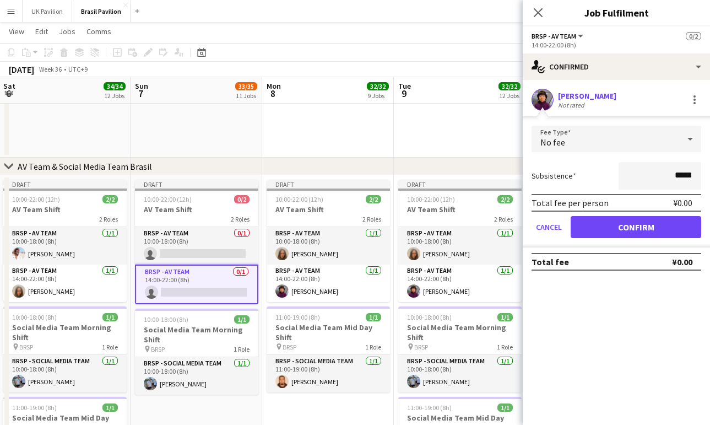
click at [616, 229] on button "Confirm" at bounding box center [636, 227] width 131 height 22
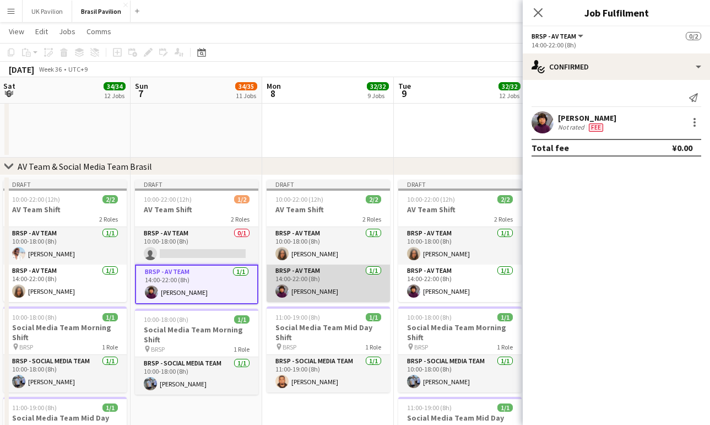
click at [354, 302] on app-card-role "BRSP - AV Team [DATE] 14:00-22:00 (8h) [PERSON_NAME]" at bounding box center [328, 282] width 123 height 37
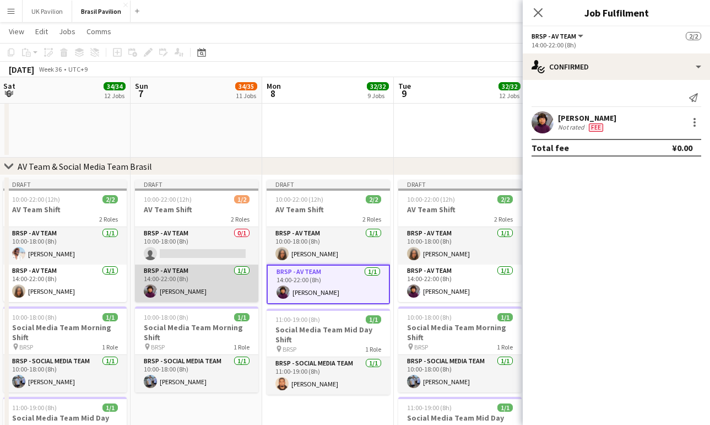
click at [214, 300] on app-card-role "BRSP - AV Team [DATE] 14:00-22:00 (8h) [PERSON_NAME]" at bounding box center [196, 282] width 123 height 37
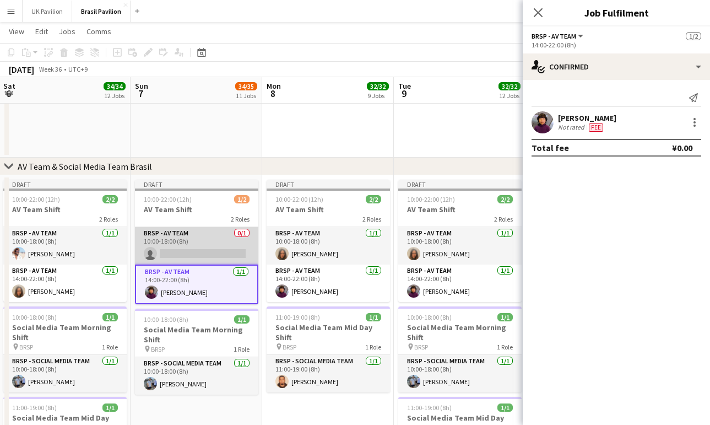
click at [191, 253] on app-card-role "BRSP - AV Team 0/1 10:00-18:00 (8h) single-neutral-actions" at bounding box center [196, 245] width 123 height 37
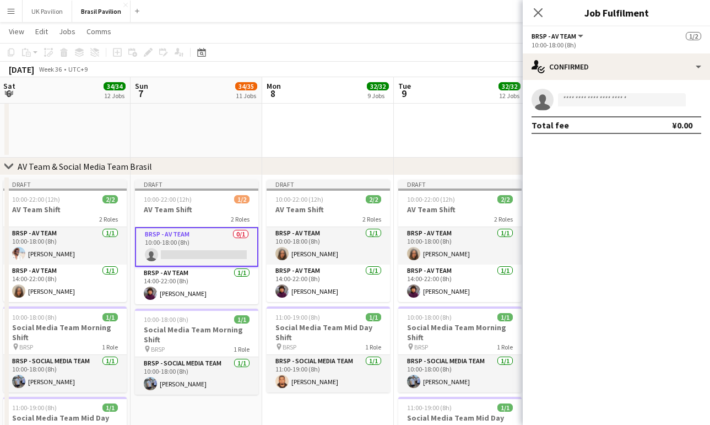
click at [191, 267] on app-card-role "BRSP - AV Team 0/1 10:00-18:00 (8h) single-neutral-actions" at bounding box center [196, 247] width 123 height 40
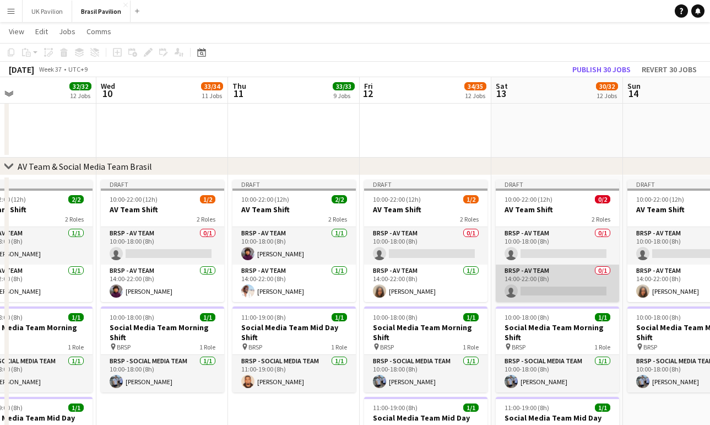
scroll to position [0, 429]
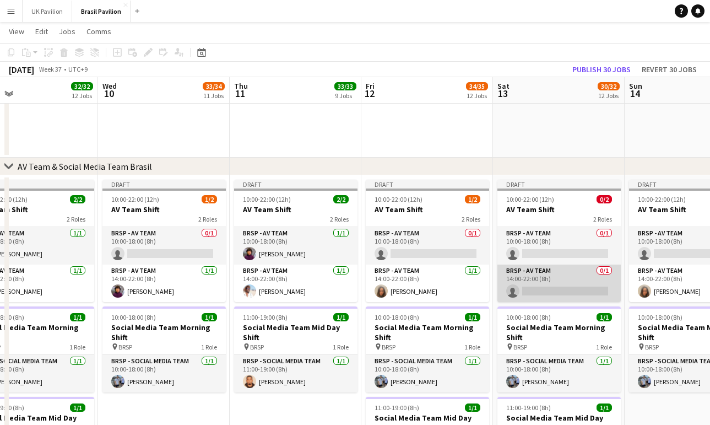
click at [546, 302] on app-card-role "BRSP - AV Team 0/1 14:00-22:00 (8h) single-neutral-actions" at bounding box center [558, 282] width 123 height 37
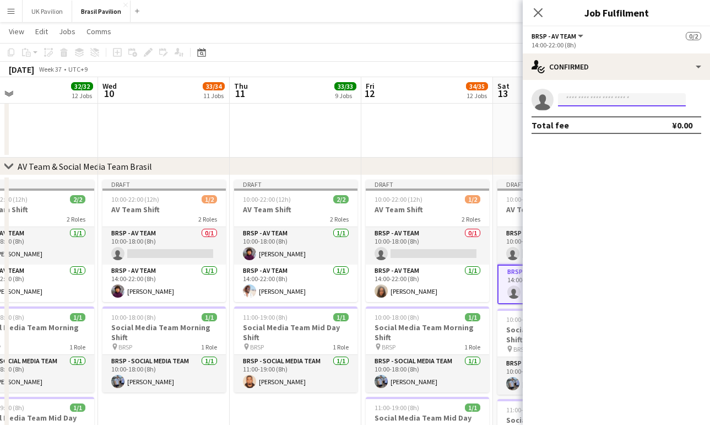
click at [579, 99] on input at bounding box center [622, 99] width 128 height 13
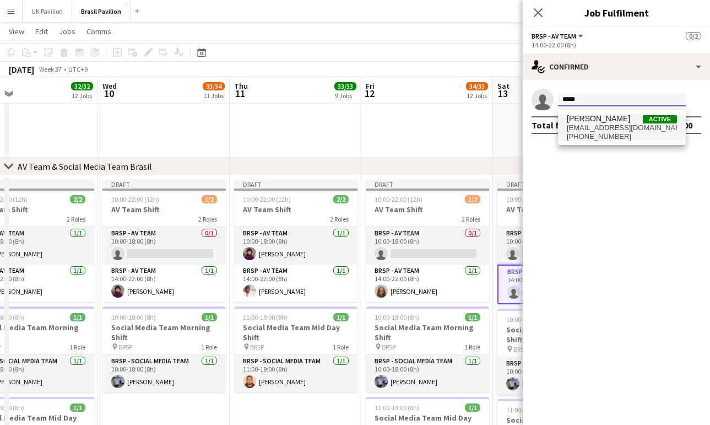
type input "*****"
click at [612, 132] on span "[EMAIL_ADDRESS][DOMAIN_NAME]" at bounding box center [622, 127] width 110 height 9
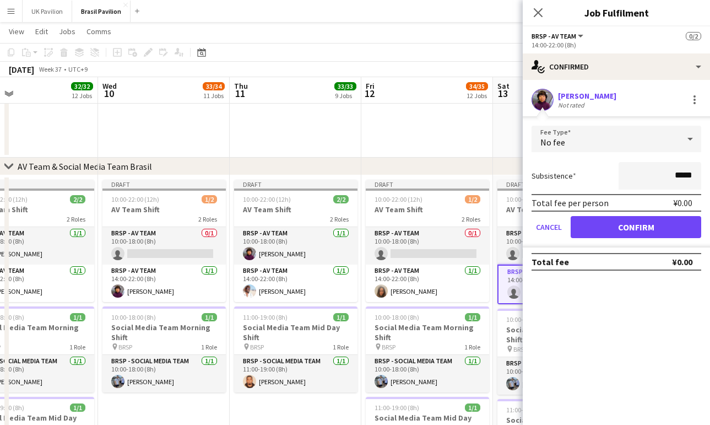
click at [643, 236] on button "Confirm" at bounding box center [636, 227] width 131 height 22
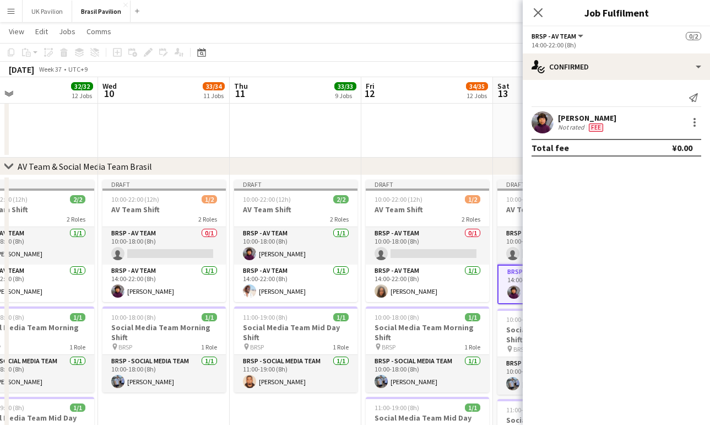
click at [536, 12] on icon at bounding box center [538, 12] width 9 height 9
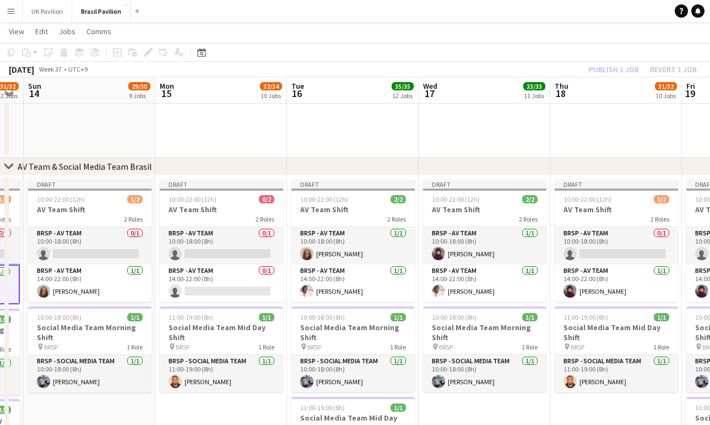
scroll to position [0, 273]
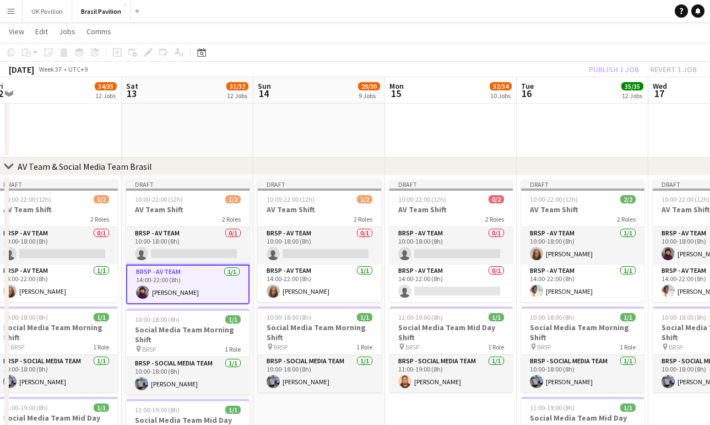
click at [175, 301] on app-card-role "BRSP - AV Team [DATE] 14:00-22:00 (8h) [PERSON_NAME]" at bounding box center [187, 284] width 123 height 40
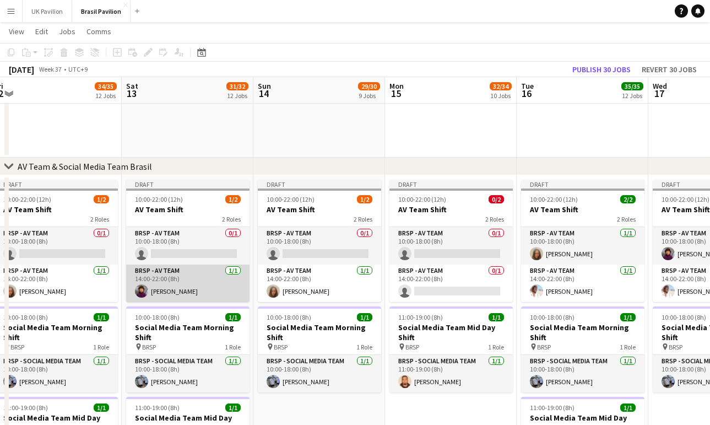
click at [186, 295] on app-card-role "BRSP - AV Team [DATE] 14:00-22:00 (8h) [PERSON_NAME]" at bounding box center [187, 282] width 123 height 37
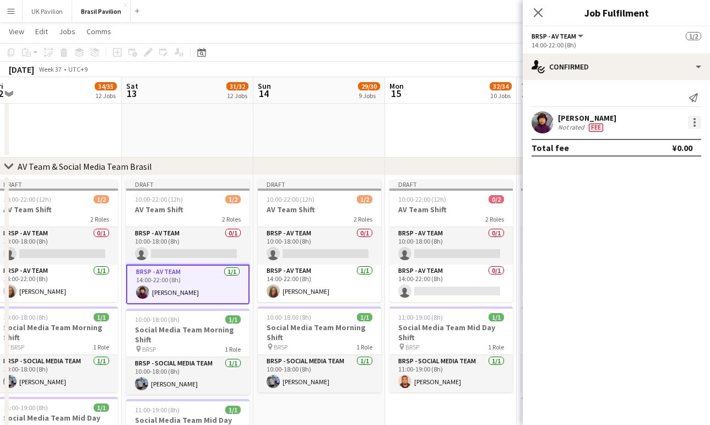
click at [693, 129] on div at bounding box center [694, 122] width 13 height 13
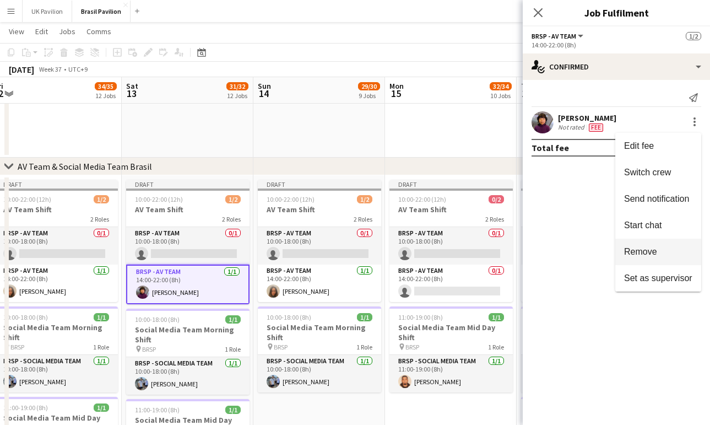
click at [638, 256] on span "Remove" at bounding box center [640, 251] width 33 height 9
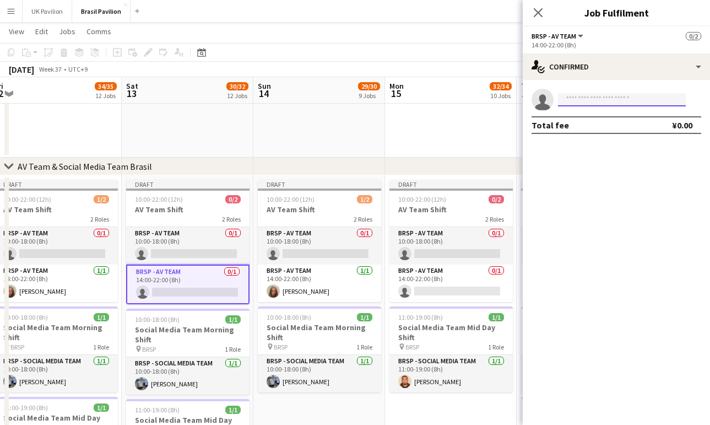
click at [587, 104] on input at bounding box center [622, 99] width 128 height 13
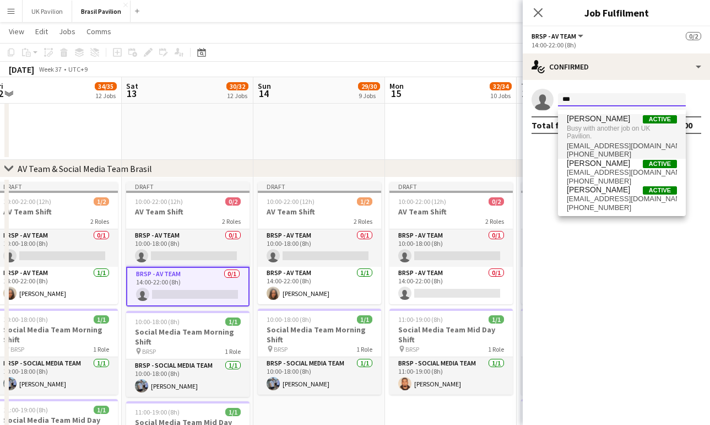
scroll to position [711, 2]
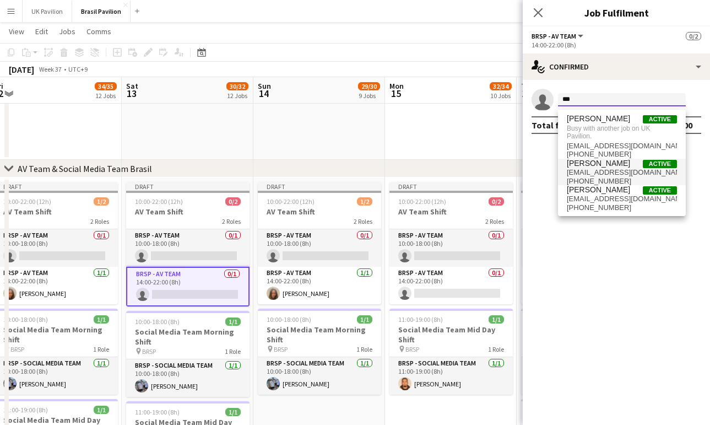
type input "***"
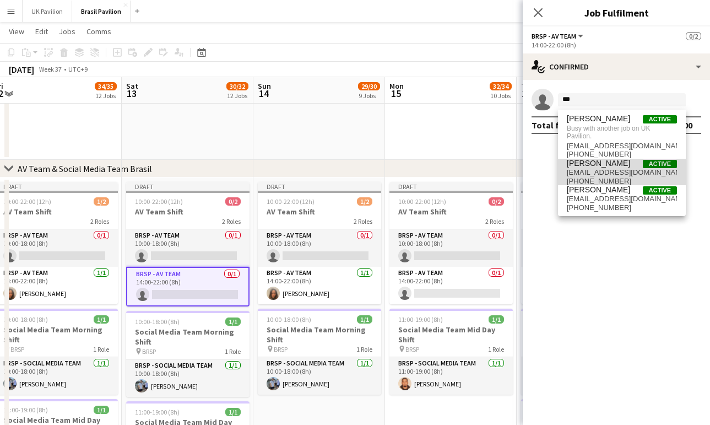
click at [594, 168] on span "[PERSON_NAME]" at bounding box center [598, 163] width 63 height 9
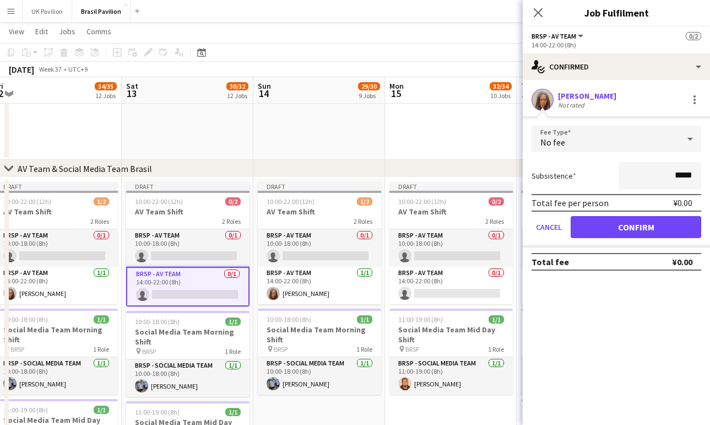
scroll to position [711, 0]
click at [604, 232] on button "Confirm" at bounding box center [636, 227] width 131 height 22
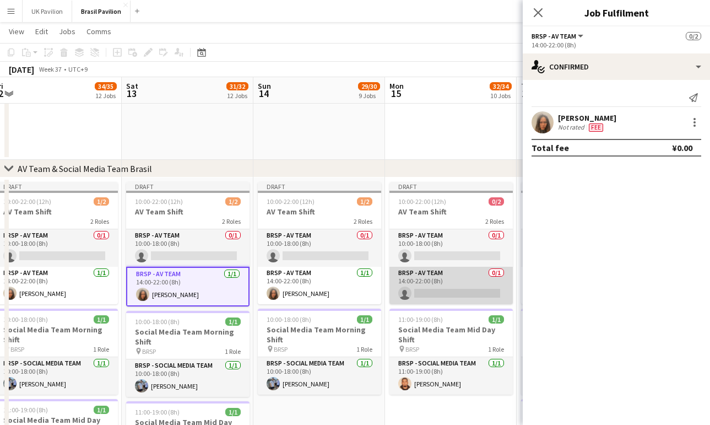
click at [468, 301] on app-card-role "BRSP - AV Team 0/1 14:00-22:00 (8h) single-neutral-actions" at bounding box center [450, 285] width 123 height 37
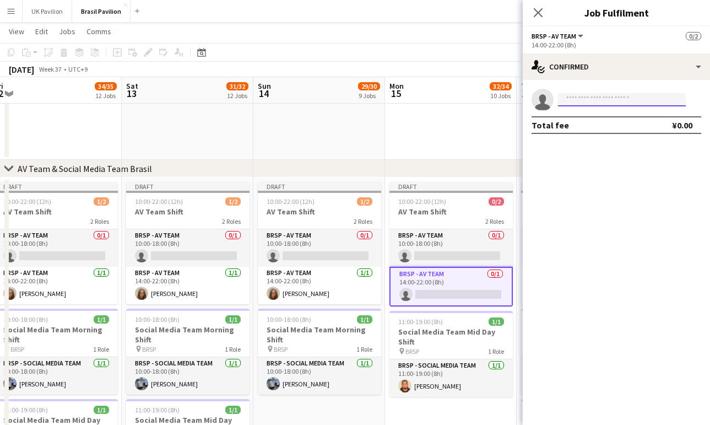
click at [570, 104] on input at bounding box center [622, 99] width 128 height 13
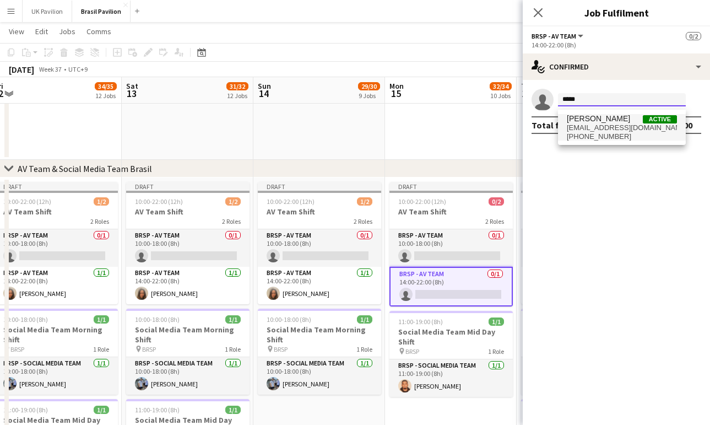
type input "*****"
click at [589, 132] on span "[EMAIL_ADDRESS][DOMAIN_NAME]" at bounding box center [622, 127] width 110 height 9
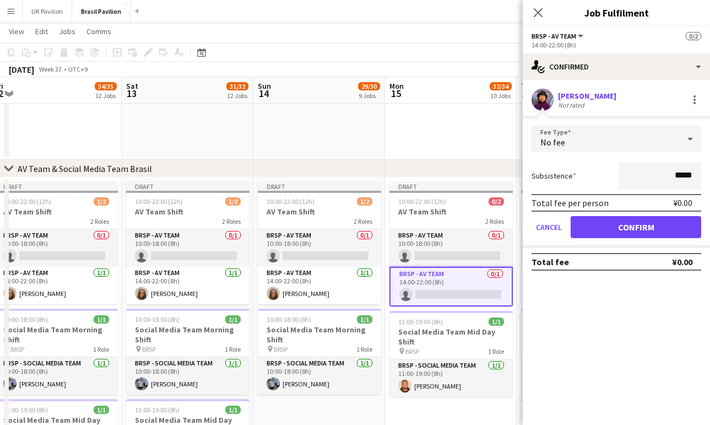
click at [617, 232] on button "Confirm" at bounding box center [636, 227] width 131 height 22
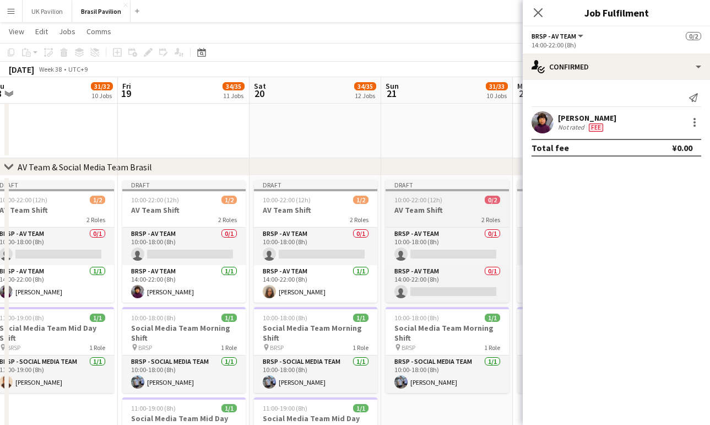
scroll to position [0, 399]
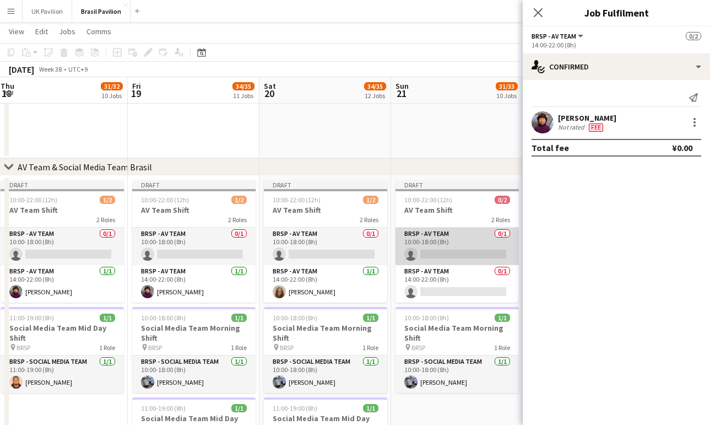
click at [446, 262] on app-card-role "BRSP - AV Team 0/1 10:00-18:00 (8h) single-neutral-actions" at bounding box center [456, 245] width 123 height 37
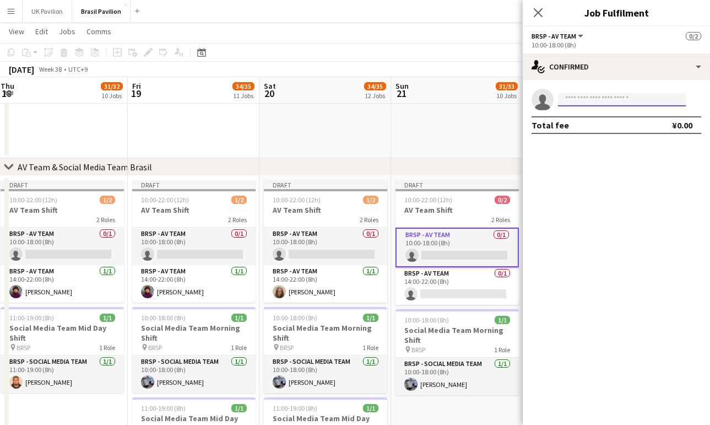
click at [577, 103] on input at bounding box center [622, 99] width 128 height 13
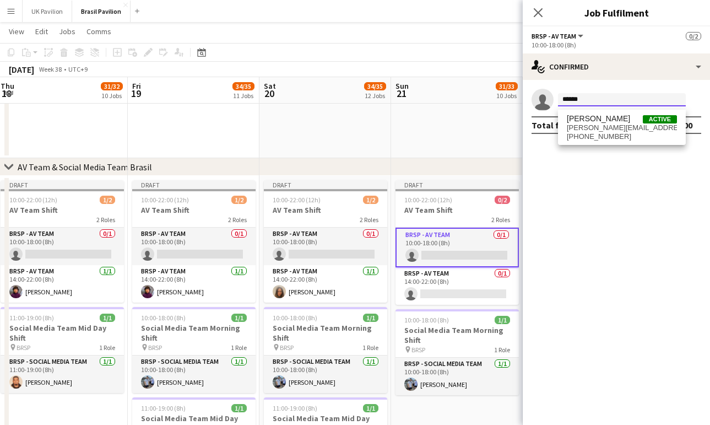
scroll to position [713, 1]
type input "******"
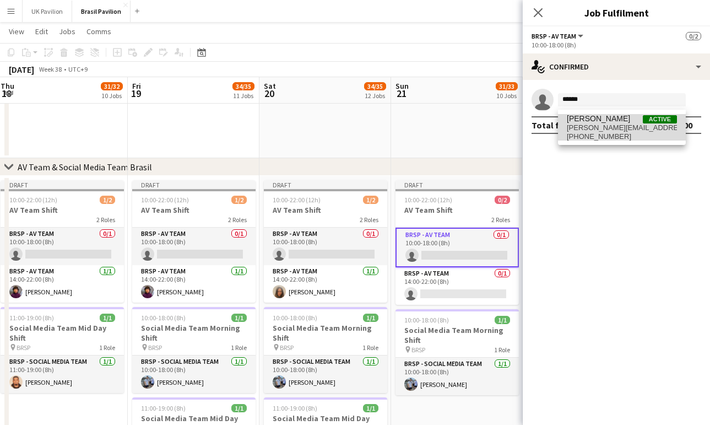
click at [590, 123] on span "[PERSON_NAME]" at bounding box center [598, 118] width 63 height 9
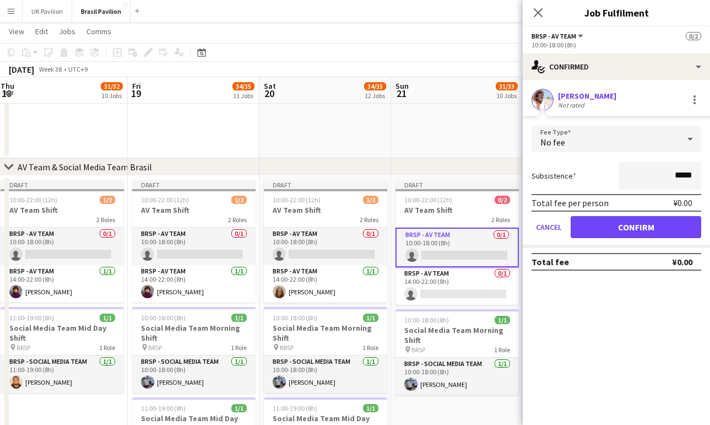
click at [632, 230] on button "Confirm" at bounding box center [636, 227] width 131 height 22
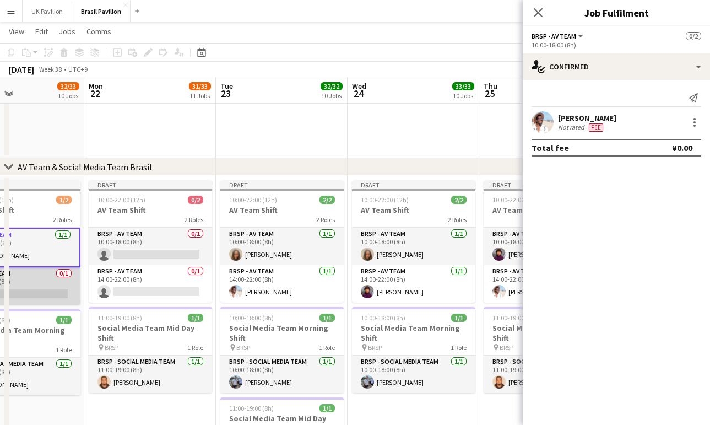
scroll to position [0, 280]
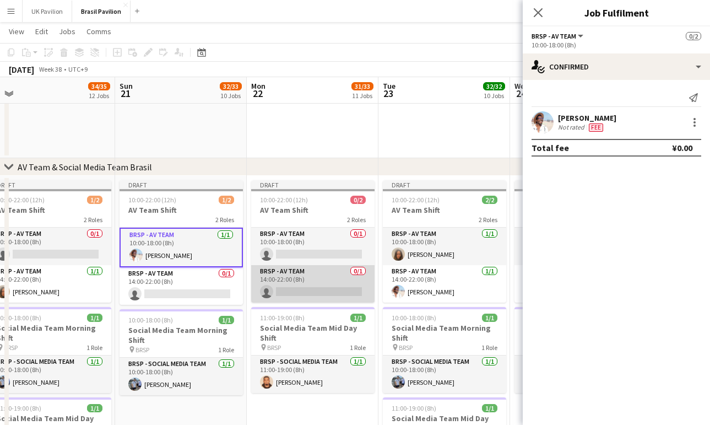
click at [296, 302] on app-card-role "BRSP - AV Team 0/1 14:00-22:00 (8h) single-neutral-actions" at bounding box center [312, 283] width 123 height 37
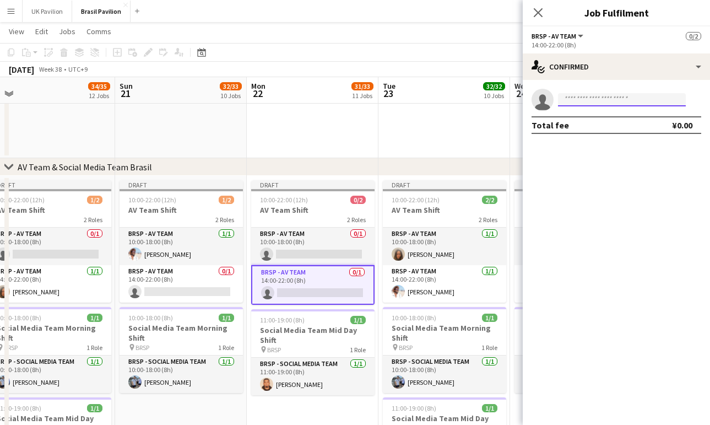
click at [574, 98] on input at bounding box center [622, 99] width 128 height 13
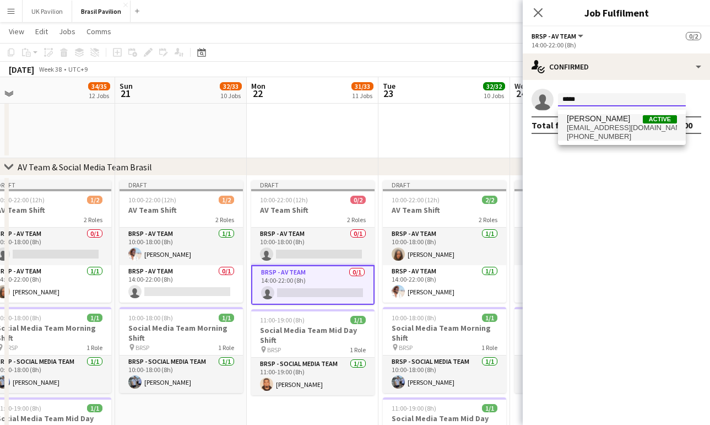
type input "*****"
click at [601, 129] on span "[EMAIL_ADDRESS][DOMAIN_NAME]" at bounding box center [622, 127] width 110 height 9
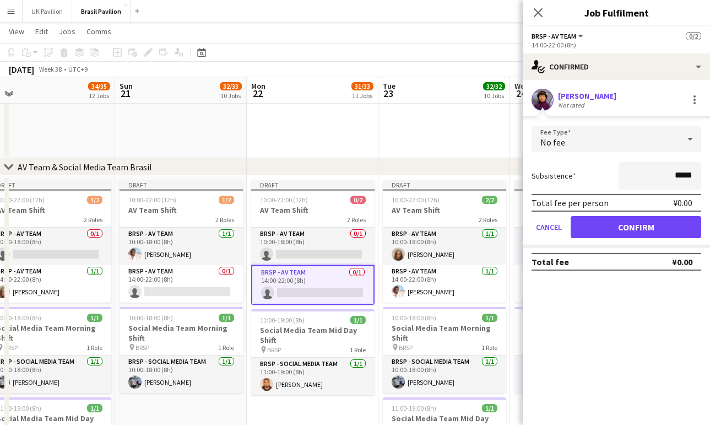
click at [609, 236] on button "Confirm" at bounding box center [636, 227] width 131 height 22
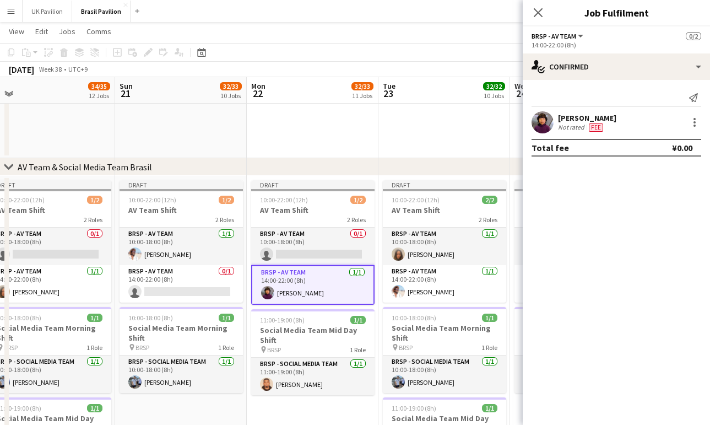
scroll to position [713, 0]
click at [539, 12] on icon at bounding box center [538, 12] width 9 height 9
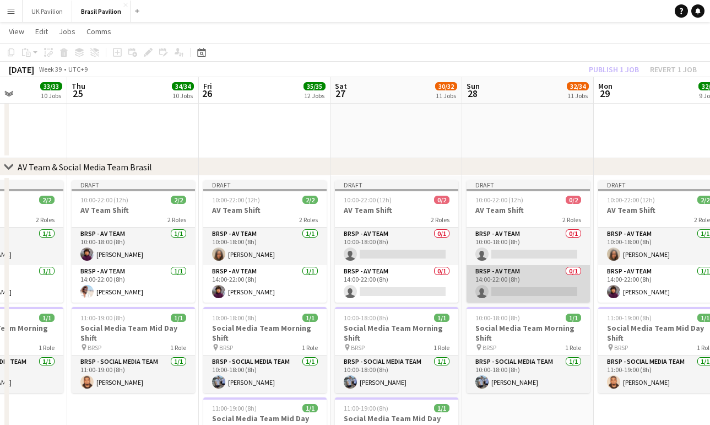
scroll to position [0, 357]
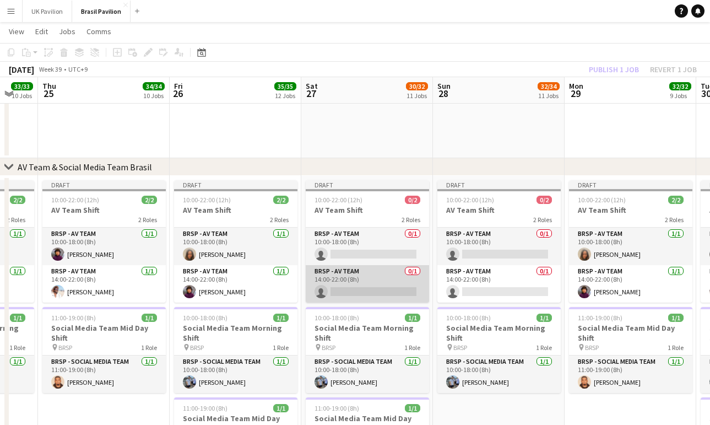
click at [377, 299] on app-card-role "BRSP - AV Team 0/1 14:00-22:00 (8h) single-neutral-actions" at bounding box center [367, 283] width 123 height 37
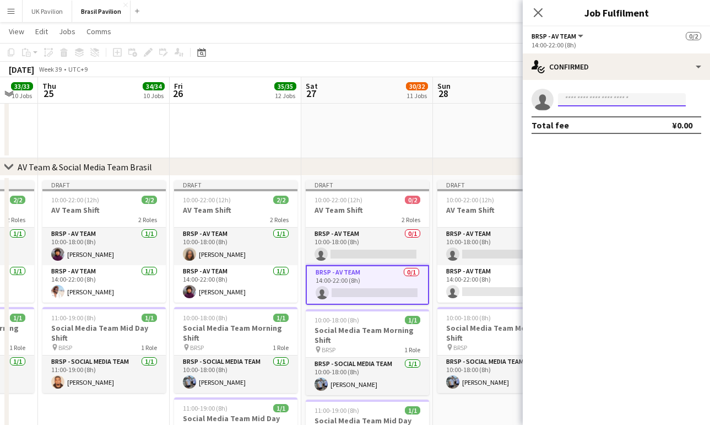
click at [585, 105] on input at bounding box center [622, 99] width 128 height 13
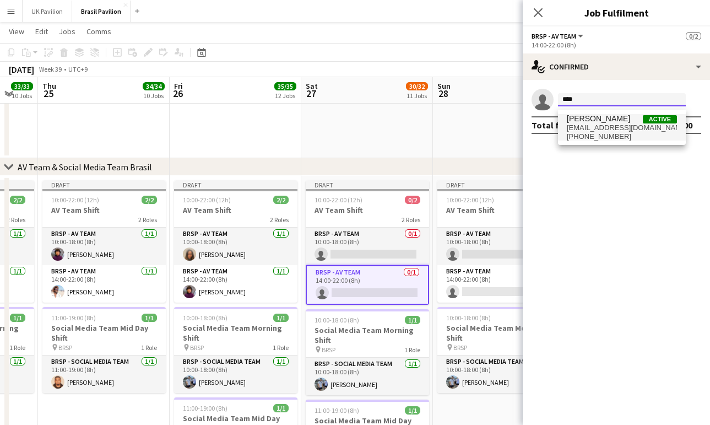
type input "****"
click at [583, 127] on span "[EMAIL_ADDRESS][DOMAIN_NAME]" at bounding box center [622, 127] width 110 height 9
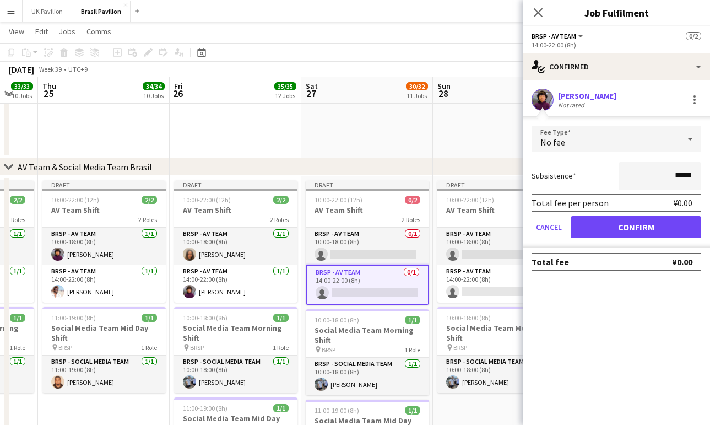
drag, startPoint x: 601, startPoint y: 237, endPoint x: 586, endPoint y: 245, distance: 17.0
click at [601, 237] on button "Confirm" at bounding box center [636, 227] width 131 height 22
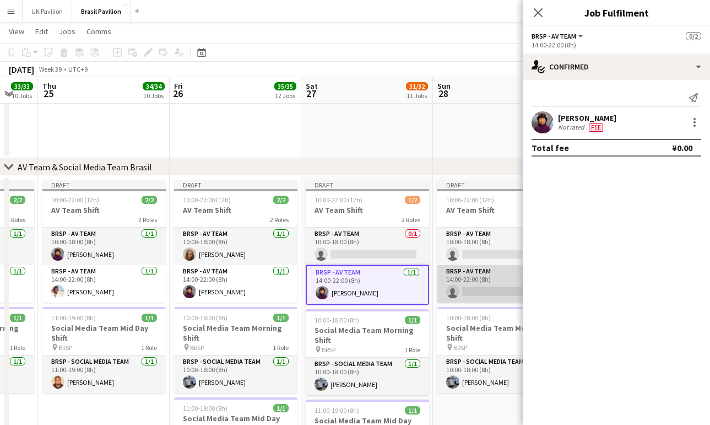
click at [486, 302] on app-card-role "BRSP - AV Team 0/1 14:00-22:00 (8h) single-neutral-actions" at bounding box center [498, 283] width 123 height 37
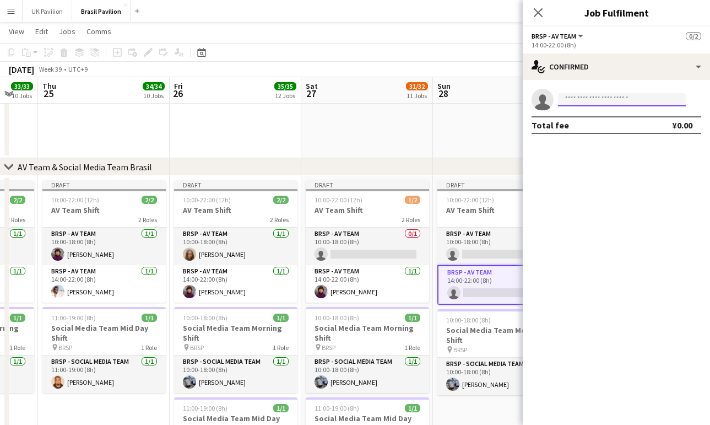
click at [573, 101] on input at bounding box center [622, 99] width 128 height 13
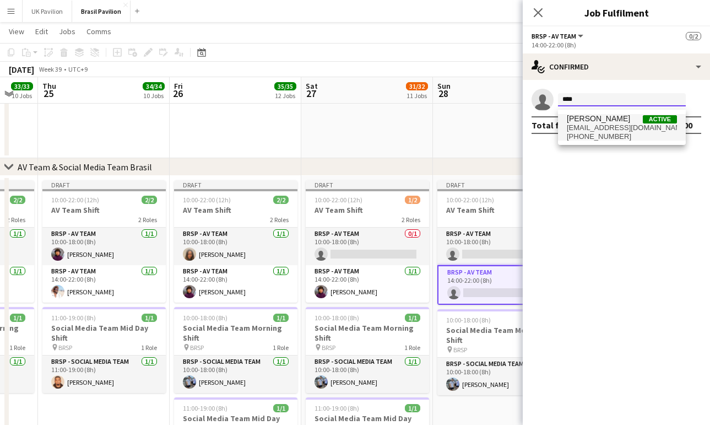
type input "****"
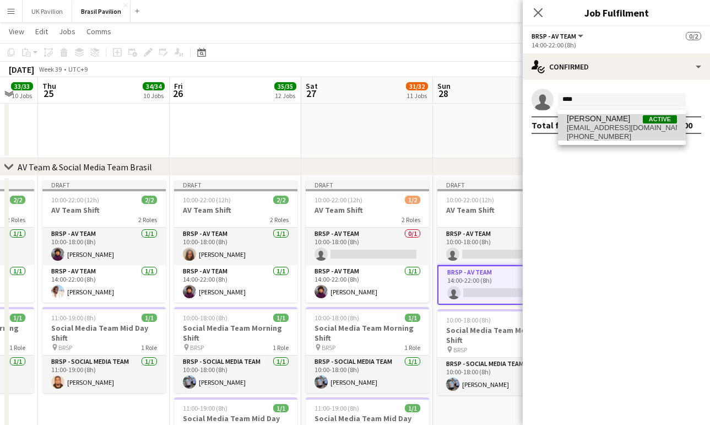
click at [597, 123] on span "[PERSON_NAME]" at bounding box center [598, 118] width 63 height 9
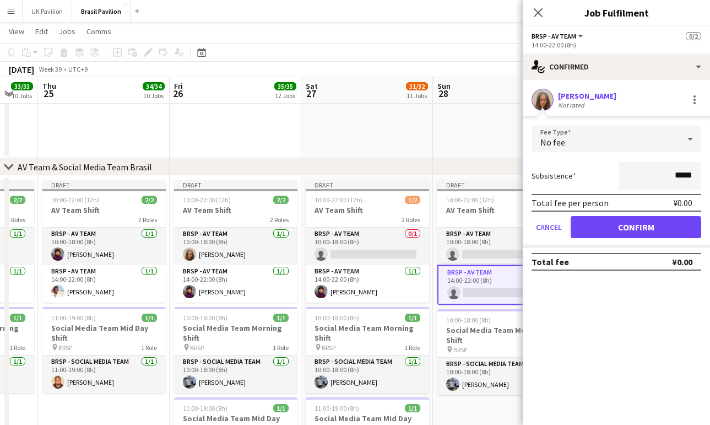
click at [605, 238] on button "Confirm" at bounding box center [636, 227] width 131 height 22
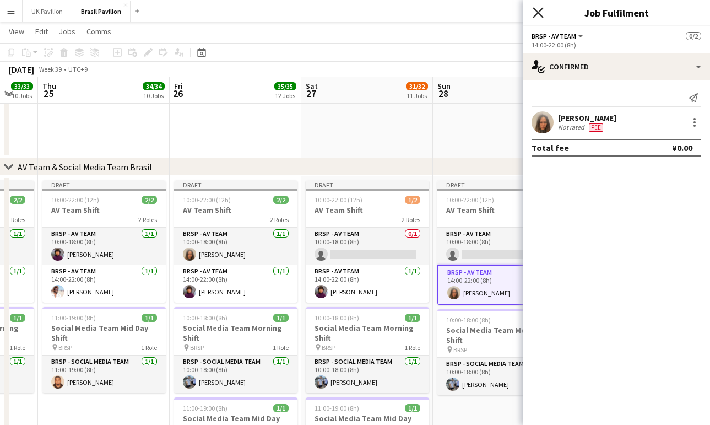
click at [539, 14] on icon at bounding box center [538, 12] width 10 height 10
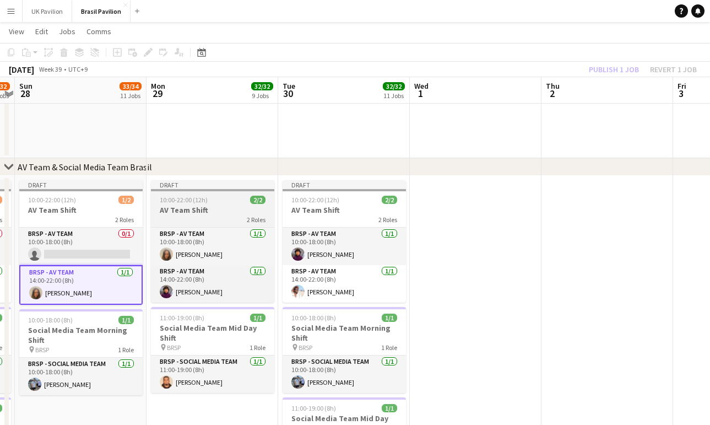
scroll to position [0, 257]
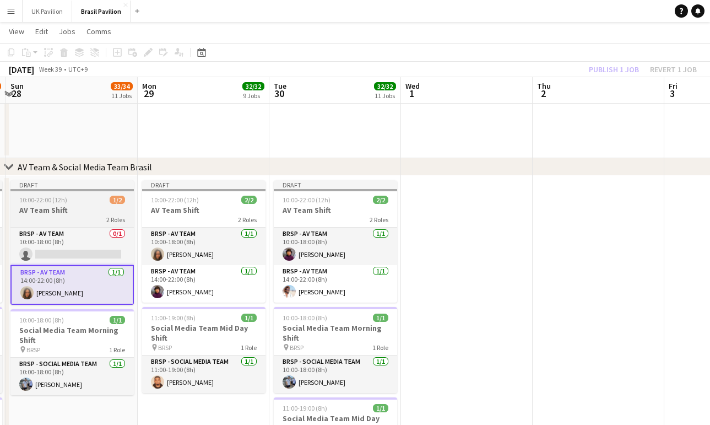
click at [66, 209] on h3 "AV Team Shift" at bounding box center [71, 210] width 123 height 10
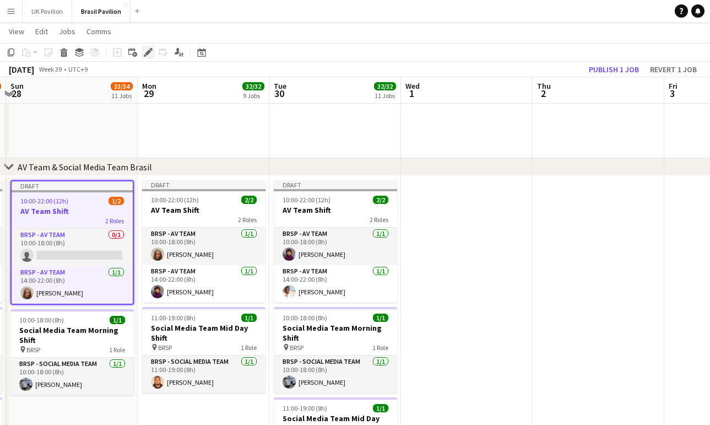
click at [147, 53] on icon at bounding box center [148, 53] width 6 height 6
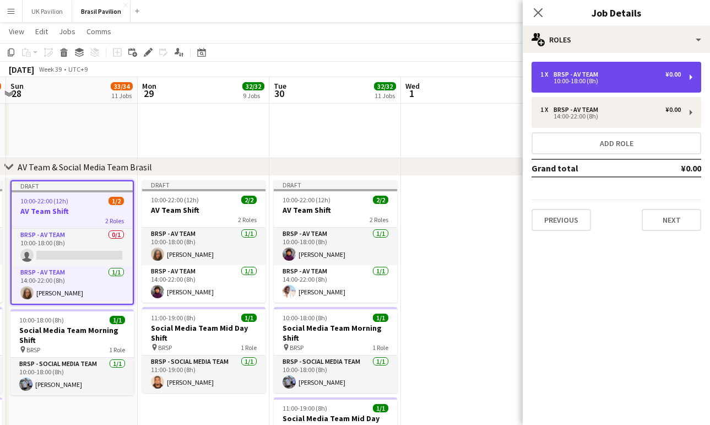
click at [614, 77] on div "1 x BRSP - AV Team ¥0.00" at bounding box center [610, 75] width 140 height 8
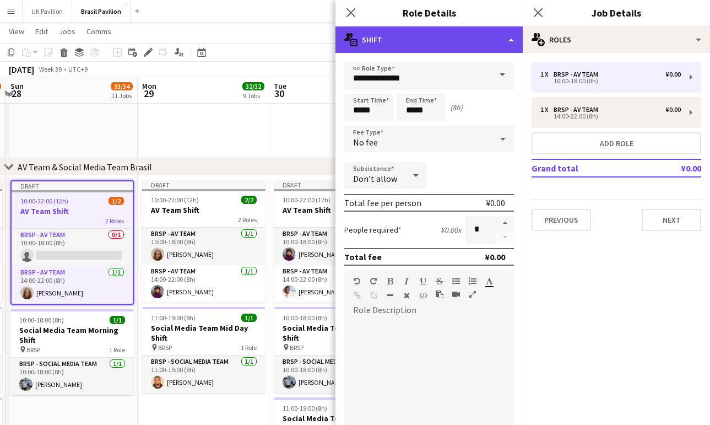
click at [509, 37] on div "multiple-actions-text Shift" at bounding box center [428, 39] width 187 height 26
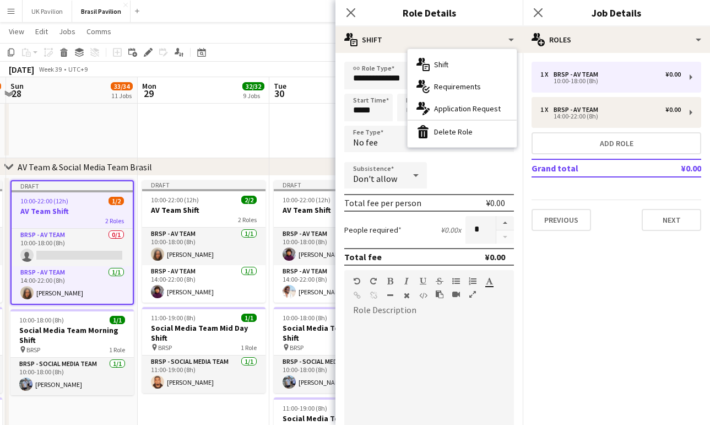
drag, startPoint x: 452, startPoint y: 128, endPoint x: 422, endPoint y: 128, distance: 29.7
click at [452, 128] on div "bin-2 Delete Role" at bounding box center [462, 132] width 109 height 22
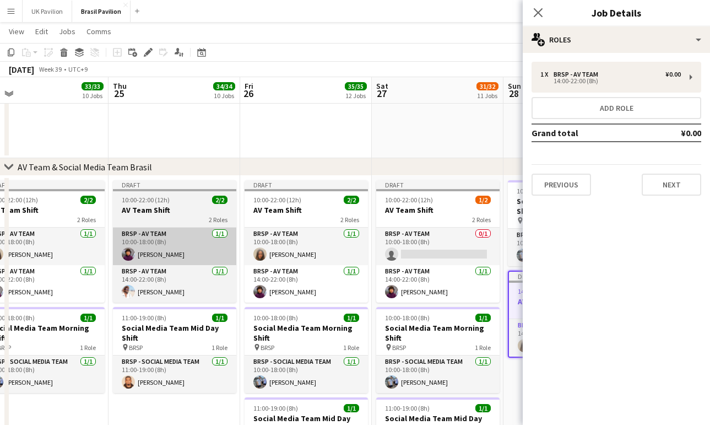
scroll to position [0, 288]
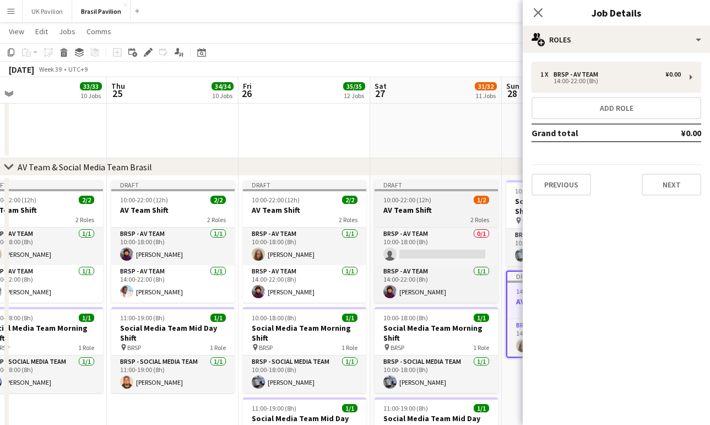
click at [418, 211] on h3 "AV Team Shift" at bounding box center [436, 210] width 123 height 10
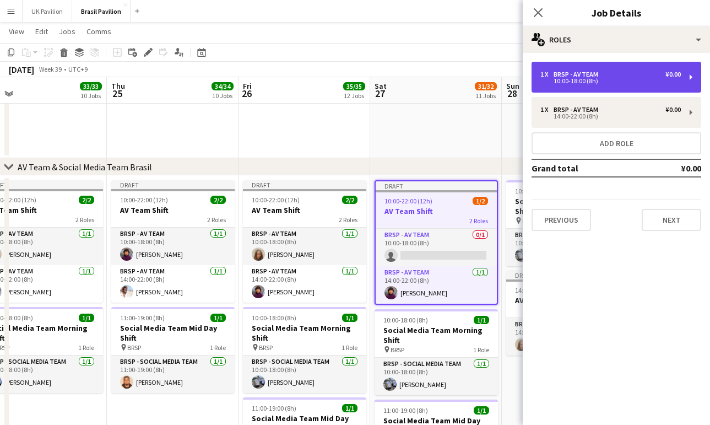
click at [585, 79] on div "10:00-18:00 (8h)" at bounding box center [610, 81] width 140 height 6
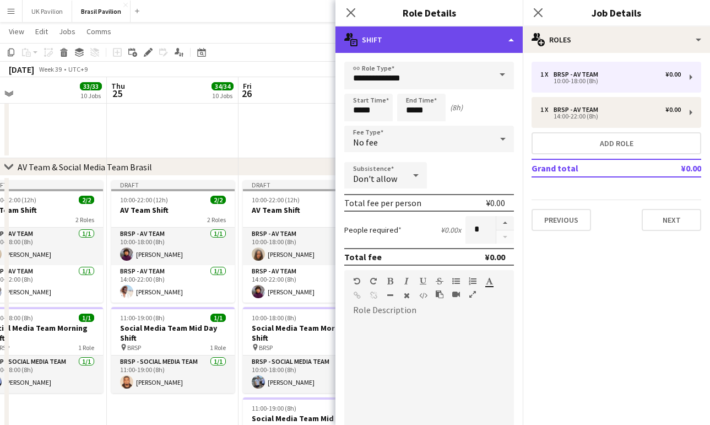
click at [514, 41] on div "multiple-actions-text Shift" at bounding box center [428, 39] width 187 height 26
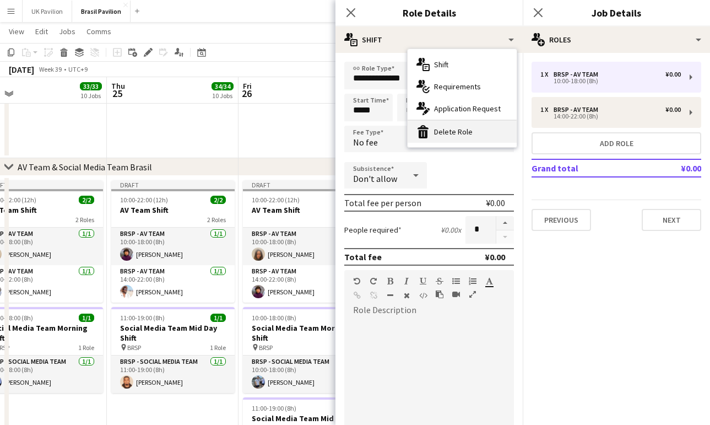
click at [464, 127] on div "bin-2 Delete Role" at bounding box center [462, 132] width 109 height 22
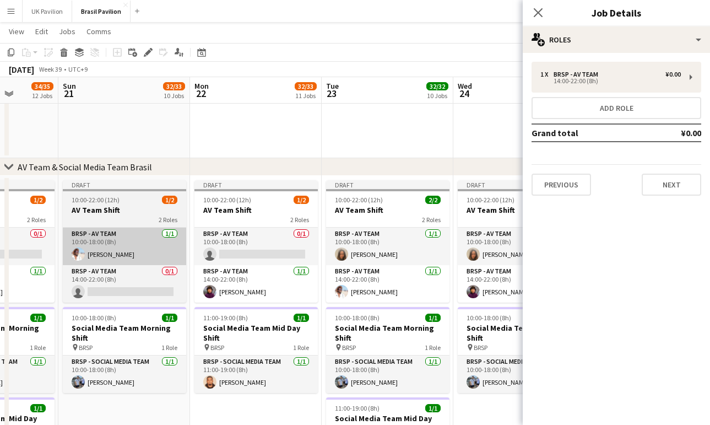
scroll to position [0, 347]
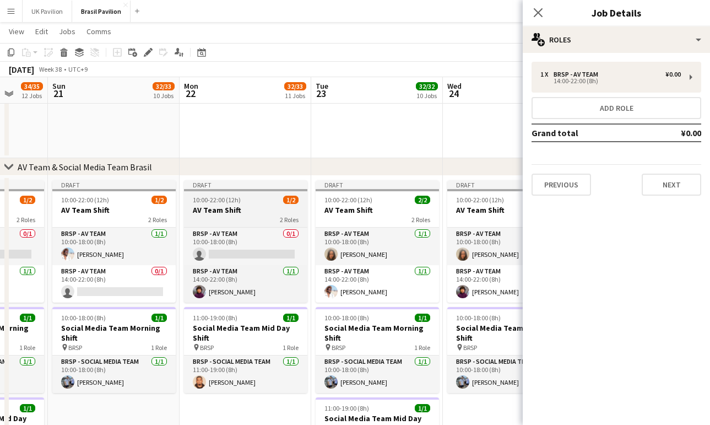
click at [262, 211] on h3 "AV Team Shift" at bounding box center [245, 210] width 123 height 10
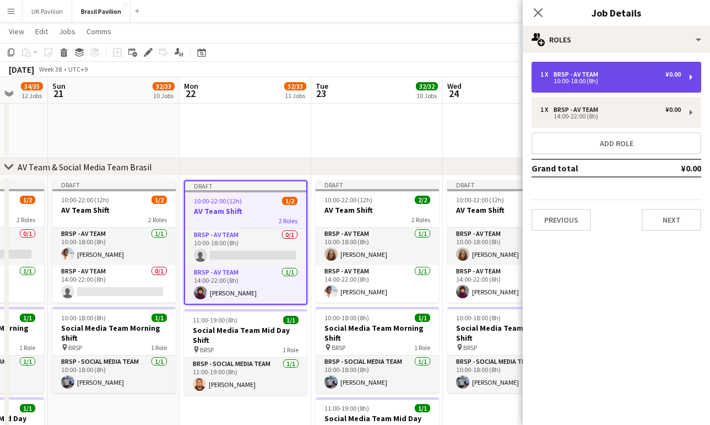
click at [603, 75] on div "BRSP - AV Team" at bounding box center [578, 75] width 49 height 8
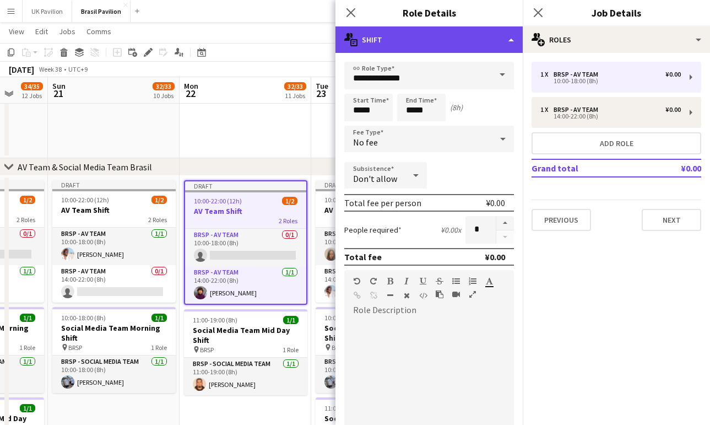
click at [509, 35] on div "multiple-actions-text Shift" at bounding box center [428, 39] width 187 height 26
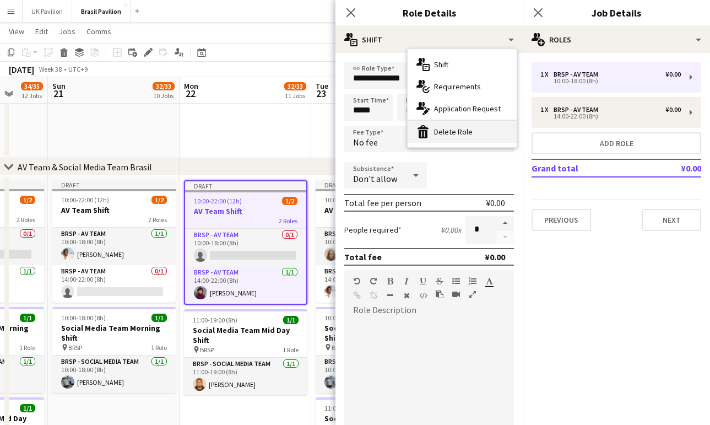
click at [453, 135] on div "bin-2 Delete Role" at bounding box center [462, 132] width 109 height 22
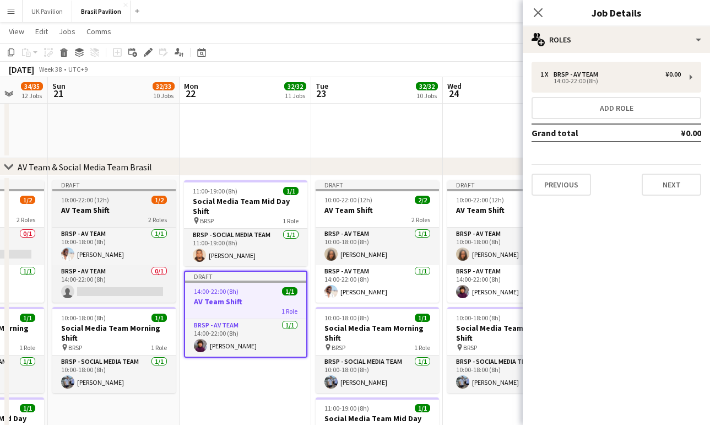
click at [144, 210] on h3 "AV Team Shift" at bounding box center [113, 210] width 123 height 10
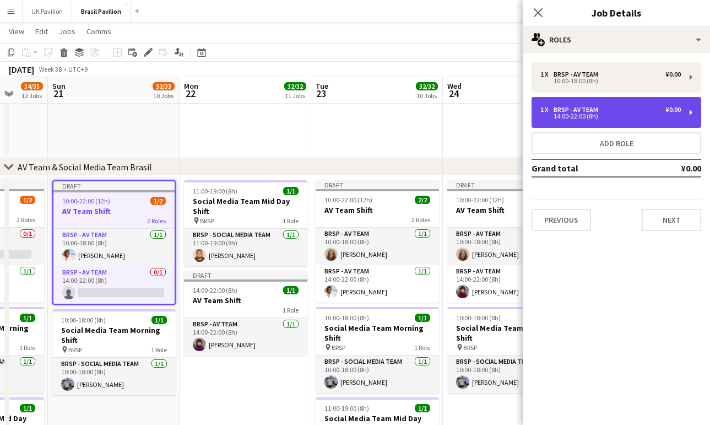
click at [632, 117] on div "14:00-22:00 (8h)" at bounding box center [610, 116] width 140 height 6
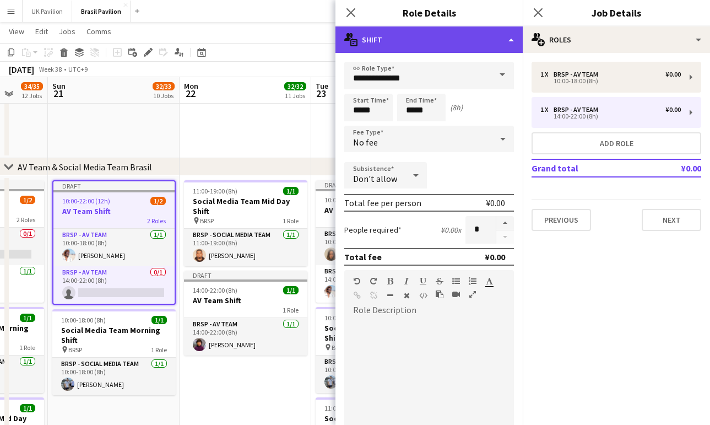
click at [507, 44] on div "multiple-actions-text Shift" at bounding box center [428, 39] width 187 height 26
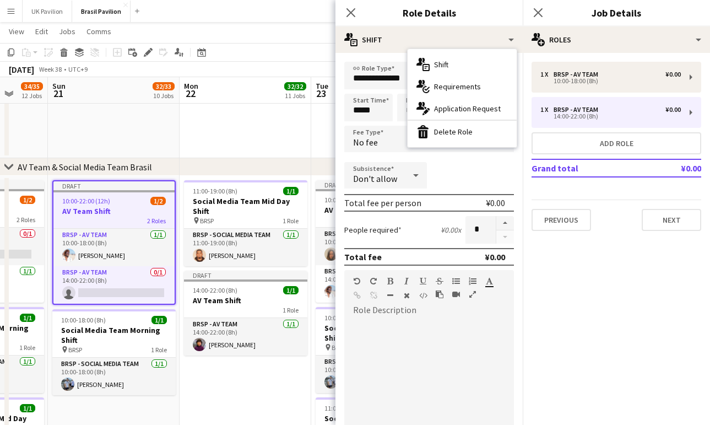
drag, startPoint x: 479, startPoint y: 127, endPoint x: 444, endPoint y: 108, distance: 39.4
click at [479, 127] on div "bin-2 Delete Role" at bounding box center [462, 132] width 109 height 22
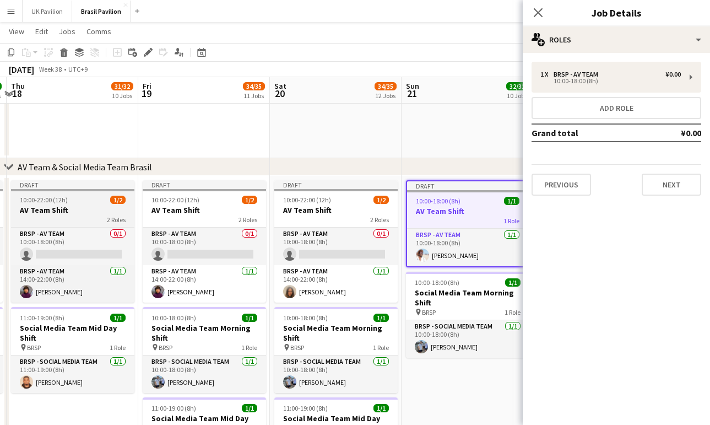
scroll to position [0, 254]
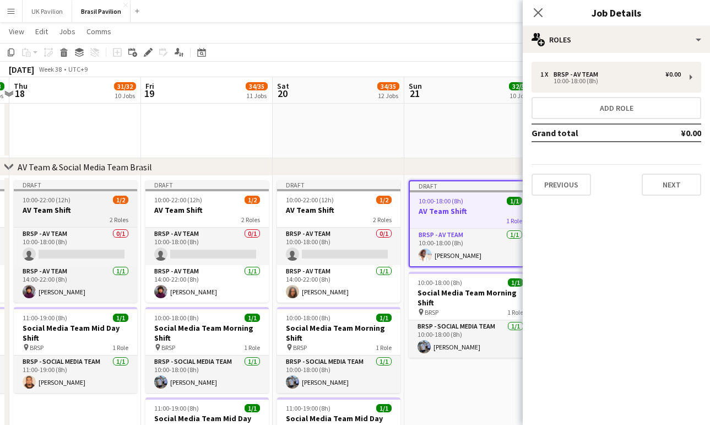
click at [77, 209] on h3 "AV Team Shift" at bounding box center [75, 210] width 123 height 10
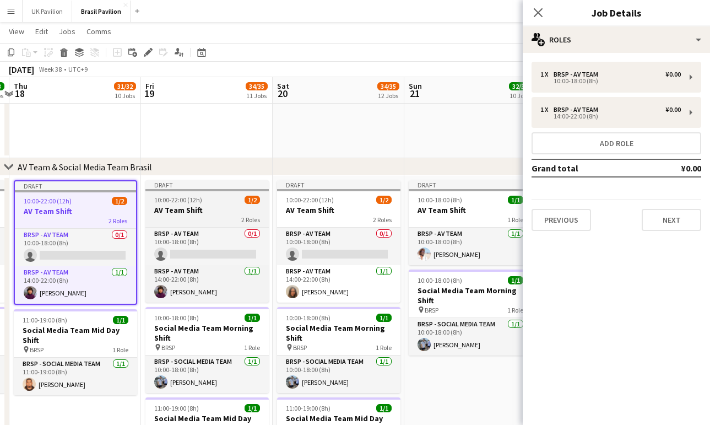
click at [226, 215] on h3 "AV Team Shift" at bounding box center [206, 210] width 123 height 10
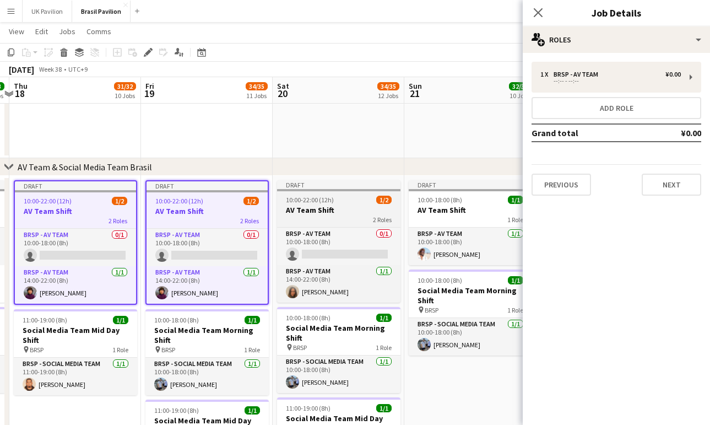
click at [327, 215] on h3 "AV Team Shift" at bounding box center [338, 210] width 123 height 10
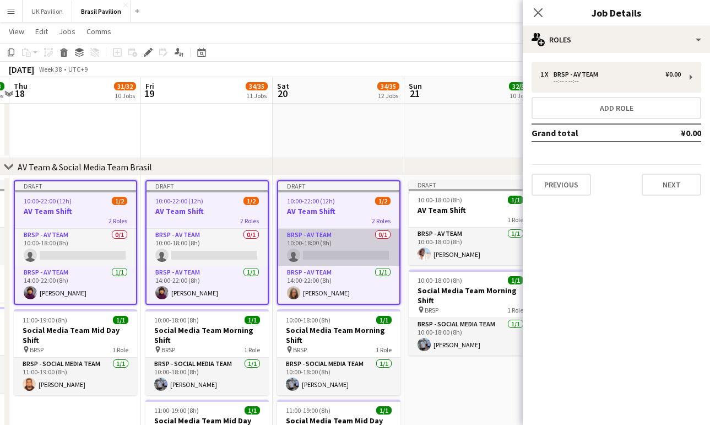
click at [292, 237] on app-card-role "BRSP - AV Team 0/1 10:00-18:00 (8h) single-neutral-actions" at bounding box center [338, 247] width 121 height 37
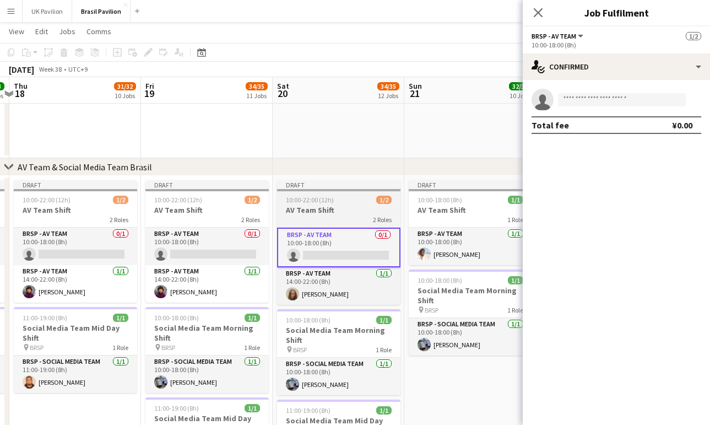
click at [305, 208] on h3 "AV Team Shift" at bounding box center [338, 210] width 123 height 10
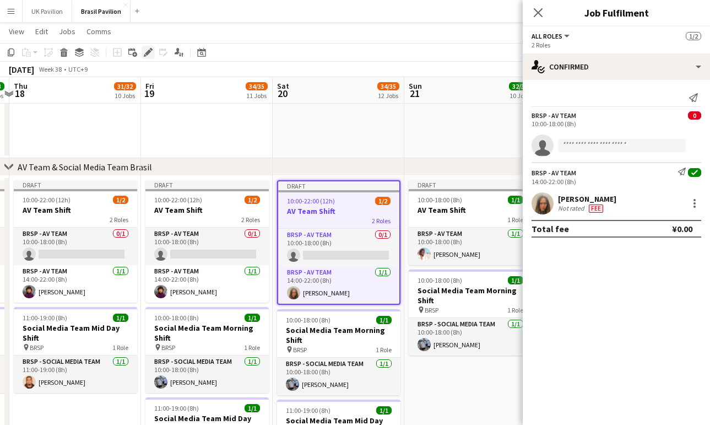
click at [144, 53] on icon "Edit" at bounding box center [148, 52] width 9 height 9
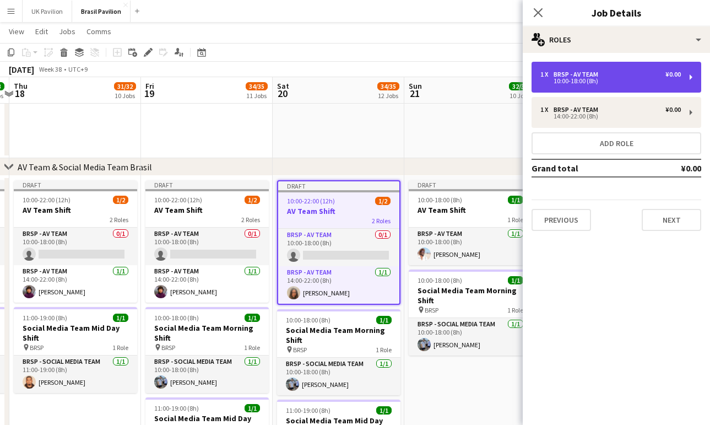
click at [596, 79] on div "10:00-18:00 (8h)" at bounding box center [610, 81] width 140 height 6
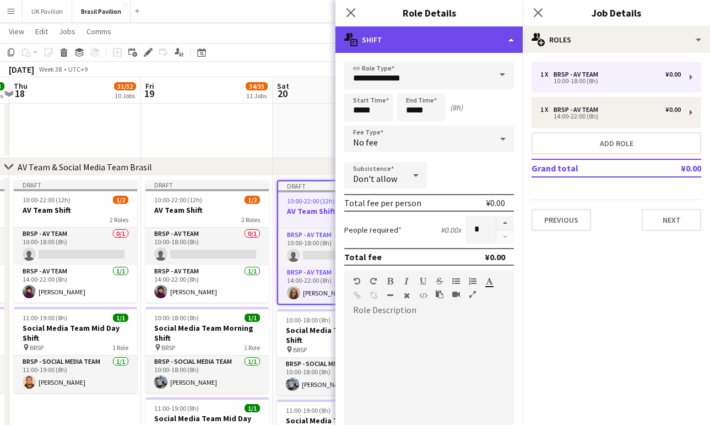
click at [513, 39] on div "multiple-actions-text Shift" at bounding box center [428, 39] width 187 height 26
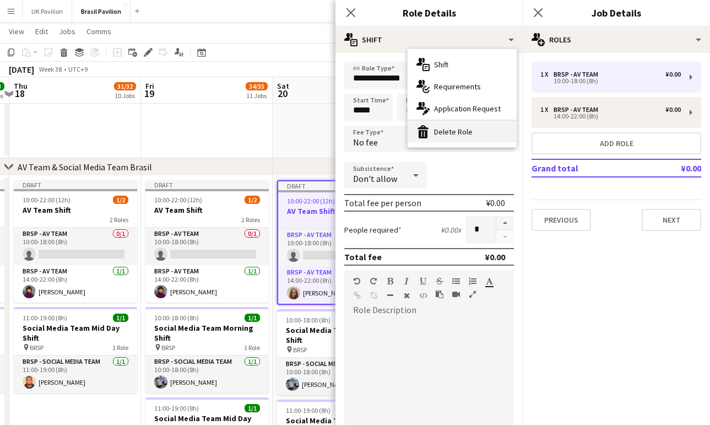
click at [492, 133] on div "bin-2 Delete Role" at bounding box center [462, 132] width 109 height 22
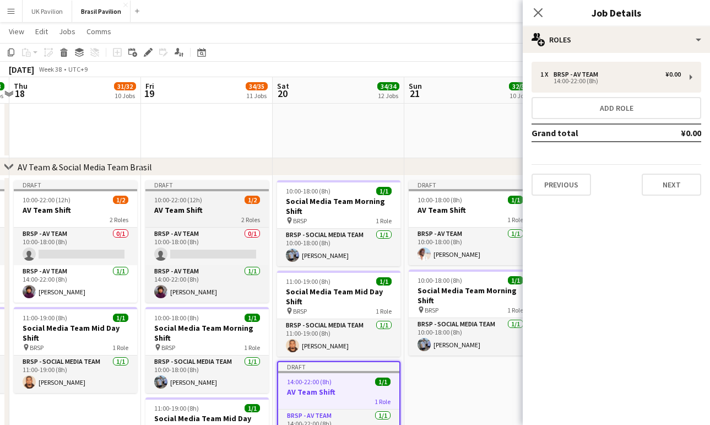
click at [223, 203] on div "10:00-22:00 (12h) 1/2" at bounding box center [206, 200] width 123 height 8
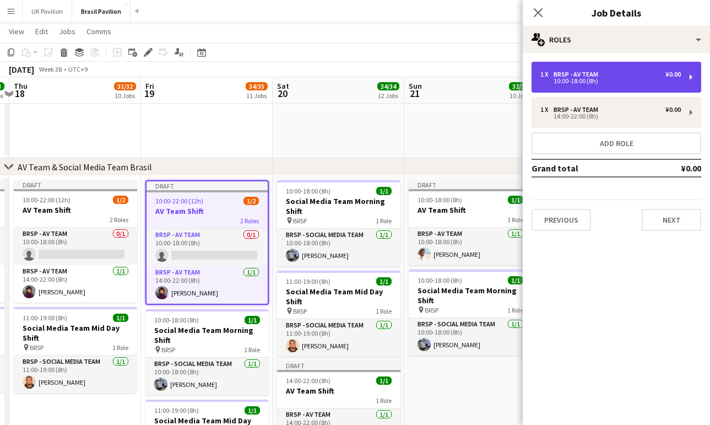
click at [602, 73] on div "BRSP - AV Team" at bounding box center [578, 75] width 49 height 8
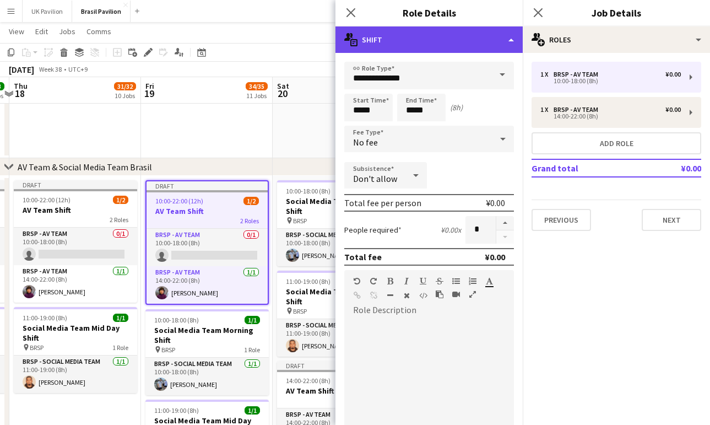
click at [507, 44] on div "multiple-actions-text Shift" at bounding box center [428, 39] width 187 height 26
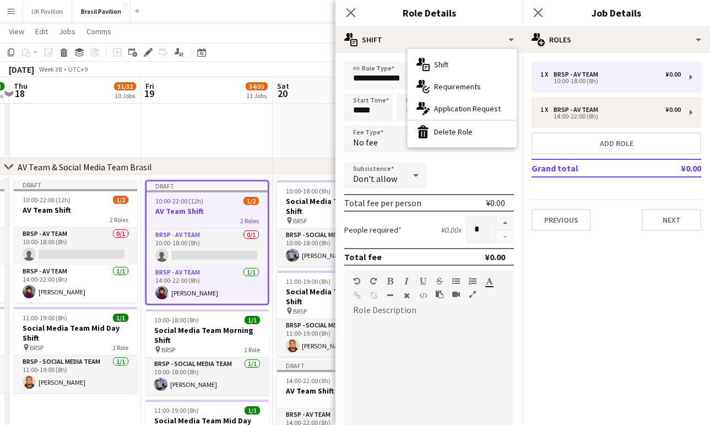
click at [456, 129] on div "bin-2 Delete Role" at bounding box center [462, 132] width 109 height 22
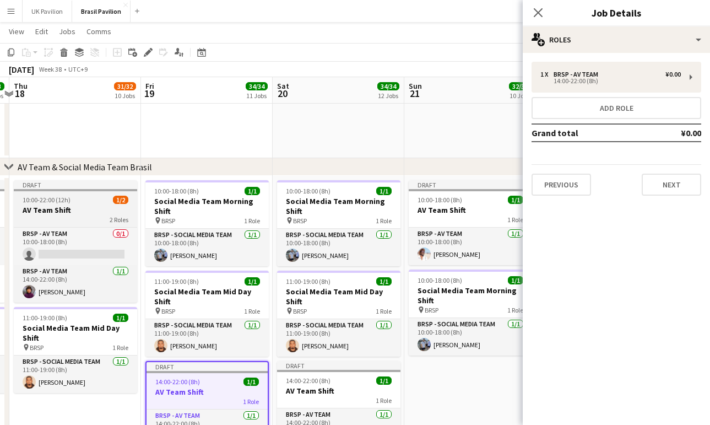
click at [93, 204] on div "10:00-22:00 (12h) 1/2" at bounding box center [75, 200] width 123 height 8
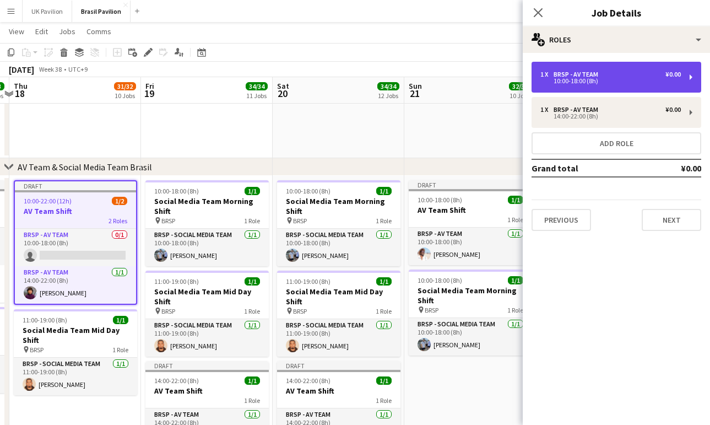
click at [645, 79] on div "10:00-18:00 (8h)" at bounding box center [610, 81] width 140 height 6
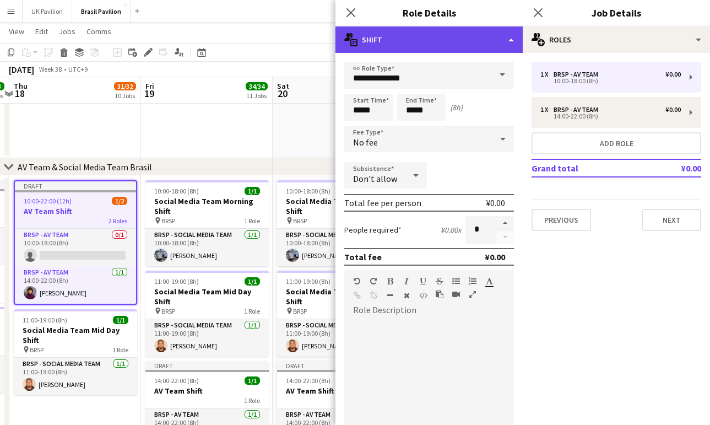
click at [508, 36] on div "multiple-actions-text Shift" at bounding box center [428, 39] width 187 height 26
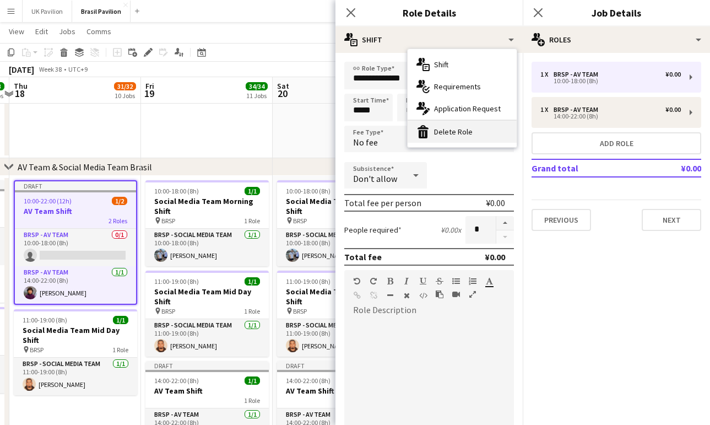
click at [446, 131] on div "bin-2 Delete Role" at bounding box center [462, 132] width 109 height 22
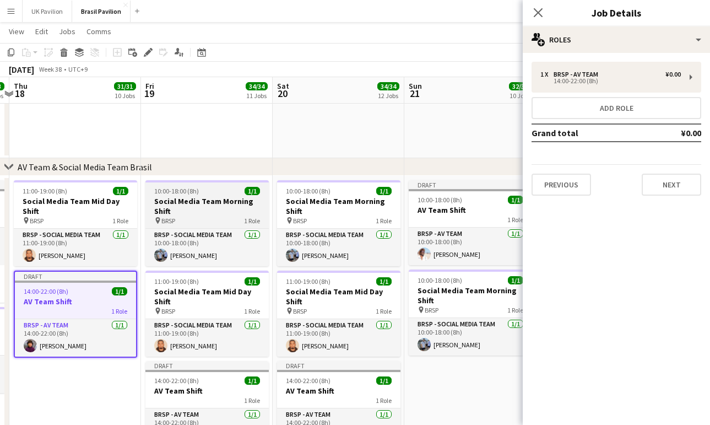
scroll to position [0, 215]
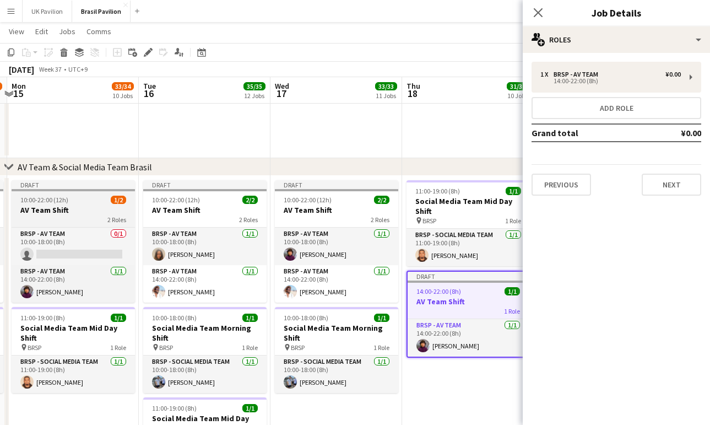
click at [85, 209] on h3 "AV Team Shift" at bounding box center [73, 210] width 123 height 10
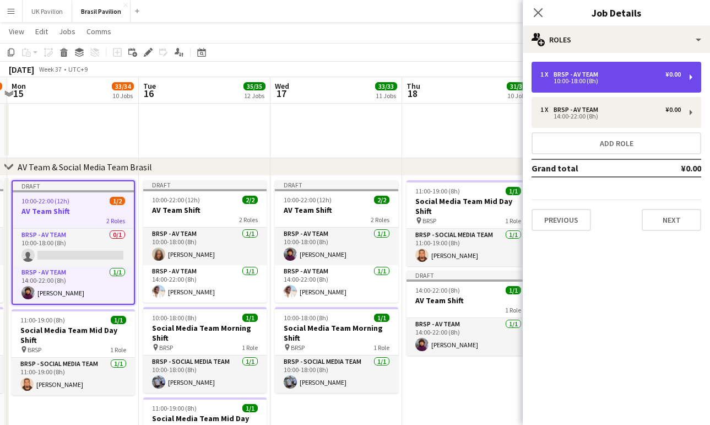
click at [595, 74] on div "BRSP - AV Team" at bounding box center [578, 75] width 49 height 8
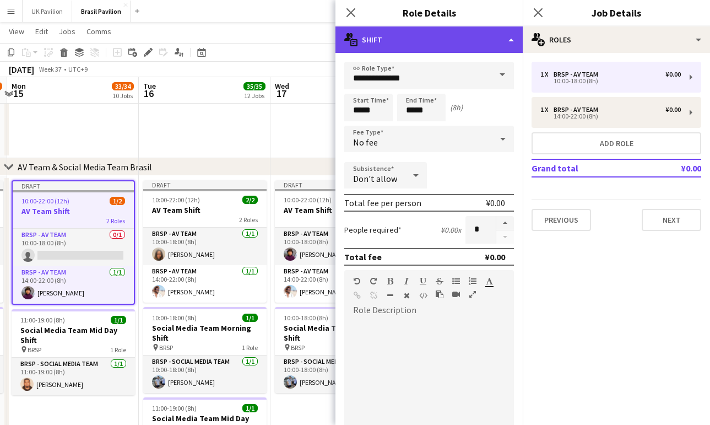
click at [503, 39] on div "multiple-actions-text Shift" at bounding box center [428, 39] width 187 height 26
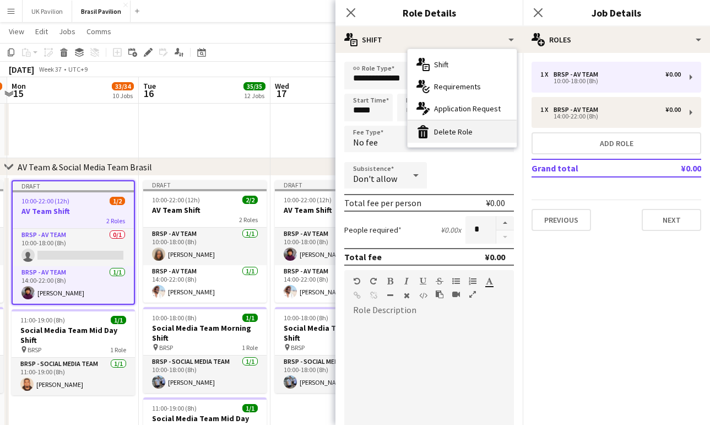
click at [433, 135] on div "bin-2 Delete Role" at bounding box center [462, 132] width 109 height 22
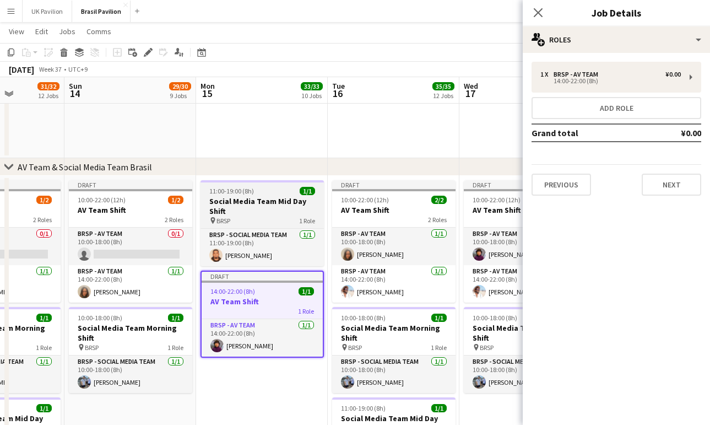
scroll to position [0, 264]
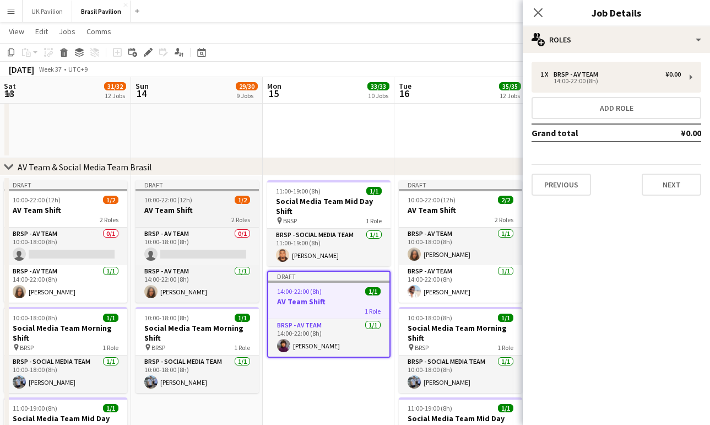
click at [208, 214] on h3 "AV Team Shift" at bounding box center [196, 210] width 123 height 10
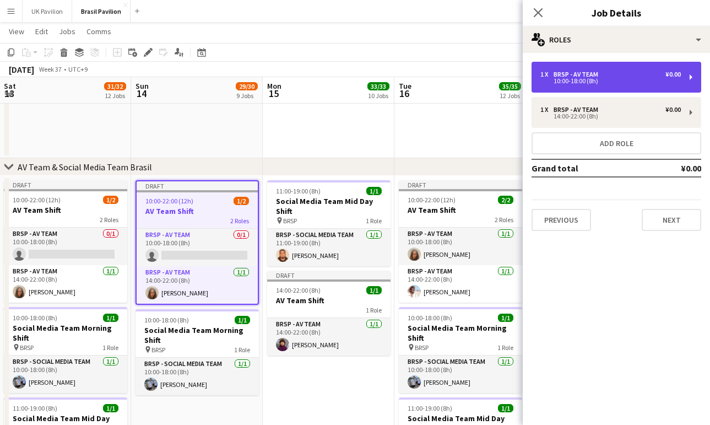
click at [565, 79] on div "10:00-18:00 (8h)" at bounding box center [610, 81] width 140 height 6
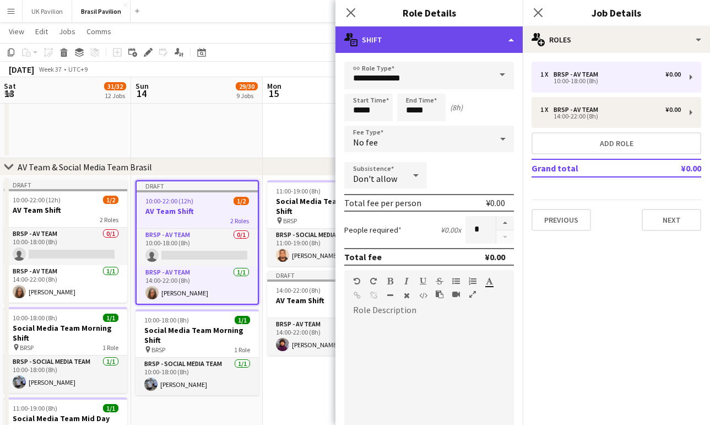
click at [505, 40] on div "multiple-actions-text Shift" at bounding box center [428, 39] width 187 height 26
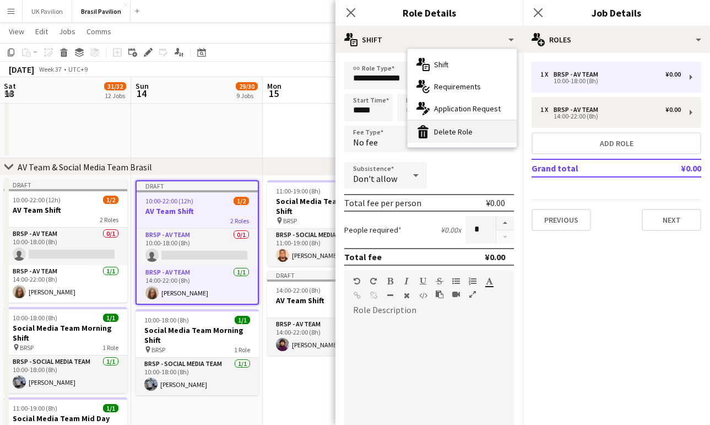
click at [449, 132] on div "bin-2 Delete Role" at bounding box center [462, 132] width 109 height 22
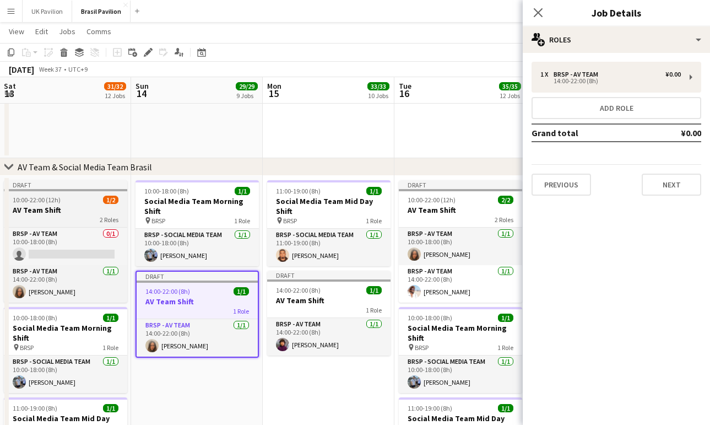
click at [97, 202] on div "10:00-22:00 (12h) 1/2" at bounding box center [65, 200] width 123 height 8
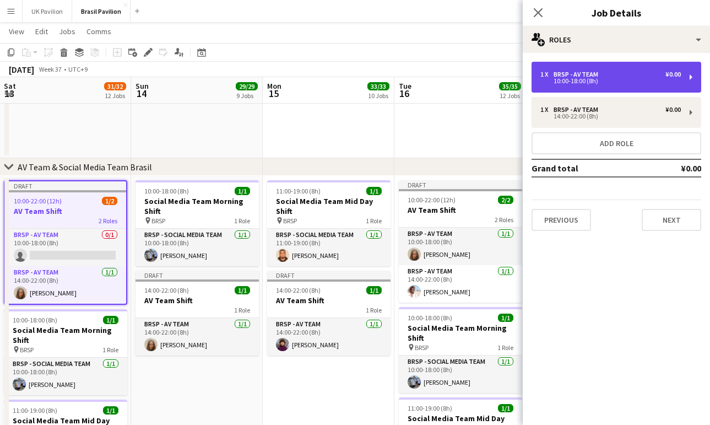
click at [621, 77] on div "1 x BRSP - AV Team ¥0.00" at bounding box center [610, 75] width 140 height 8
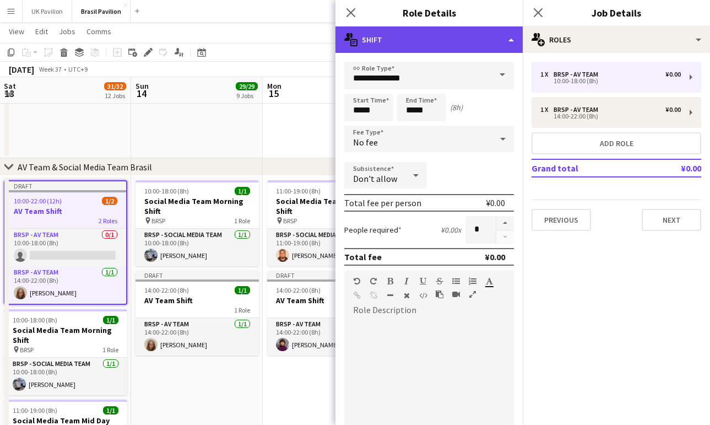
drag, startPoint x: 506, startPoint y: 35, endPoint x: 505, endPoint y: 44, distance: 9.4
click at [506, 35] on div "multiple-actions-text Shift" at bounding box center [428, 39] width 187 height 26
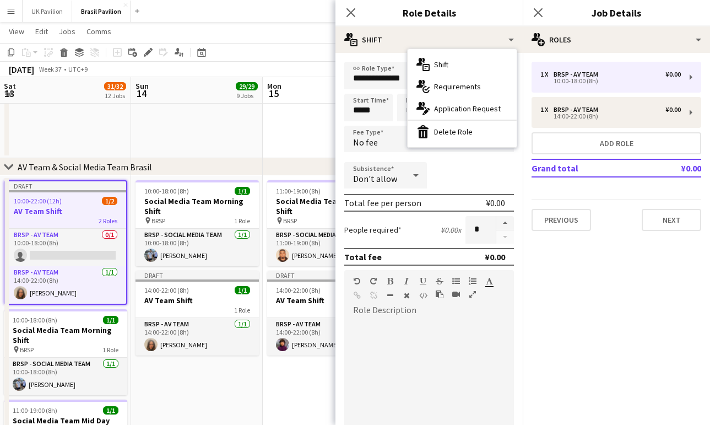
drag, startPoint x: 453, startPoint y: 136, endPoint x: 399, endPoint y: 138, distance: 54.0
click at [453, 136] on div "bin-2 Delete Role" at bounding box center [462, 132] width 109 height 22
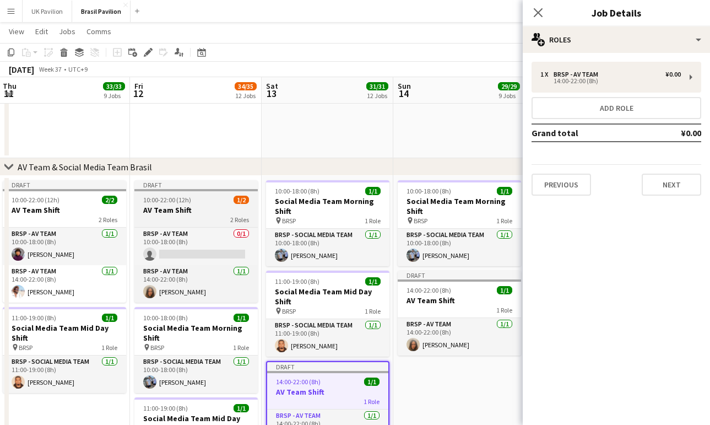
scroll to position [0, 265]
click at [188, 211] on h3 "AV Team Shift" at bounding box center [195, 210] width 123 height 10
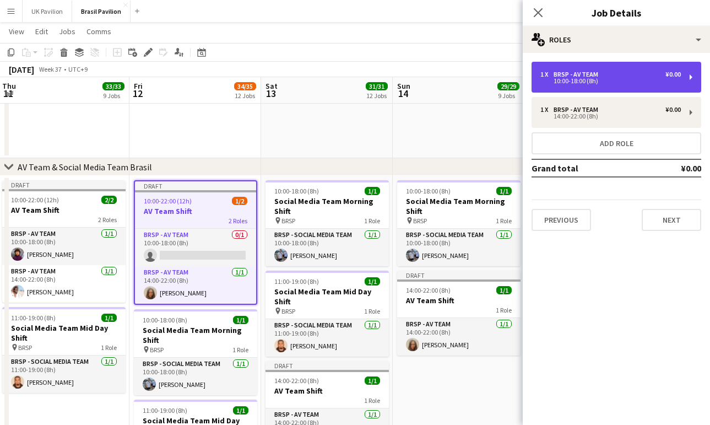
click at [574, 79] on div "10:00-18:00 (8h)" at bounding box center [610, 81] width 140 height 6
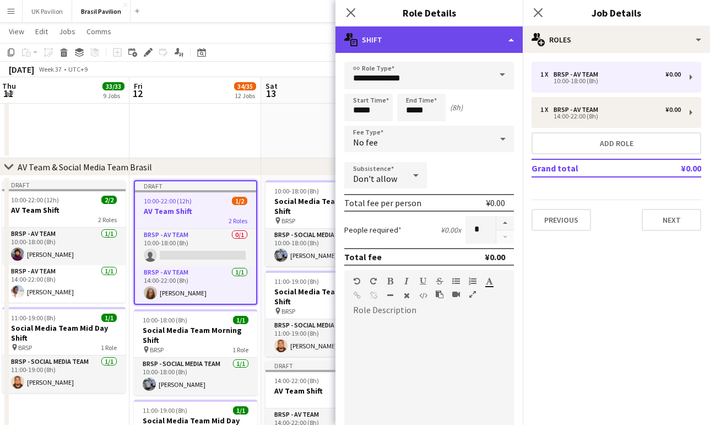
click at [504, 45] on div "multiple-actions-text Shift" at bounding box center [428, 39] width 187 height 26
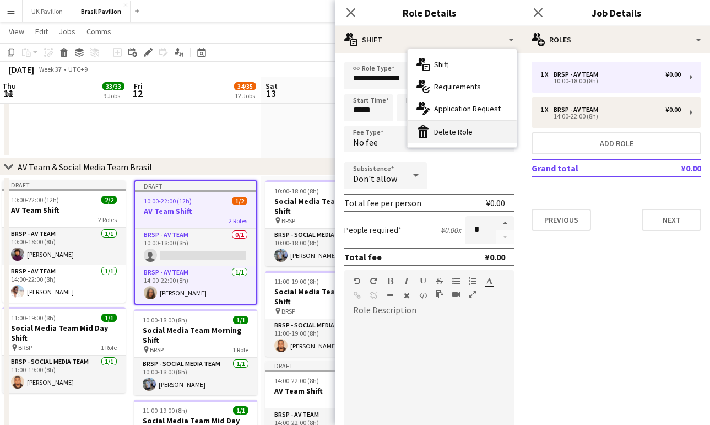
click at [467, 129] on div "bin-2 Delete Role" at bounding box center [462, 132] width 109 height 22
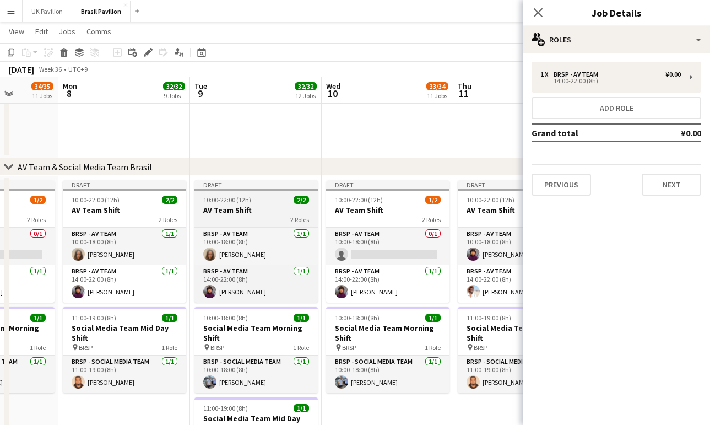
scroll to position [0, 335]
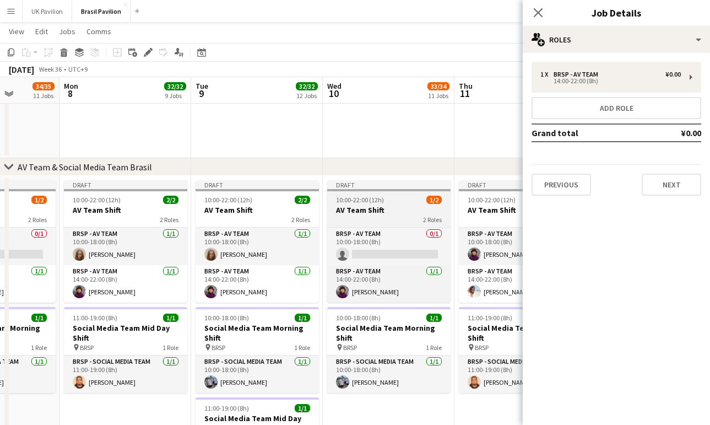
click at [377, 203] on span "10:00-22:00 (12h)" at bounding box center [360, 200] width 48 height 8
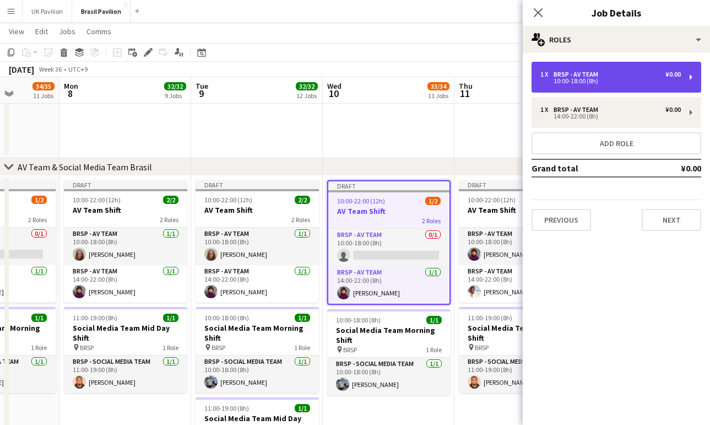
click at [596, 74] on div "BRSP - AV Team" at bounding box center [578, 75] width 49 height 8
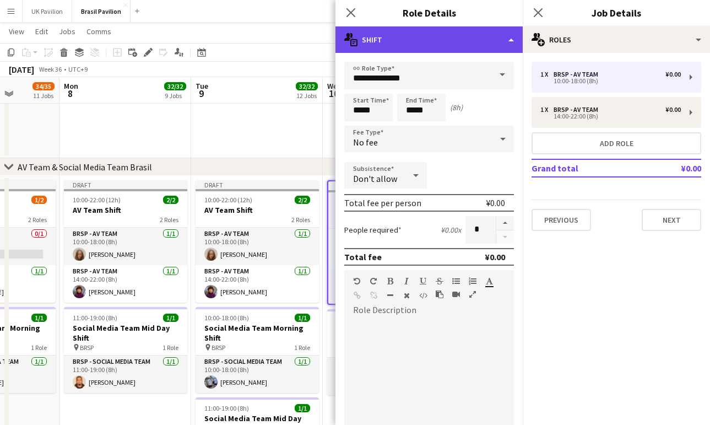
click at [508, 38] on div "multiple-actions-text Shift" at bounding box center [428, 39] width 187 height 26
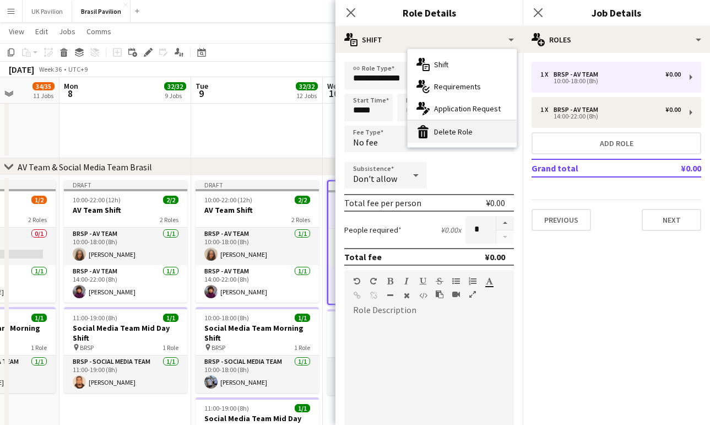
click at [463, 126] on div "bin-2 Delete Role" at bounding box center [462, 132] width 109 height 22
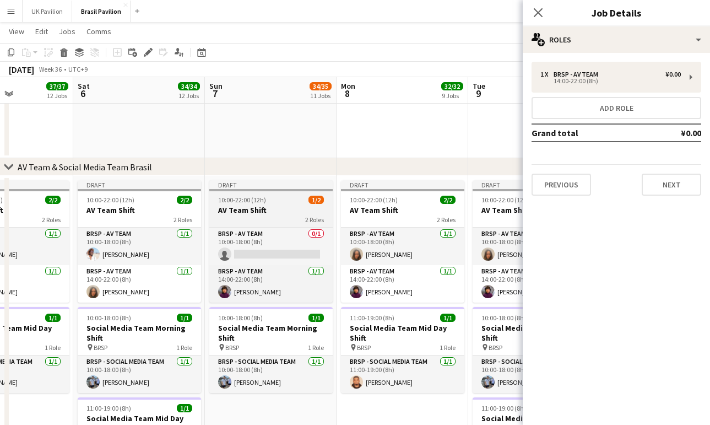
scroll to position [0, 324]
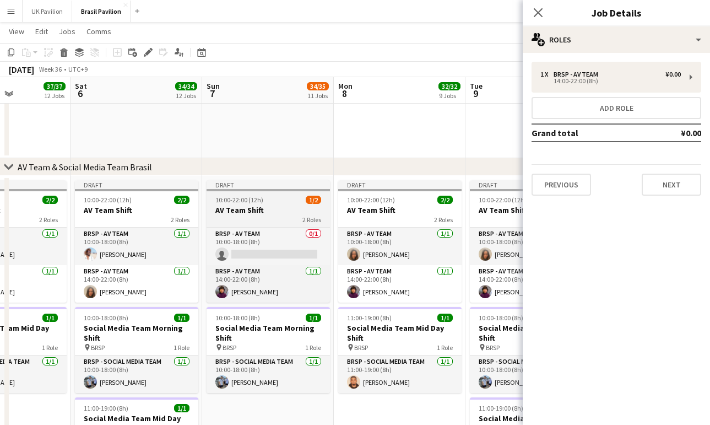
click at [262, 209] on h3 "AV Team Shift" at bounding box center [268, 210] width 123 height 10
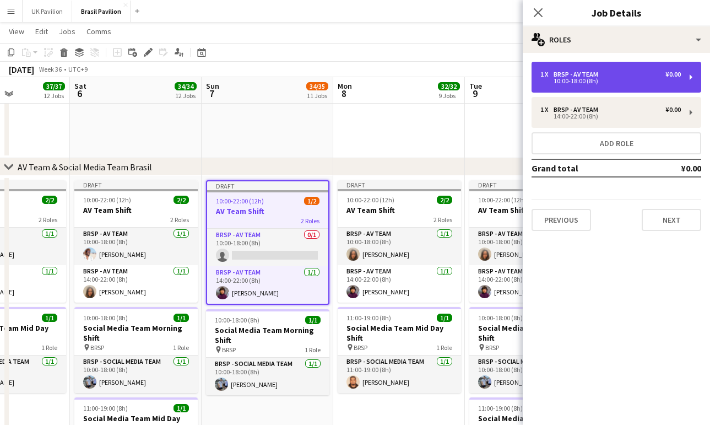
click at [563, 79] on div "10:00-18:00 (8h)" at bounding box center [610, 81] width 140 height 6
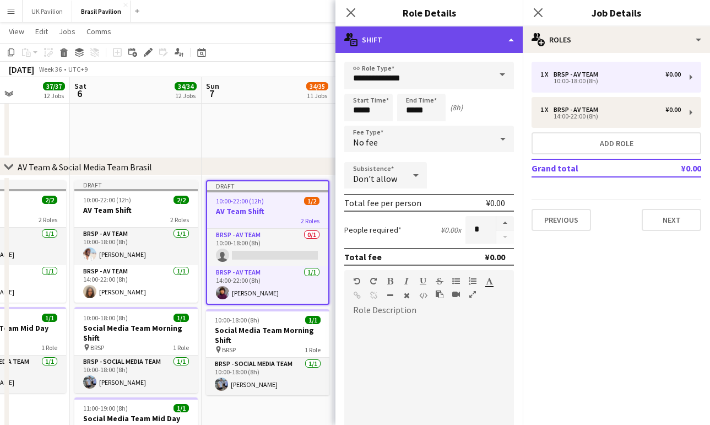
click at [509, 43] on div "multiple-actions-text Shift" at bounding box center [428, 39] width 187 height 26
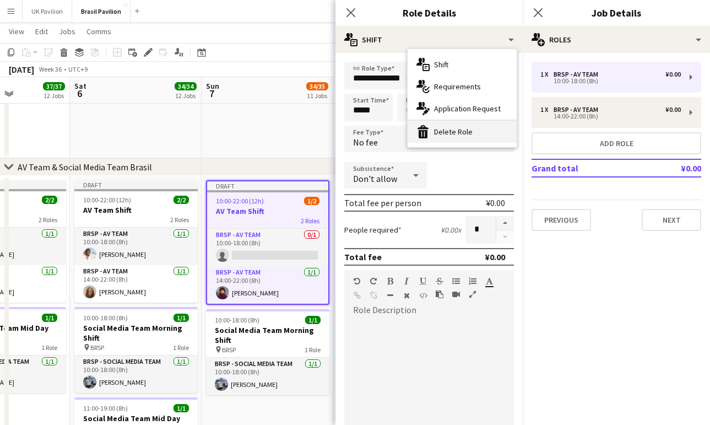
click at [457, 128] on div "bin-2 Delete Role" at bounding box center [462, 132] width 109 height 22
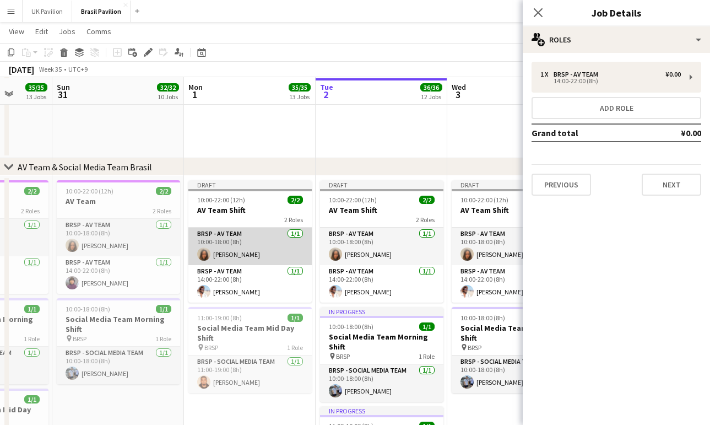
scroll to position [714, 0]
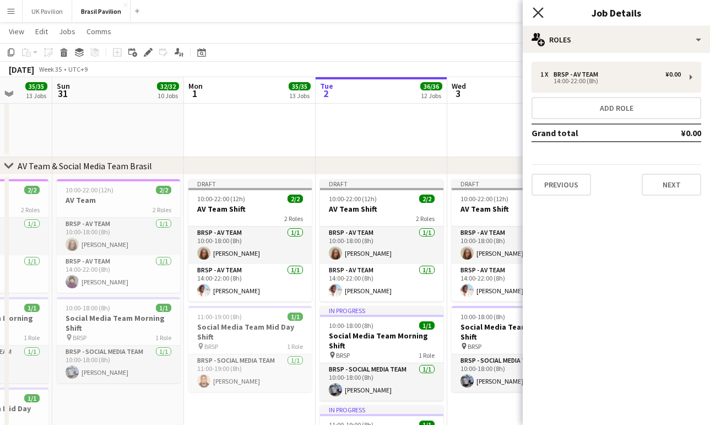
click at [534, 13] on icon "Close pop-in" at bounding box center [538, 12] width 10 height 10
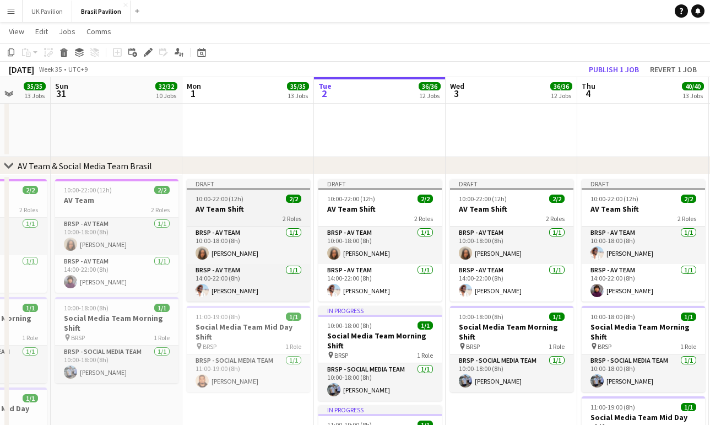
click at [221, 210] on h3 "AV Team Shift" at bounding box center [248, 209] width 123 height 10
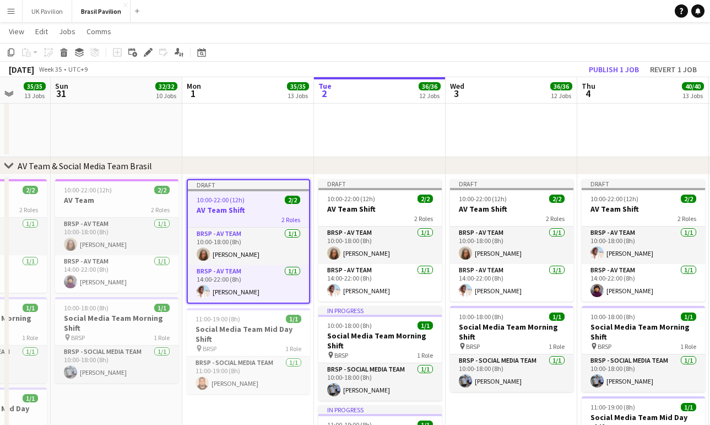
scroll to position [0, 340]
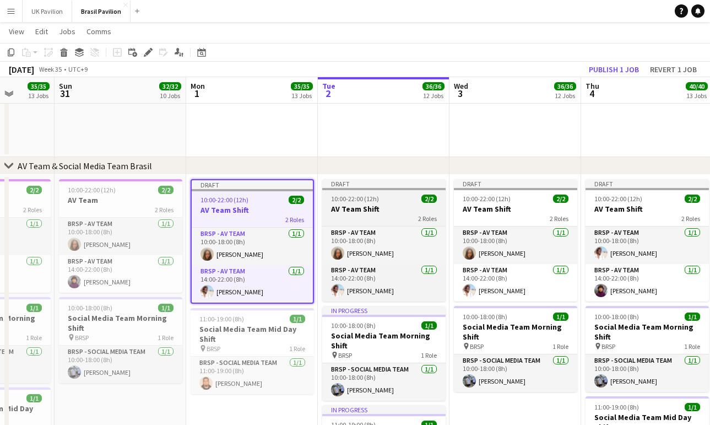
click at [359, 208] on h3 "AV Team Shift" at bounding box center [383, 209] width 123 height 10
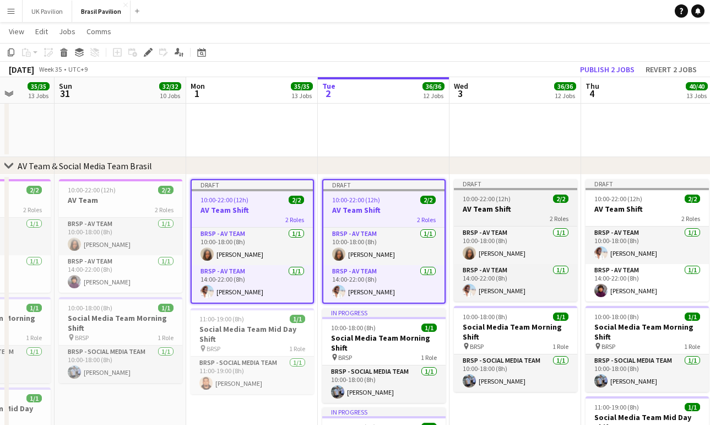
click at [454, 203] on div "10:00-22:00 (12h) 2/2" at bounding box center [515, 198] width 123 height 8
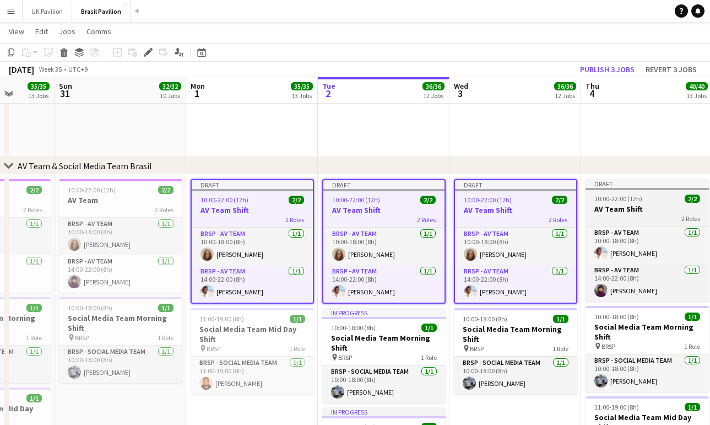
click at [628, 214] on h3 "AV Team Shift" at bounding box center [646, 209] width 123 height 10
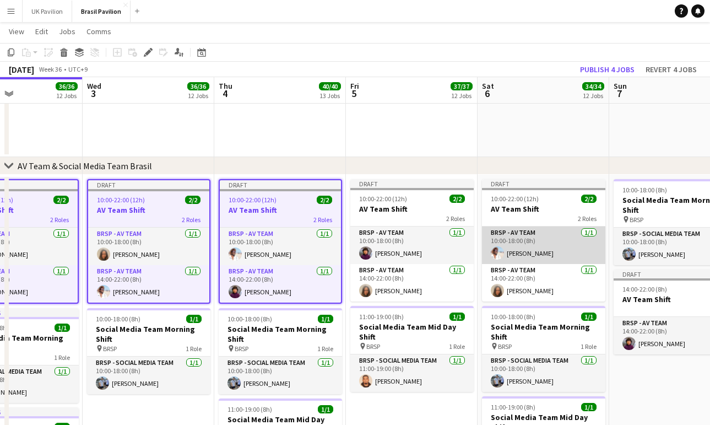
scroll to position [0, 316]
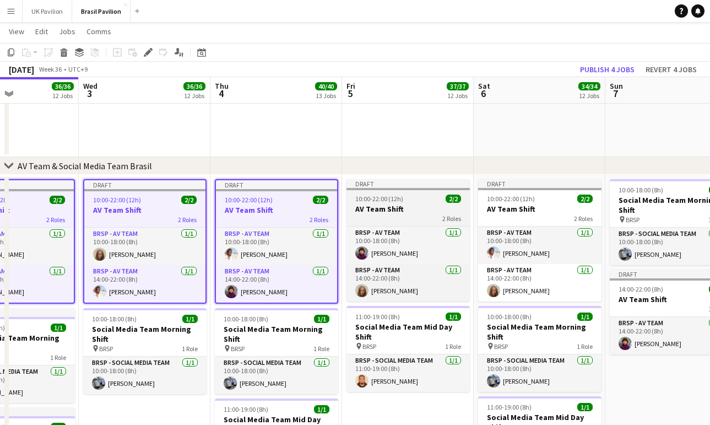
click at [378, 211] on h3 "AV Team Shift" at bounding box center [407, 209] width 123 height 10
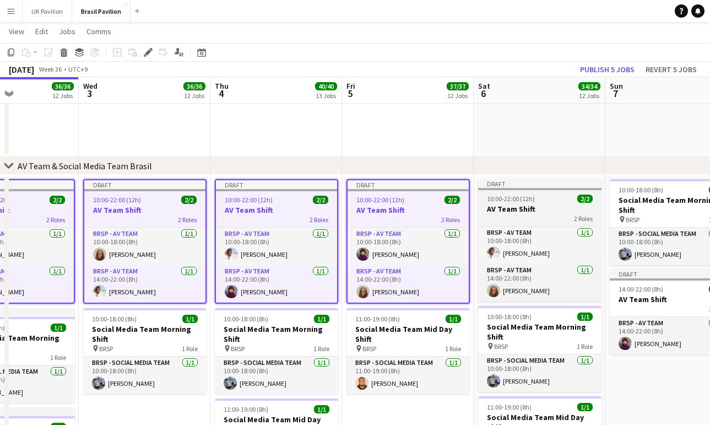
click at [524, 210] on h3 "AV Team Shift" at bounding box center [539, 209] width 123 height 10
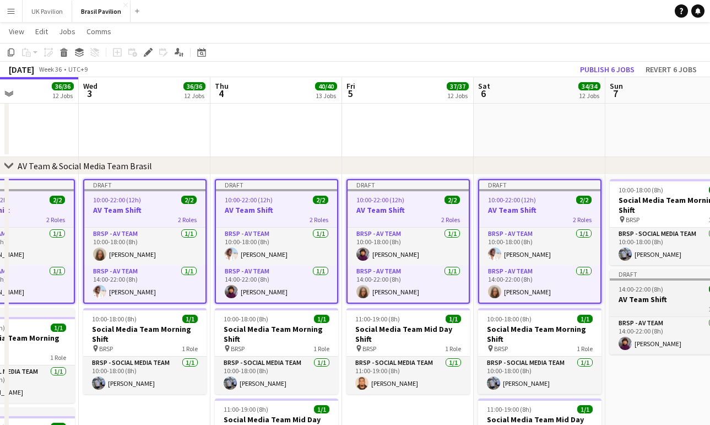
click at [646, 304] on h3 "AV Team Shift" at bounding box center [671, 299] width 123 height 10
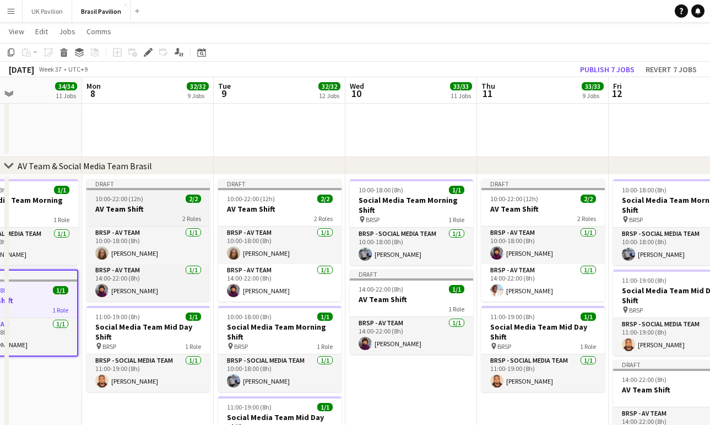
scroll to position [0, 313]
click at [138, 207] on h3 "AV Team Shift" at bounding box center [147, 209] width 123 height 10
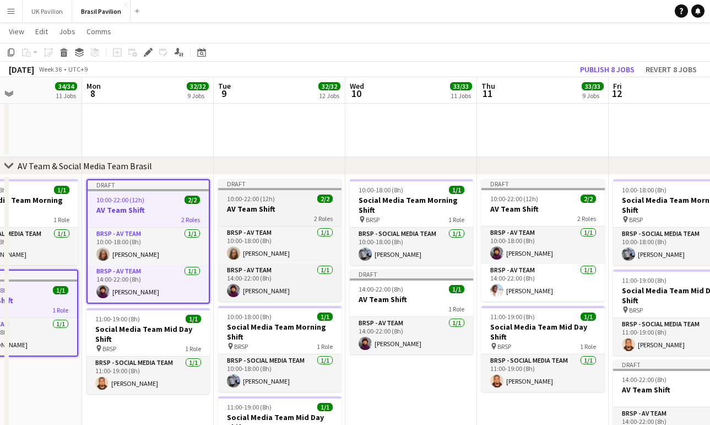
click at [245, 208] on h3 "AV Team Shift" at bounding box center [279, 209] width 123 height 10
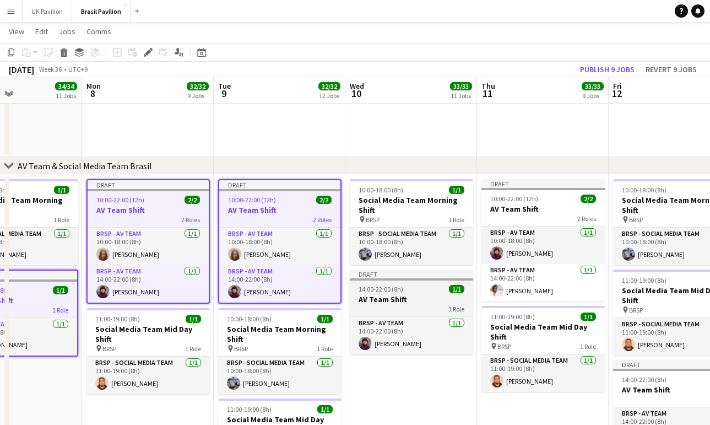
drag, startPoint x: 394, startPoint y: 303, endPoint x: 399, endPoint y: 299, distance: 7.1
click at [394, 303] on h3 "AV Team Shift" at bounding box center [411, 299] width 123 height 10
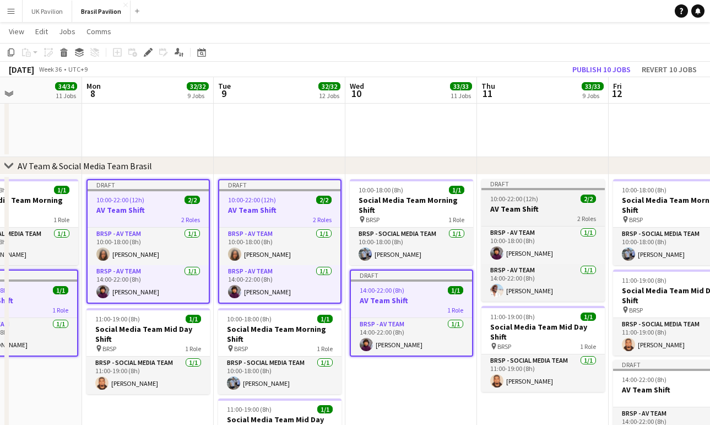
click at [506, 214] on h3 "AV Team Shift" at bounding box center [542, 209] width 123 height 10
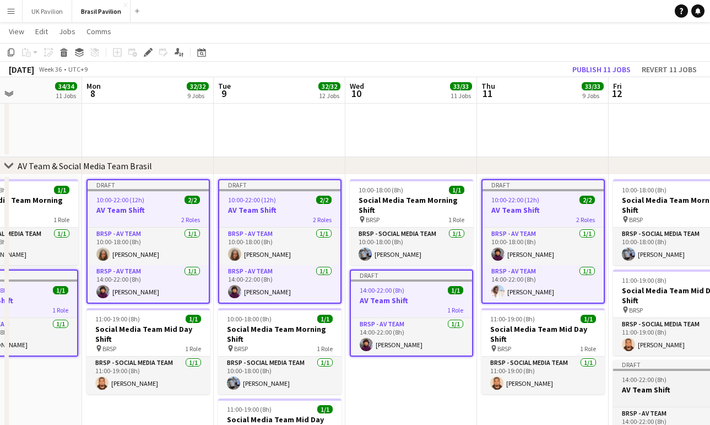
click at [657, 383] on span "14:00-22:00 (8h)" at bounding box center [644, 379] width 45 height 8
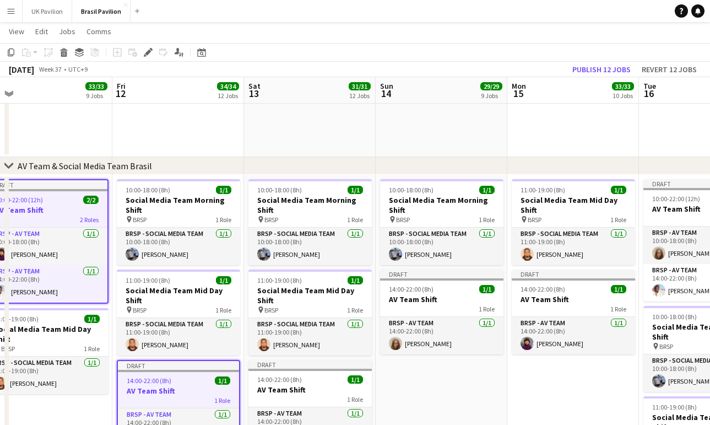
scroll to position [0, 282]
click at [326, 394] on h3 "AV Team Shift" at bounding box center [310, 389] width 123 height 10
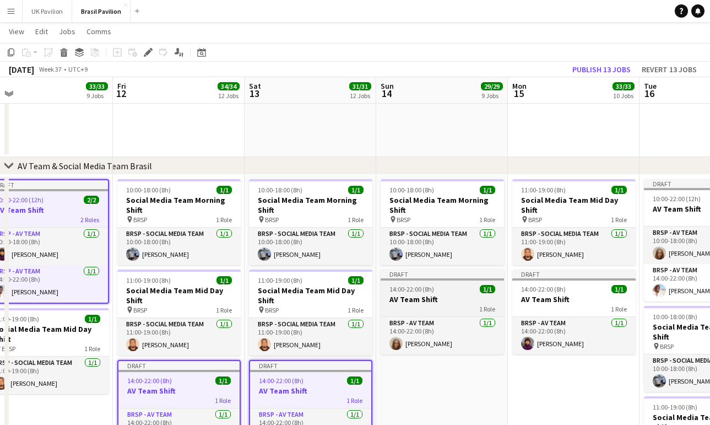
click at [417, 304] on h3 "AV Team Shift" at bounding box center [442, 299] width 123 height 10
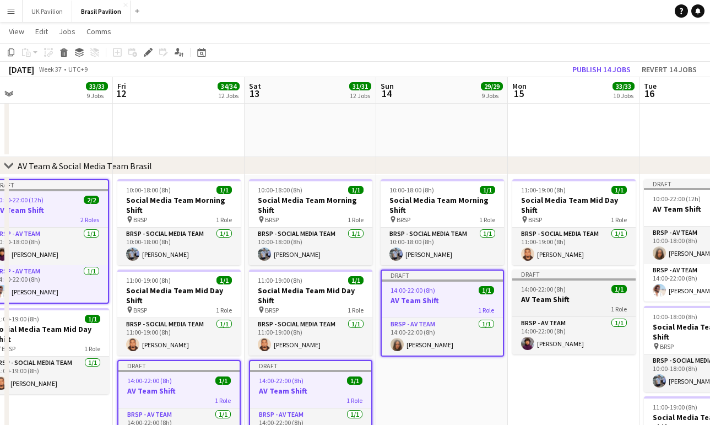
click at [532, 293] on span "14:00-22:00 (8h)" at bounding box center [543, 289] width 45 height 8
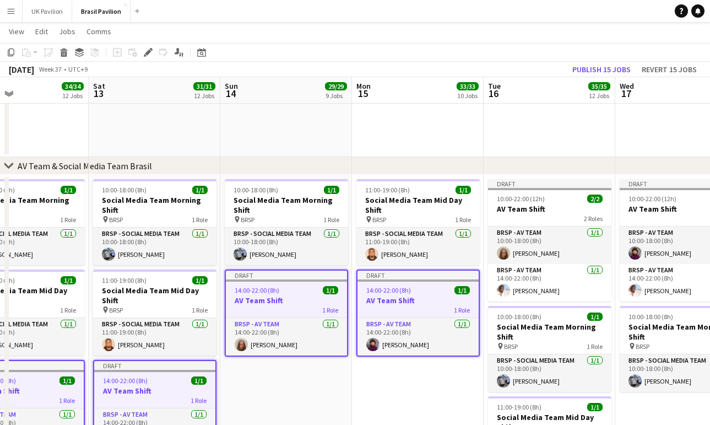
scroll to position [0, 438]
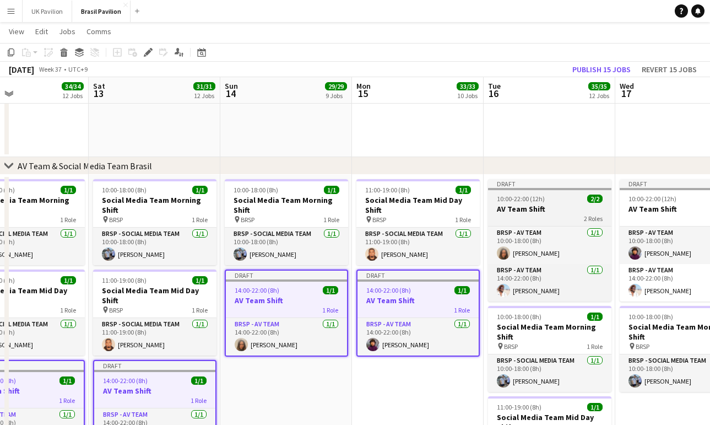
click at [532, 214] on h3 "AV Team Shift" at bounding box center [549, 209] width 123 height 10
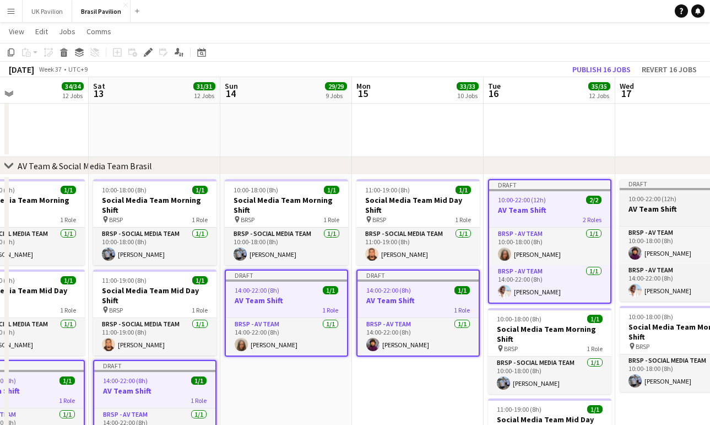
click at [639, 210] on h3 "AV Team Shift" at bounding box center [681, 209] width 123 height 10
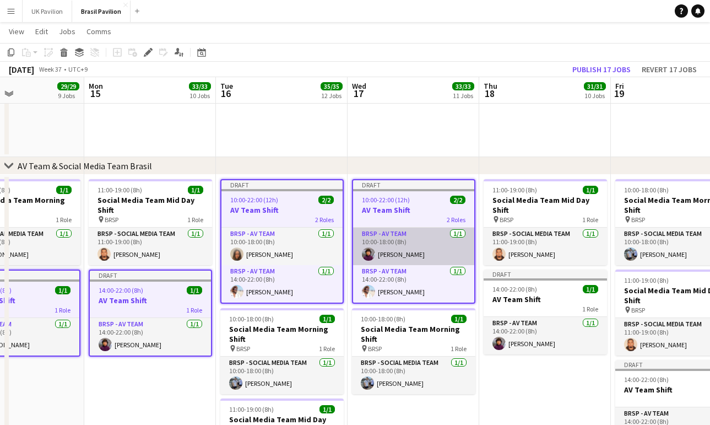
scroll to position [0, 443]
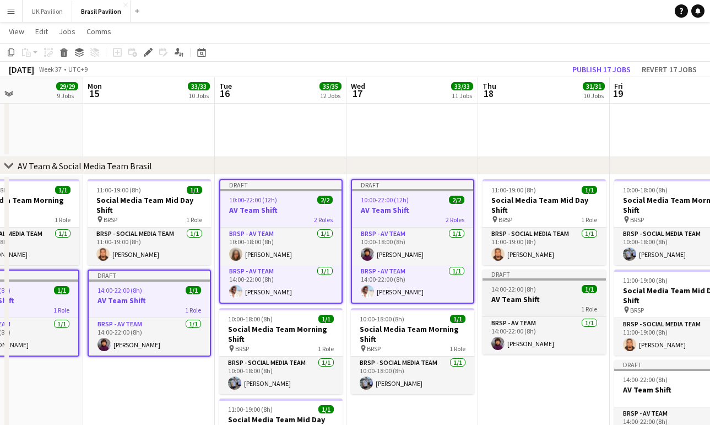
click at [529, 293] on span "14:00-22:00 (8h)" at bounding box center [513, 289] width 45 height 8
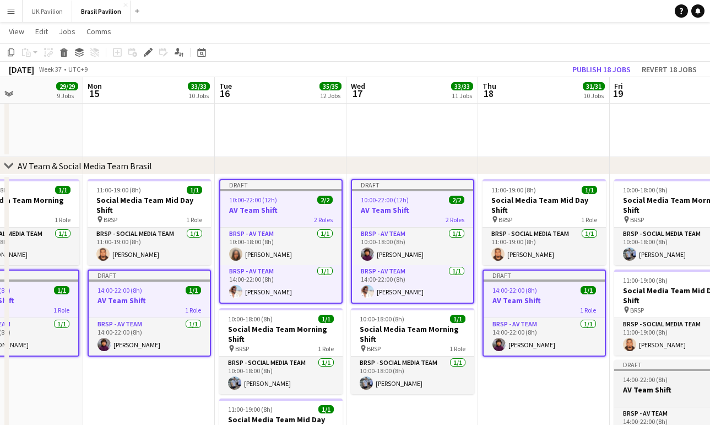
click at [653, 383] on span "14:00-22:00 (8h)" at bounding box center [645, 379] width 45 height 8
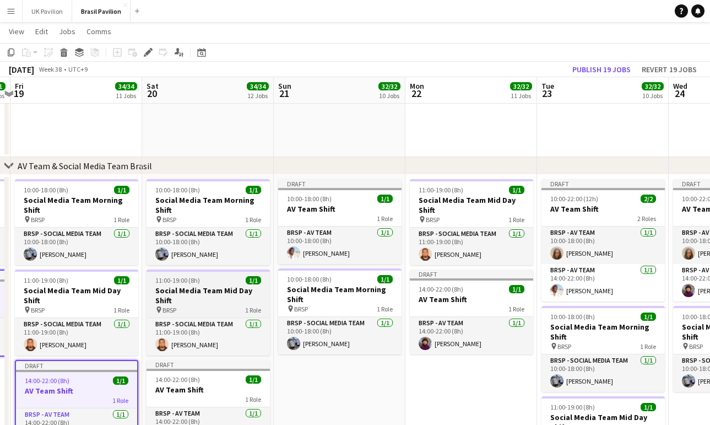
scroll to position [0, 315]
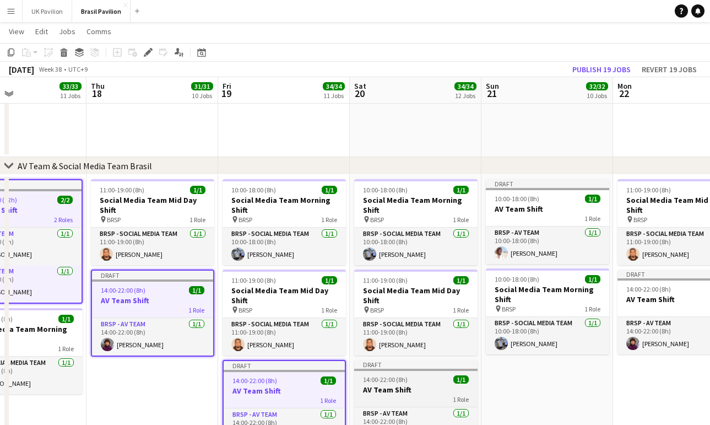
click at [421, 394] on h3 "AV Team Shift" at bounding box center [415, 389] width 123 height 10
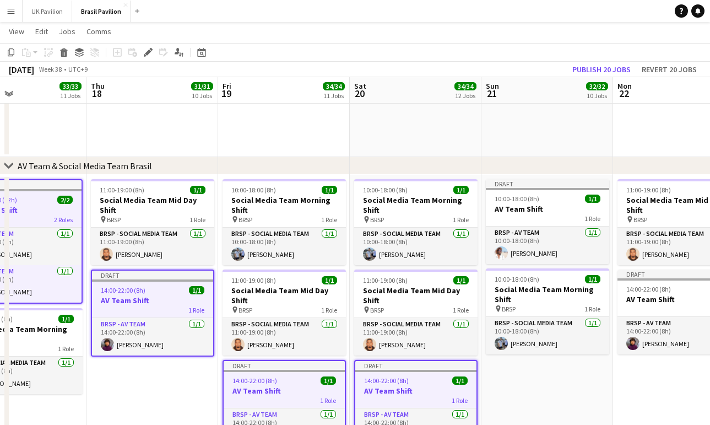
scroll to position [0, 307]
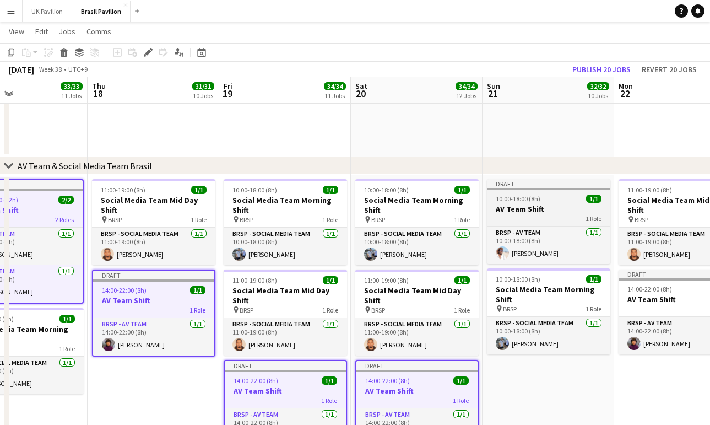
click at [522, 207] on h3 "AV Team Shift" at bounding box center [548, 209] width 123 height 10
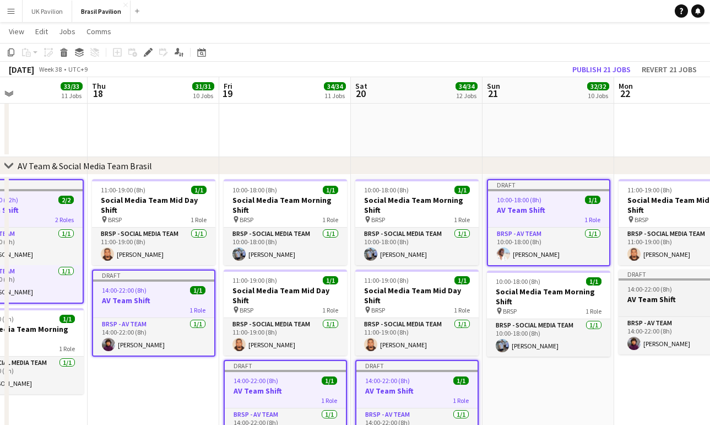
click at [654, 293] on span "14:00-22:00 (8h)" at bounding box center [649, 289] width 45 height 8
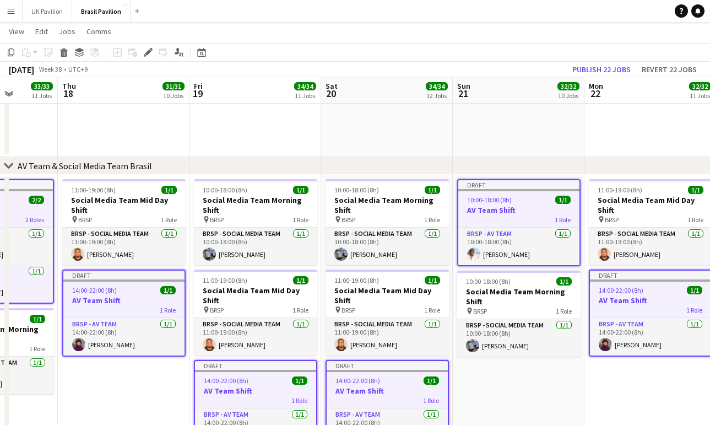
scroll to position [0, 435]
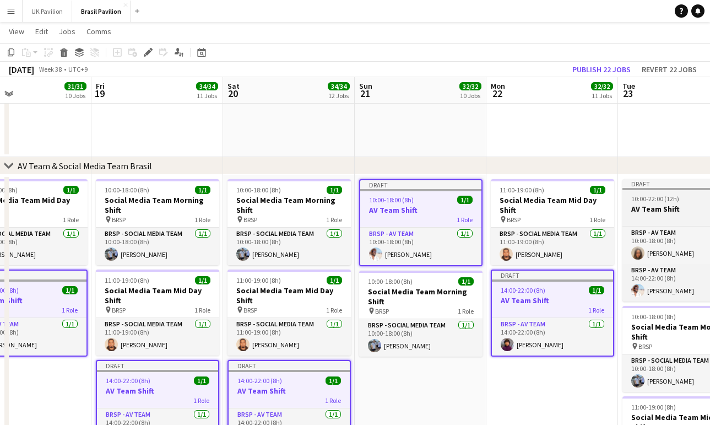
click at [670, 207] on app-job-card "Draft 10:00-22:00 (12h) 2/2 AV Team Shift 2 Roles BRSP - AV Team 1/1 10:00-18:0…" at bounding box center [683, 240] width 123 height 122
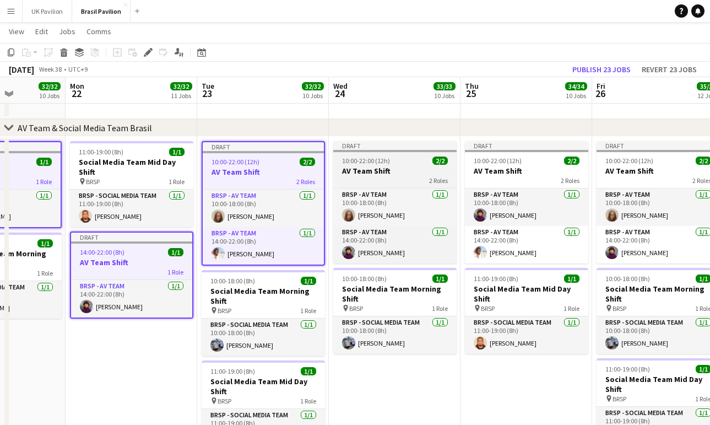
scroll to position [0, 339]
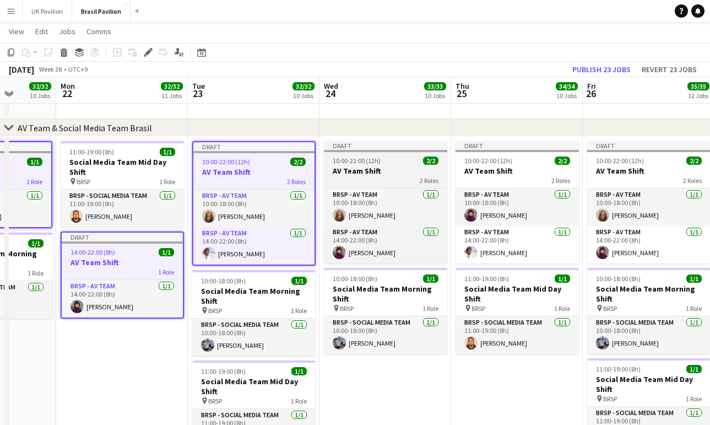
click at [365, 162] on span "10:00-22:00 (12h)" at bounding box center [357, 160] width 48 height 8
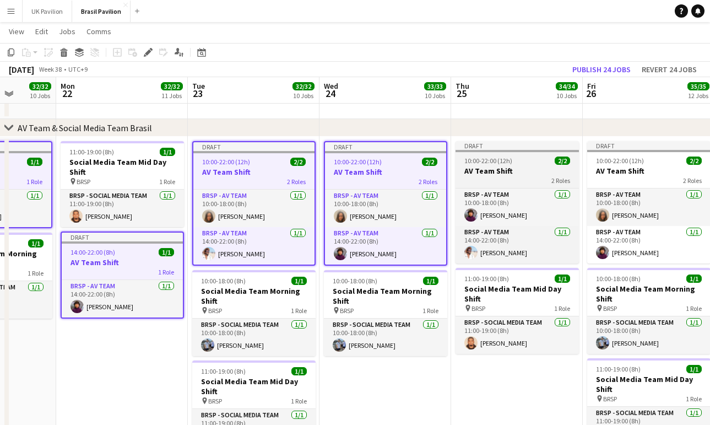
click at [524, 169] on h3 "AV Team Shift" at bounding box center [517, 171] width 123 height 10
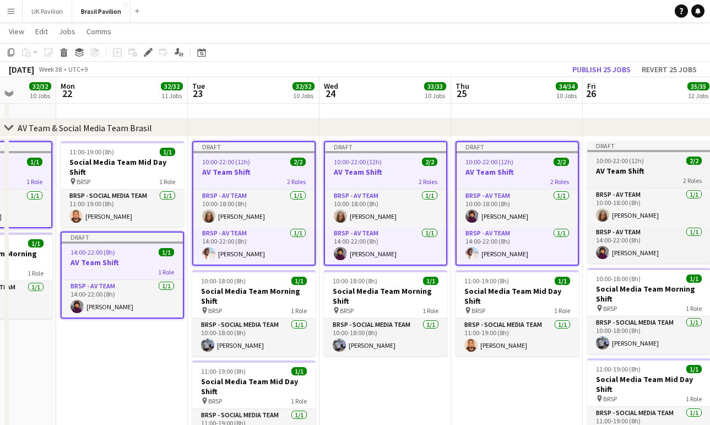
click at [627, 172] on h3 "AV Team Shift" at bounding box center [648, 171] width 123 height 10
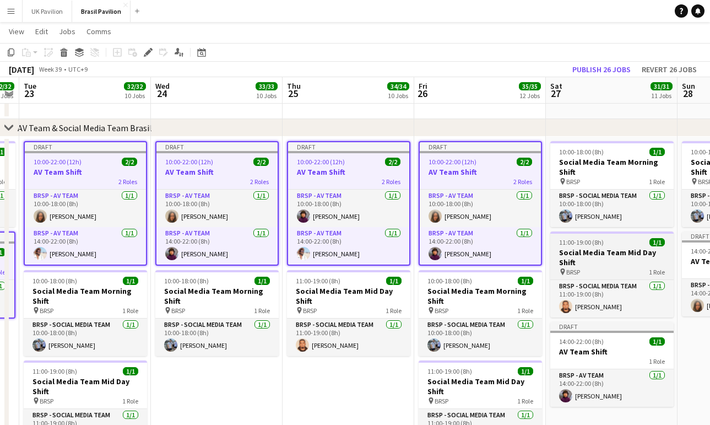
scroll to position [0, 508]
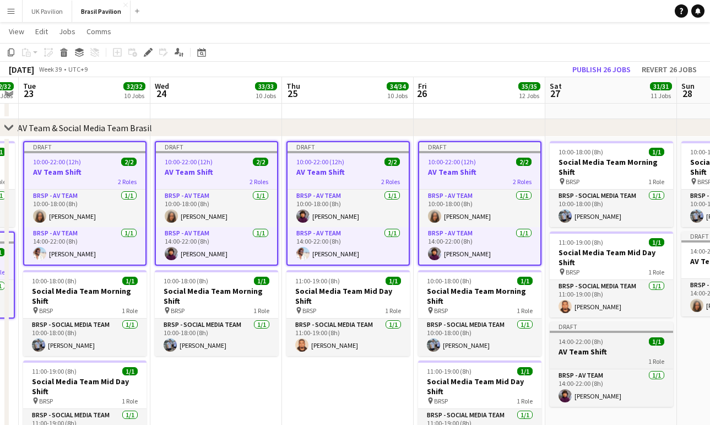
click at [588, 356] on h3 "AV Team Shift" at bounding box center [611, 351] width 123 height 10
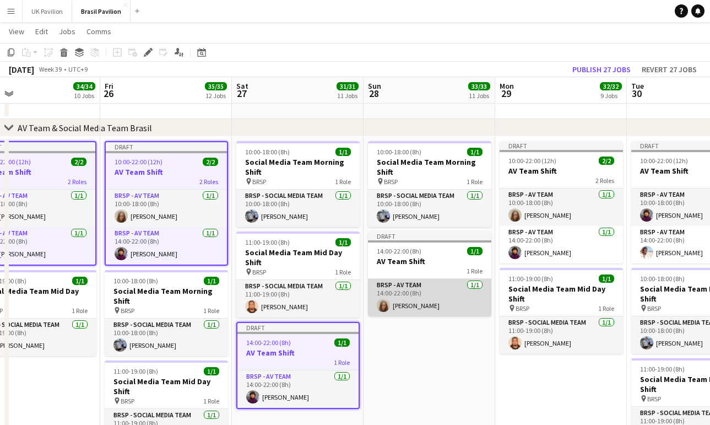
scroll to position [0, 437]
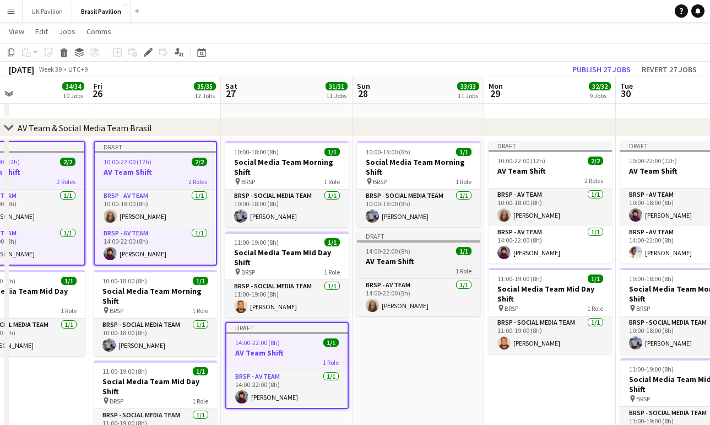
click at [394, 266] on h3 "AV Team Shift" at bounding box center [418, 261] width 123 height 10
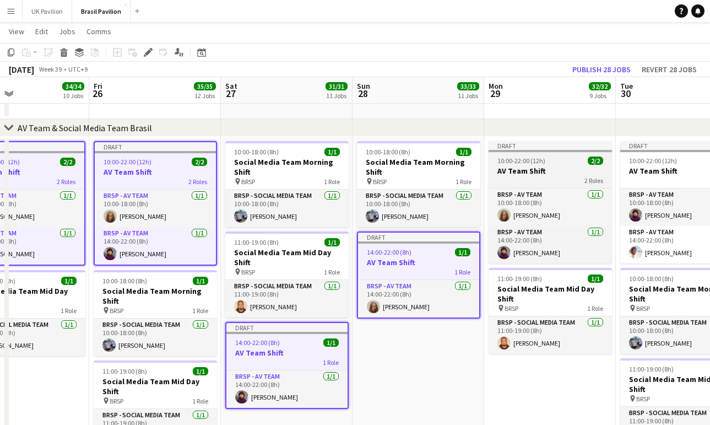
click at [544, 169] on h3 "AV Team Shift" at bounding box center [550, 171] width 123 height 10
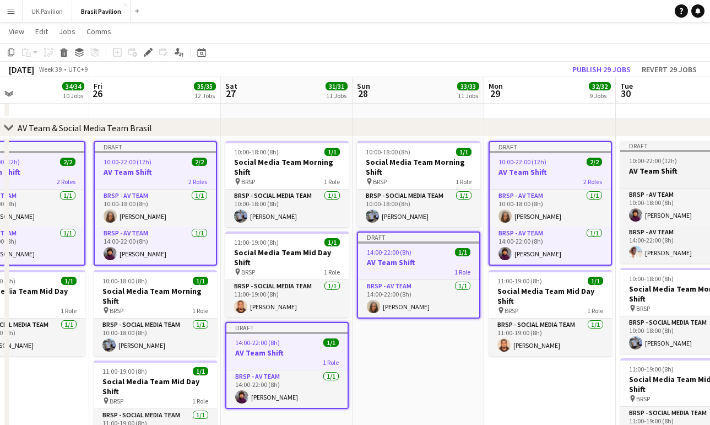
click at [644, 176] on h3 "AV Team Shift" at bounding box center [681, 171] width 123 height 10
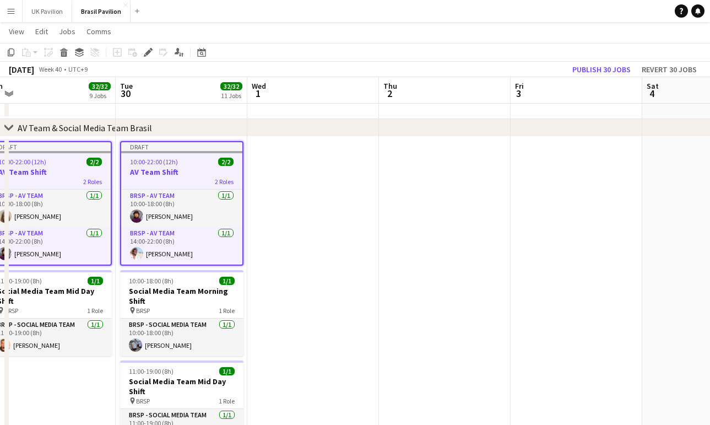
scroll to position [0, 279]
click at [580, 71] on button "Publish 30 jobs" at bounding box center [601, 69] width 67 height 14
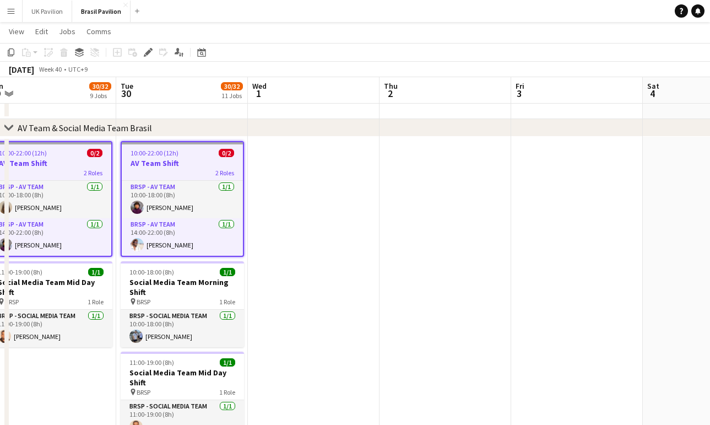
click at [15, 14] on button "Menu" at bounding box center [11, 11] width 22 height 22
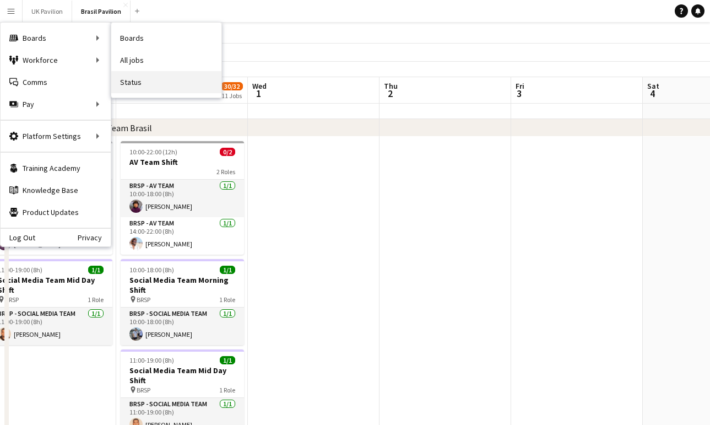
click at [147, 82] on link "Status" at bounding box center [166, 82] width 110 height 22
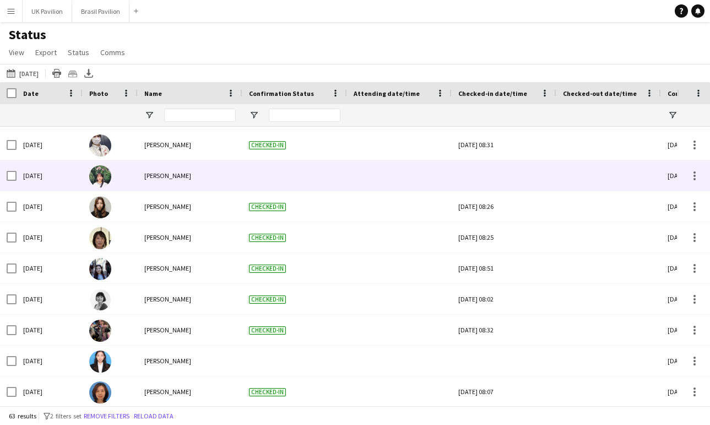
click at [516, 183] on div at bounding box center [503, 175] width 91 height 30
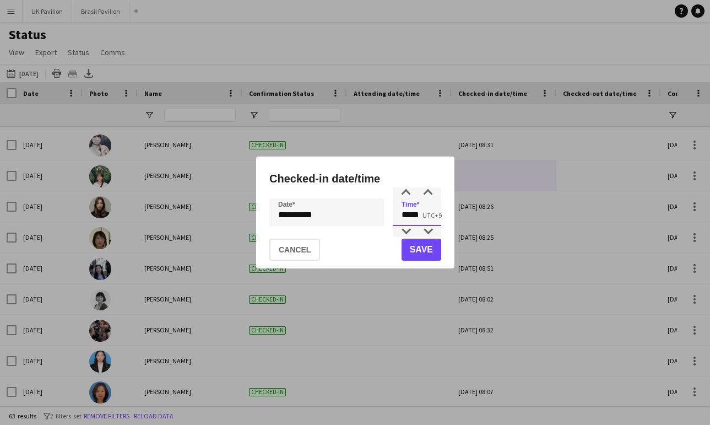
drag, startPoint x: 405, startPoint y: 218, endPoint x: 355, endPoint y: 216, distance: 50.1
click at [356, 218] on div "**********" at bounding box center [355, 212] width 172 height 28
type input "*****"
click at [411, 254] on button "Save" at bounding box center [421, 249] width 40 height 22
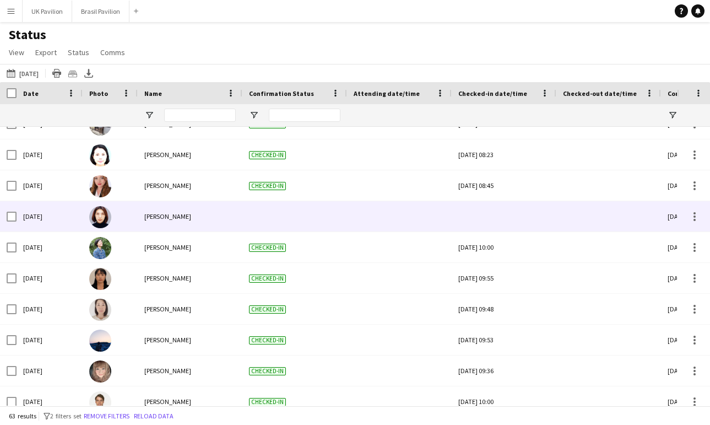
click at [453, 225] on div at bounding box center [504, 216] width 105 height 30
click at [483, 221] on div at bounding box center [503, 216] width 91 height 30
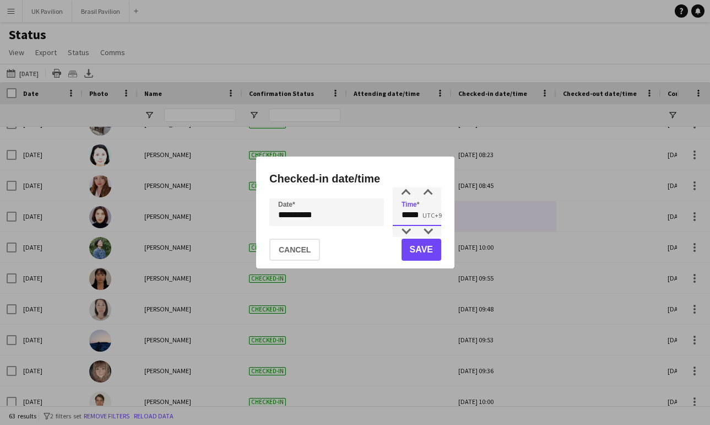
drag, startPoint x: 425, startPoint y: 215, endPoint x: 378, endPoint y: 214, distance: 46.8
click at [377, 214] on div "**********" at bounding box center [355, 212] width 172 height 28
type input "*****"
click at [415, 252] on button "Save" at bounding box center [421, 249] width 40 height 22
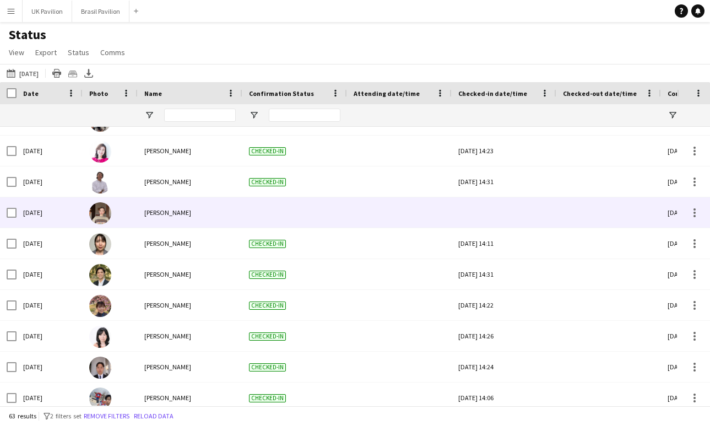
click at [495, 218] on div at bounding box center [503, 212] width 91 height 30
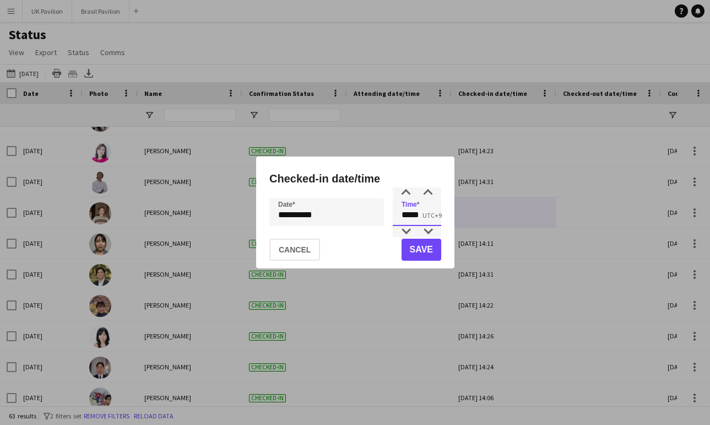
drag, startPoint x: 430, startPoint y: 216, endPoint x: 400, endPoint y: 218, distance: 29.8
click at [400, 218] on input "*****" at bounding box center [417, 212] width 48 height 28
type input "*****"
click at [415, 247] on button "Save" at bounding box center [421, 249] width 40 height 22
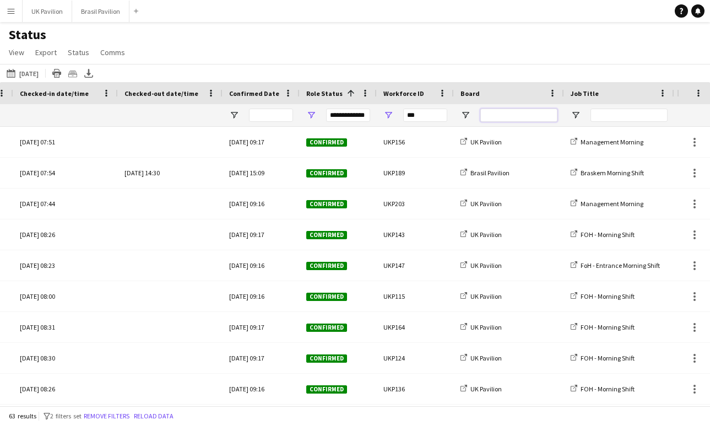
click at [499, 121] on input "Board Filter Input" at bounding box center [518, 115] width 77 height 13
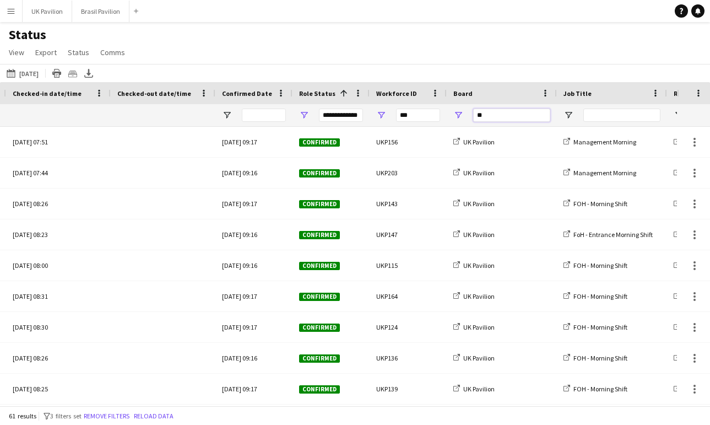
type input "**"
click at [378, 62] on div "Status View Views Default view New view Update view Delete view Edit name Custo…" at bounding box center [355, 44] width 710 height 37
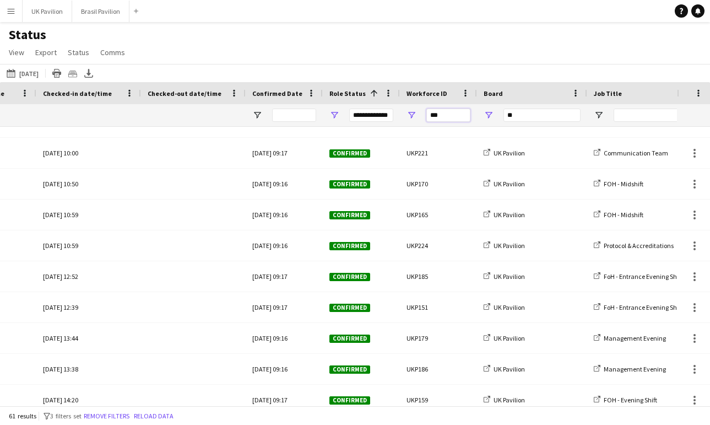
drag, startPoint x: 456, startPoint y: 123, endPoint x: 388, endPoint y: 116, distance: 68.6
click at [388, 116] on div "**********" at bounding box center [609, 115] width 2049 height 22
type input "****"
type input "***"
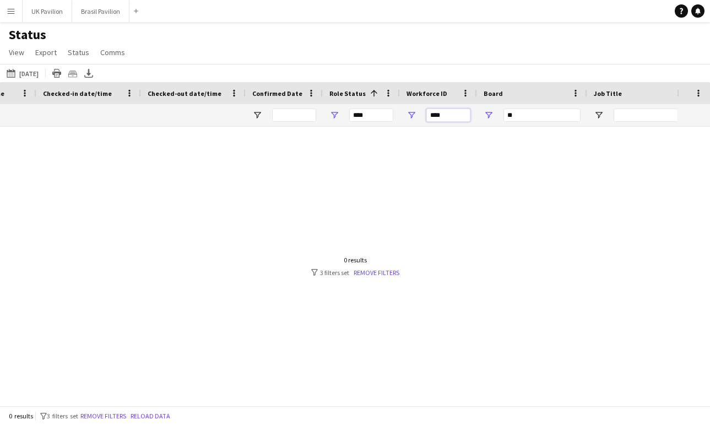
type input "****"
click at [518, 120] on input "**" at bounding box center [541, 115] width 77 height 13
type input "*"
type input "**********"
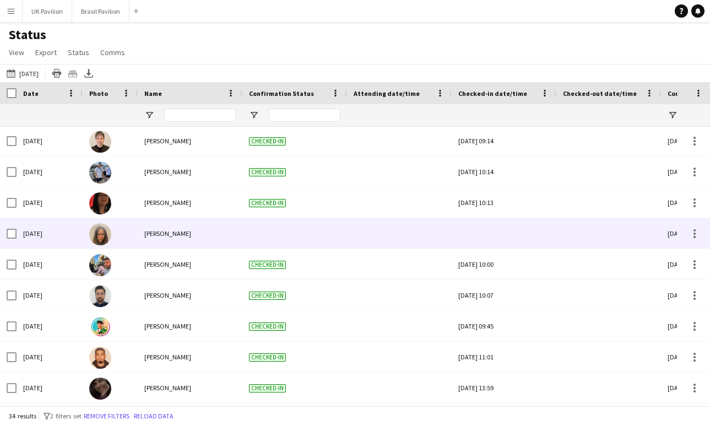
click at [486, 238] on div at bounding box center [503, 233] width 91 height 30
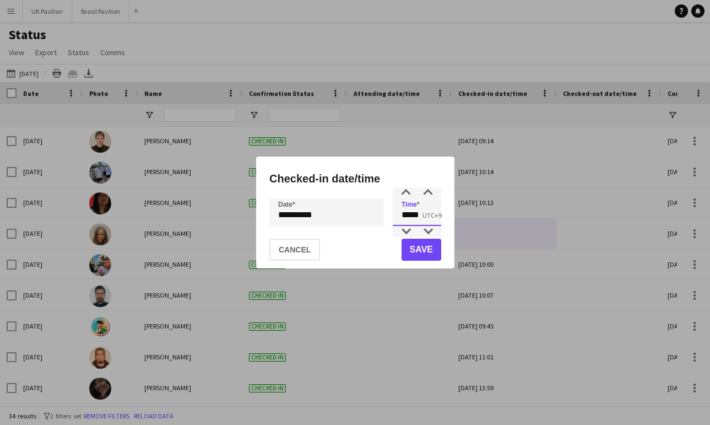
drag, startPoint x: 428, startPoint y: 218, endPoint x: 389, endPoint y: 218, distance: 38.6
click at [389, 218] on div "**********" at bounding box center [355, 212] width 172 height 28
type input "*****"
click at [432, 257] on button "Save" at bounding box center [421, 249] width 40 height 22
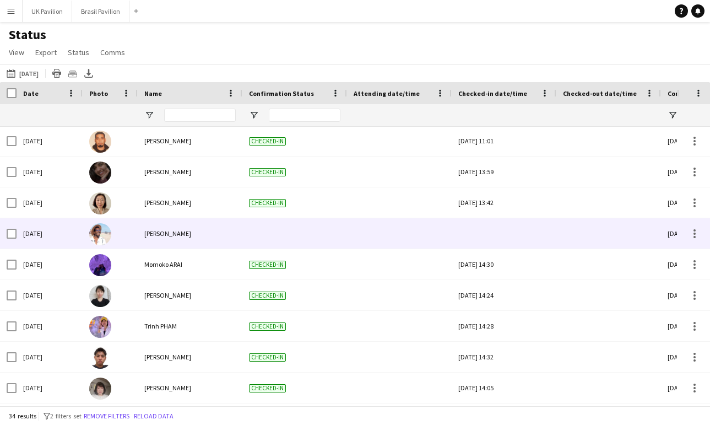
click at [498, 246] on div at bounding box center [503, 233] width 91 height 30
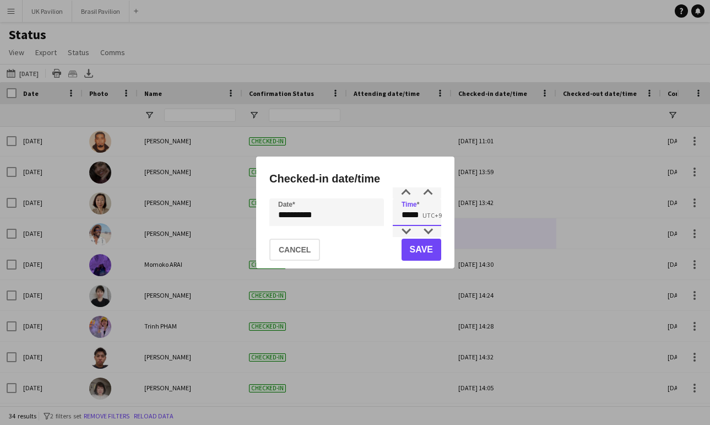
drag, startPoint x: 431, startPoint y: 218, endPoint x: 364, endPoint y: 213, distance: 66.8
click at [361, 214] on div "**********" at bounding box center [355, 212] width 172 height 28
type input "*****"
click at [427, 252] on button "Save" at bounding box center [421, 249] width 40 height 22
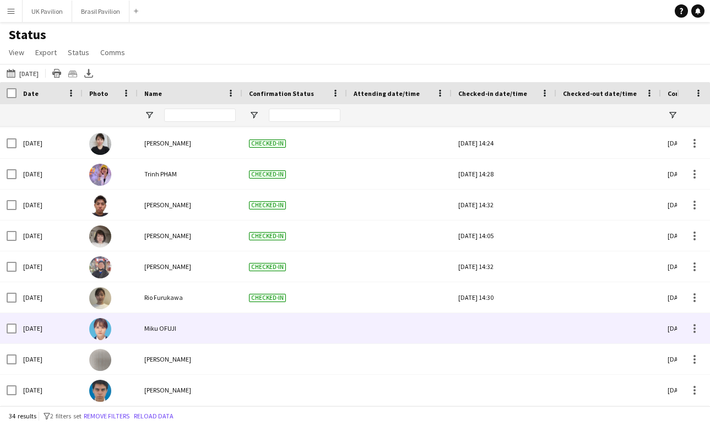
click at [496, 343] on div at bounding box center [503, 328] width 91 height 30
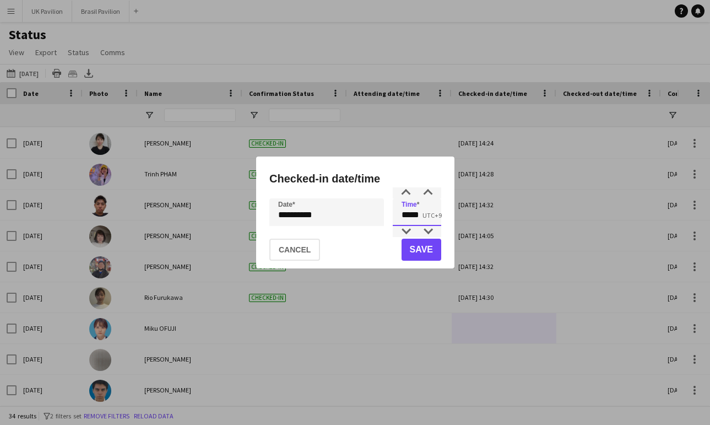
drag, startPoint x: 411, startPoint y: 219, endPoint x: 398, endPoint y: 218, distance: 13.8
click at [398, 218] on input "*****" at bounding box center [417, 212] width 48 height 28
type input "*****"
drag, startPoint x: 412, startPoint y: 250, endPoint x: 413, endPoint y: 256, distance: 6.1
click at [412, 251] on button "Save" at bounding box center [421, 249] width 40 height 22
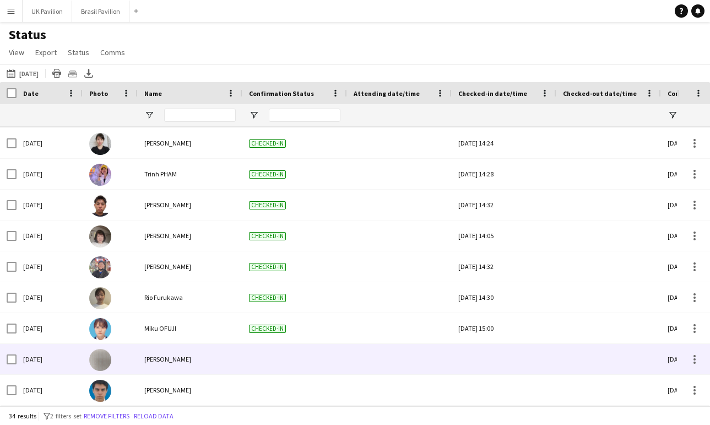
click at [497, 367] on div at bounding box center [503, 359] width 91 height 30
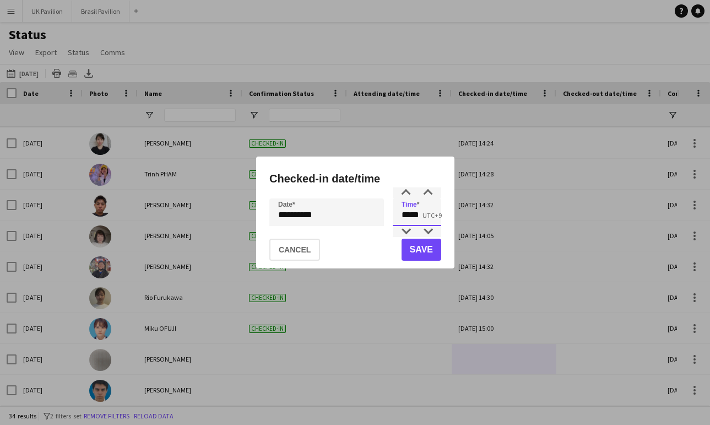
drag, startPoint x: 428, startPoint y: 214, endPoint x: 360, endPoint y: 213, distance: 67.8
click at [360, 213] on div "**********" at bounding box center [355, 212] width 172 height 28
type input "*****"
click at [406, 249] on button "Save" at bounding box center [421, 249] width 40 height 22
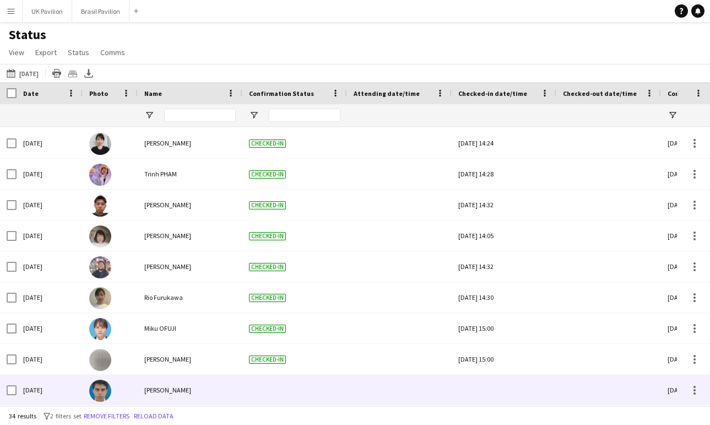
click at [502, 395] on div at bounding box center [503, 390] width 91 height 30
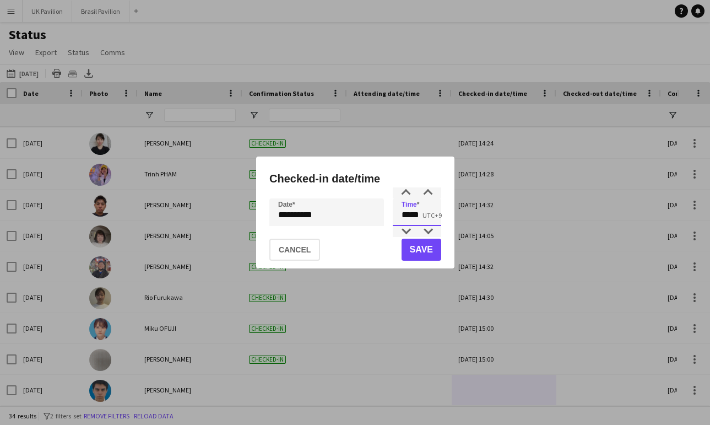
drag, startPoint x: 427, startPoint y: 215, endPoint x: 387, endPoint y: 216, distance: 39.7
click at [387, 216] on div "**********" at bounding box center [355, 212] width 172 height 28
type input "*****"
click at [412, 247] on button "Save" at bounding box center [421, 249] width 40 height 22
